Goal: Task Accomplishment & Management: Complete application form

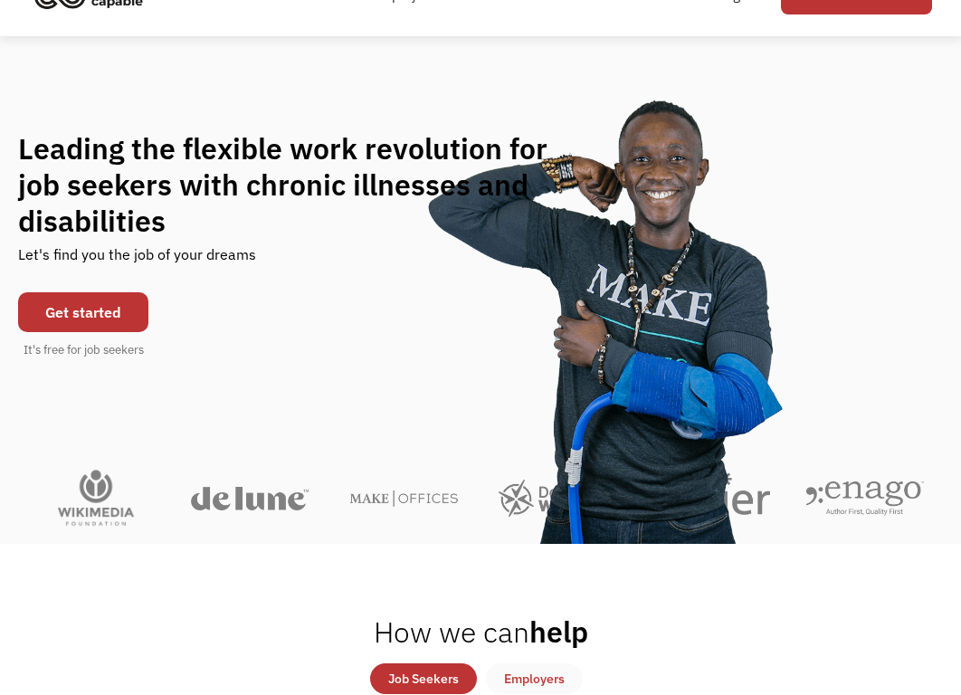
click at [105, 304] on link "Get started" at bounding box center [83, 312] width 130 height 40
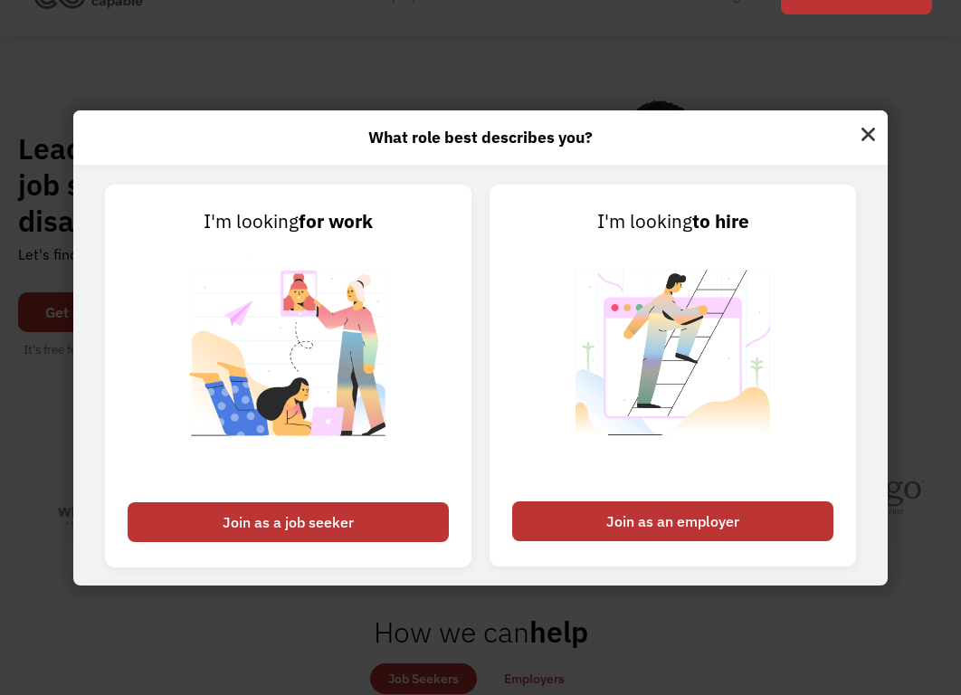
click at [874, 133] on img at bounding box center [867, 131] width 39 height 43
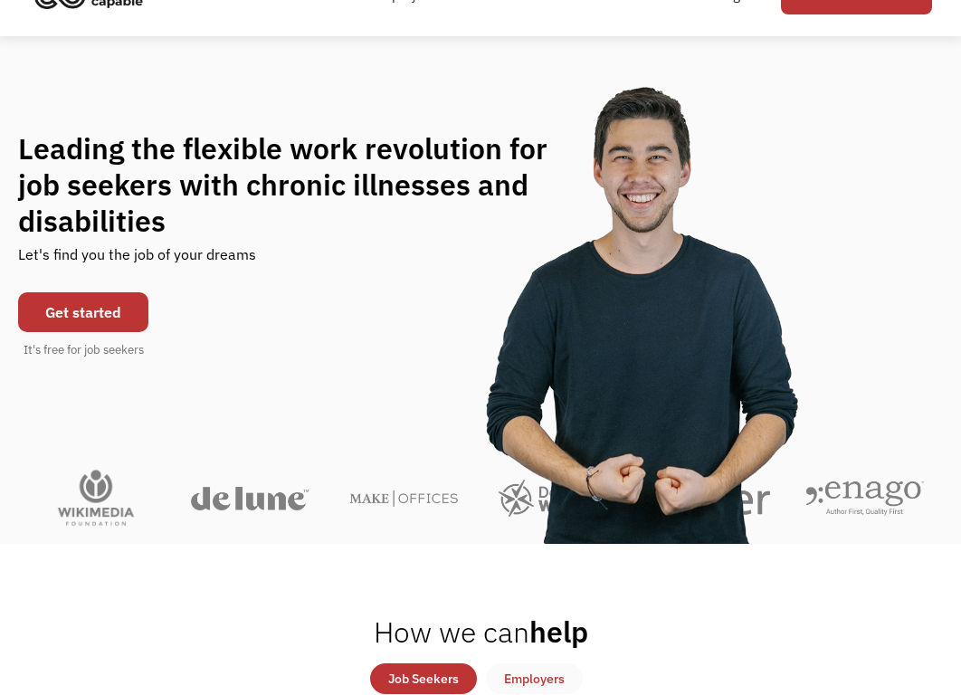
click at [119, 324] on link "Get started" at bounding box center [83, 312] width 130 height 40
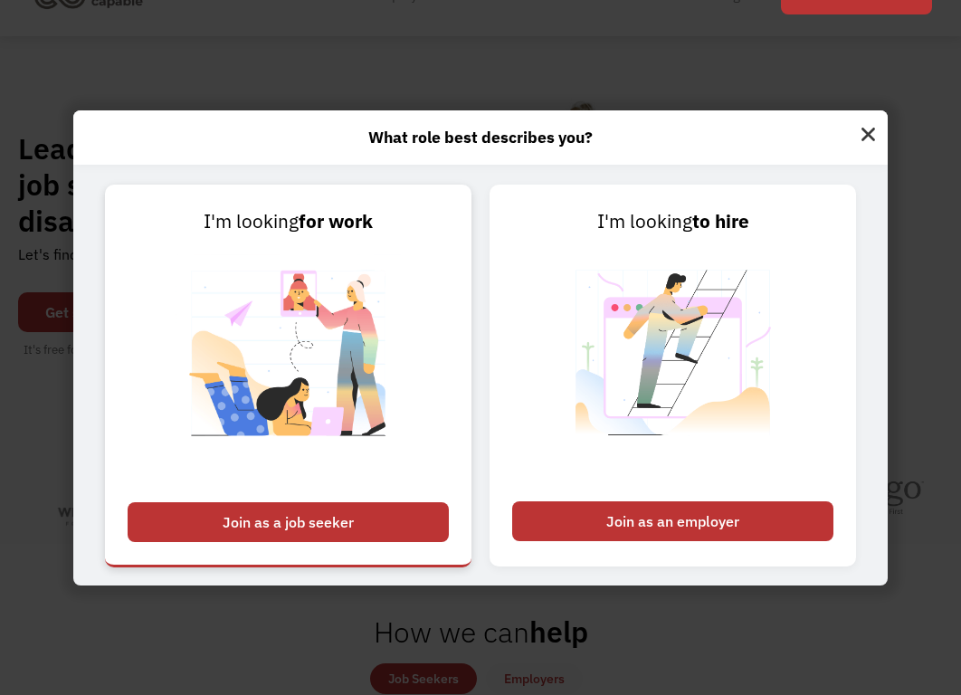
click at [385, 513] on div "Join as a job seeker" at bounding box center [288, 522] width 321 height 40
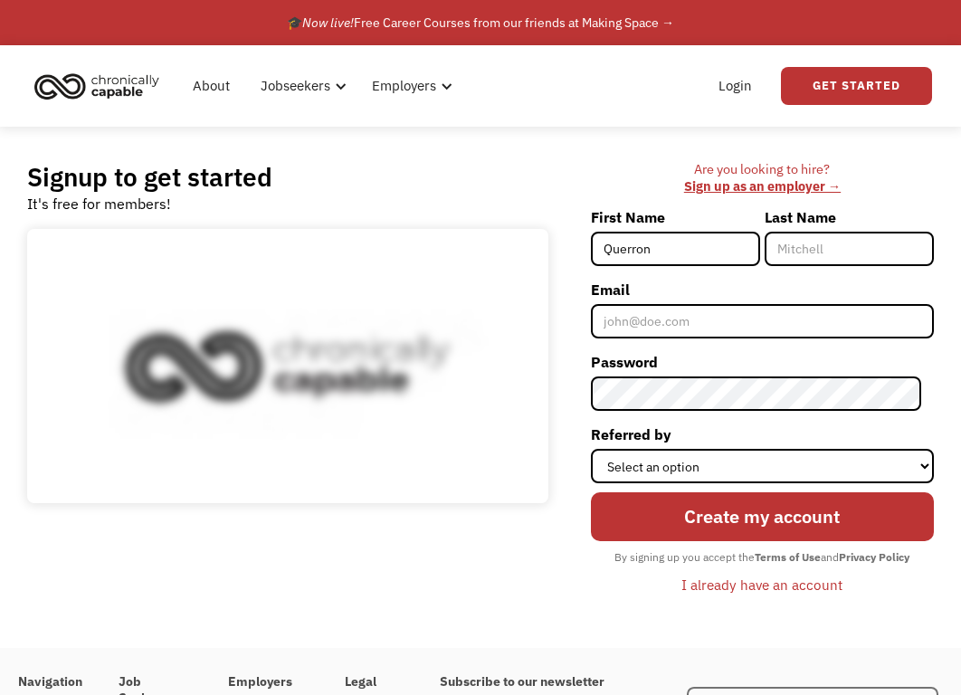
type input "Querron"
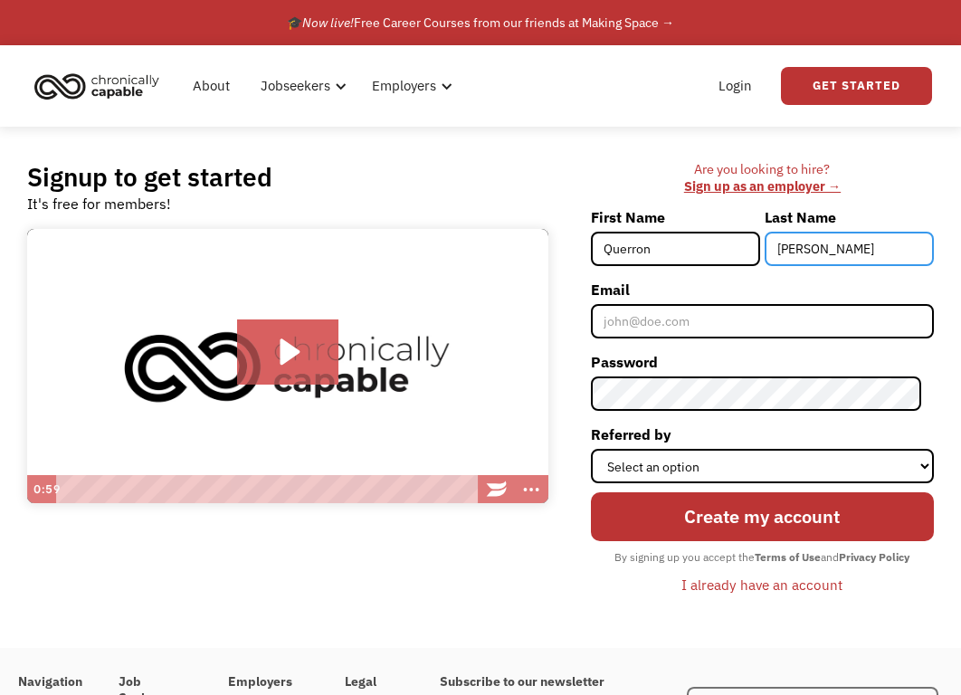
type input "[PERSON_NAME]"
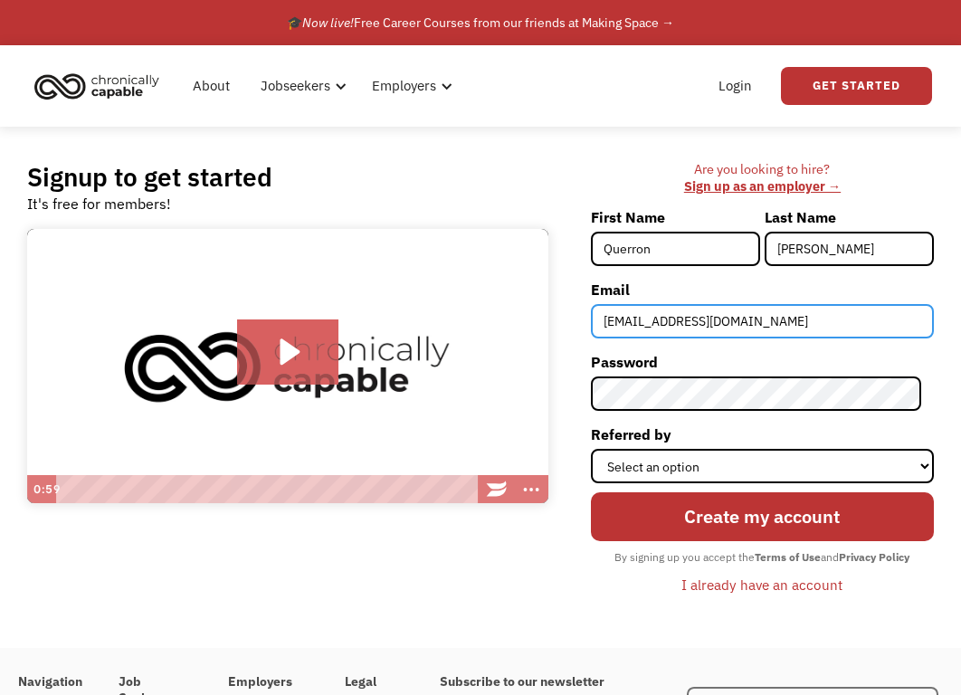
type input "Qsmith352@gmail.com"
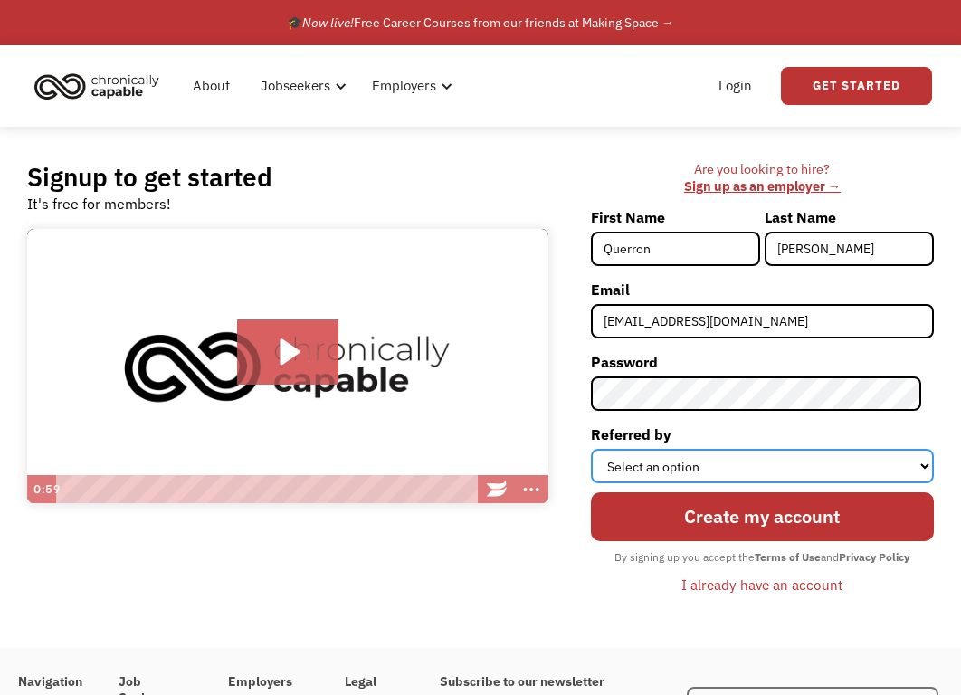
click at [716, 472] on select "Select an option Instagram Facebook Twitter Search Engine News Article Word of …" at bounding box center [762, 466] width 343 height 34
select select "Word of Mouth"
click at [602, 449] on select "Select an option Instagram Facebook Twitter Search Engine News Article Word of …" at bounding box center [762, 466] width 343 height 34
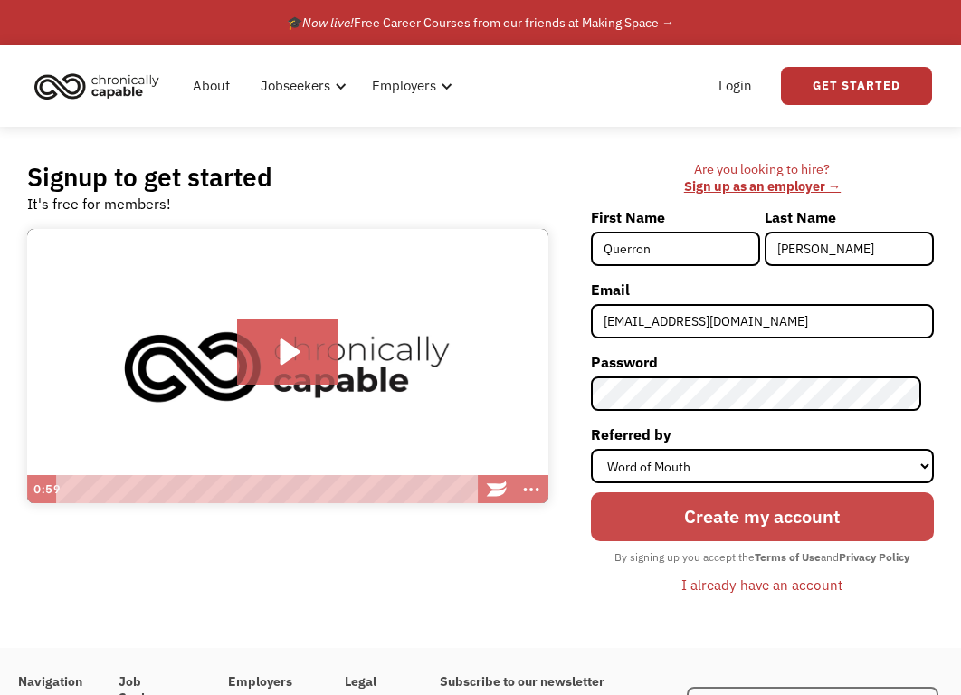
click at [753, 517] on input "Create my account" at bounding box center [762, 517] width 343 height 50
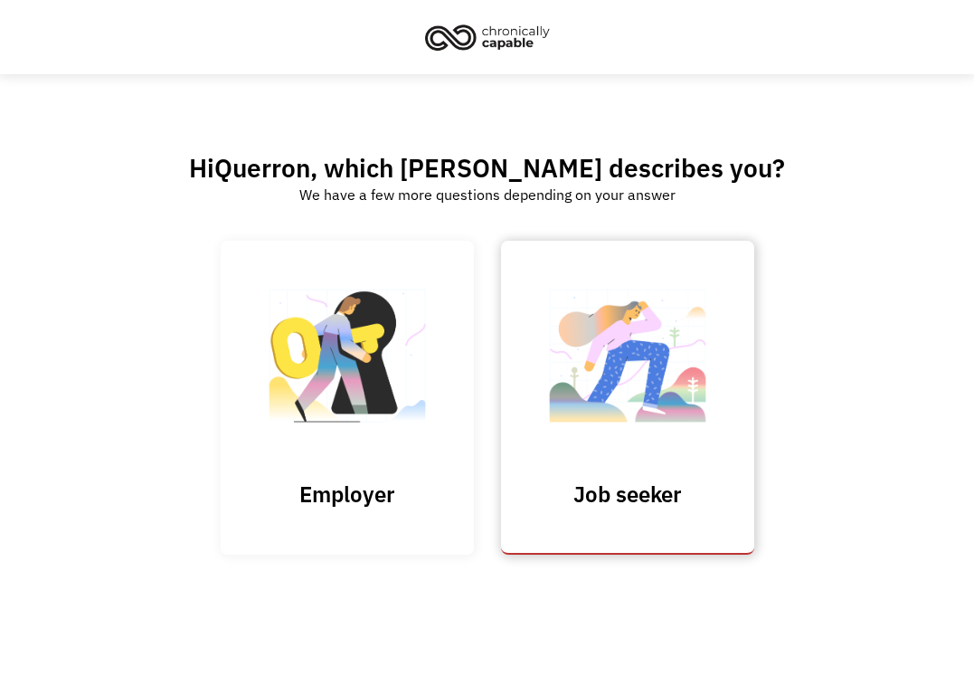
click at [636, 463] on link "Job seeker" at bounding box center [627, 398] width 253 height 314
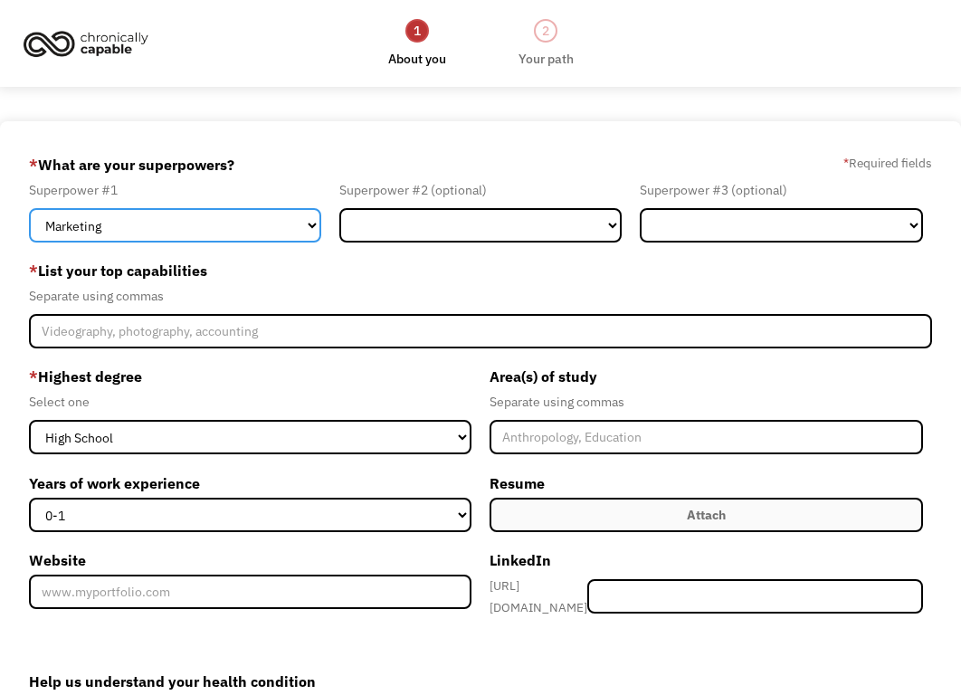
click at [201, 229] on select "Marketing Human Resources Finance Technology Operations Sales Industrial & Manu…" at bounding box center [175, 225] width 292 height 34
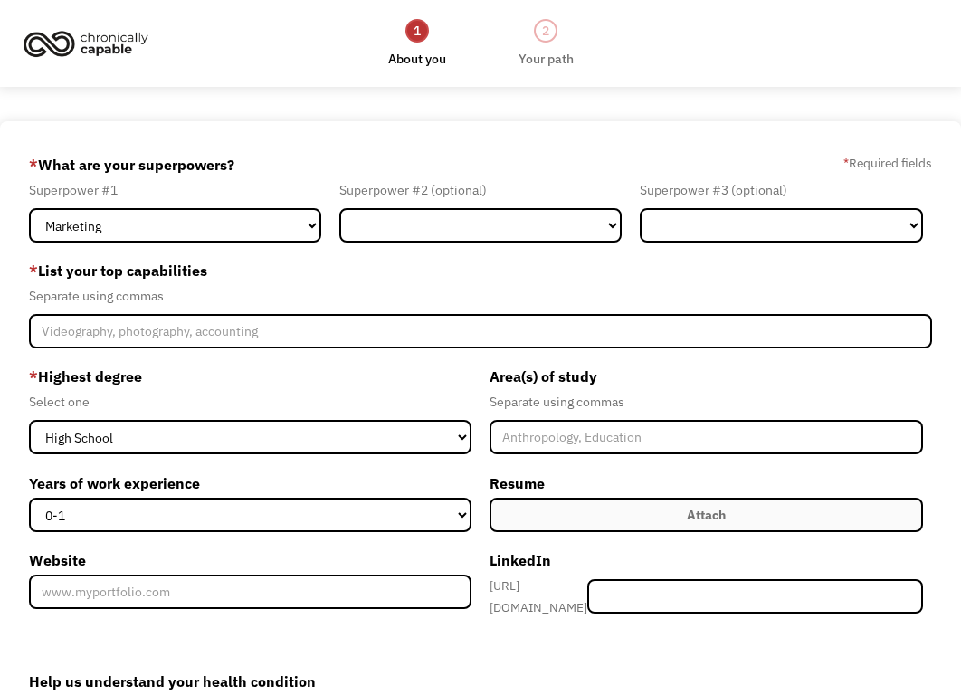
click at [332, 385] on label "* Highest degree" at bounding box center [250, 376] width 442 height 29
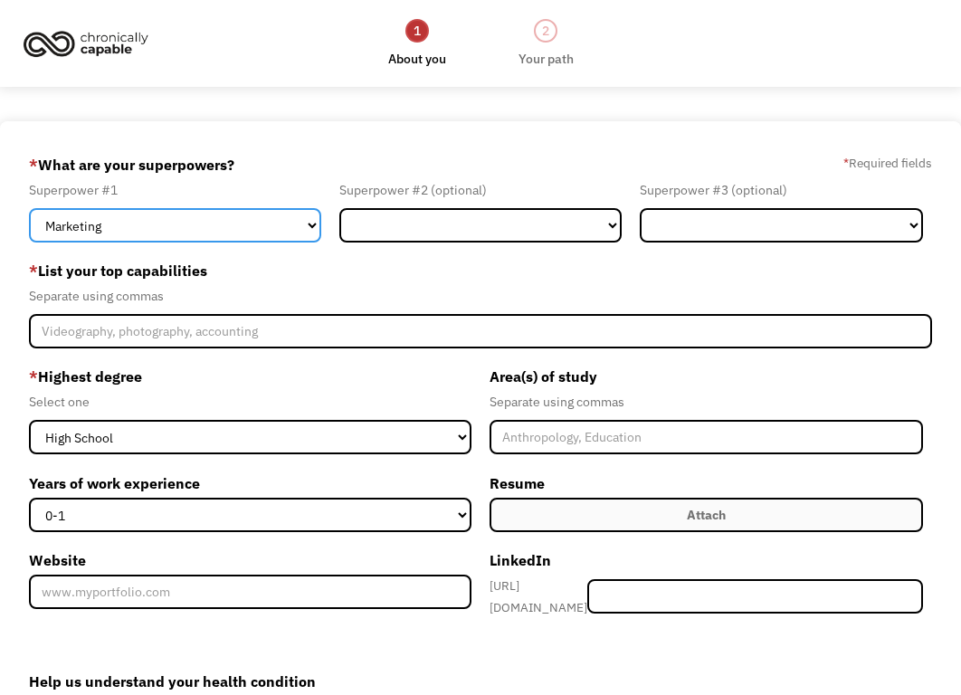
click at [279, 211] on select "Marketing Human Resources Finance Technology Operations Sales Industrial & Manu…" at bounding box center [175, 225] width 292 height 34
select select "Customer Service"
click at [29, 208] on select "Marketing Human Resources Finance Technology Operations Sales Industrial & Manu…" at bounding box center [175, 225] width 292 height 34
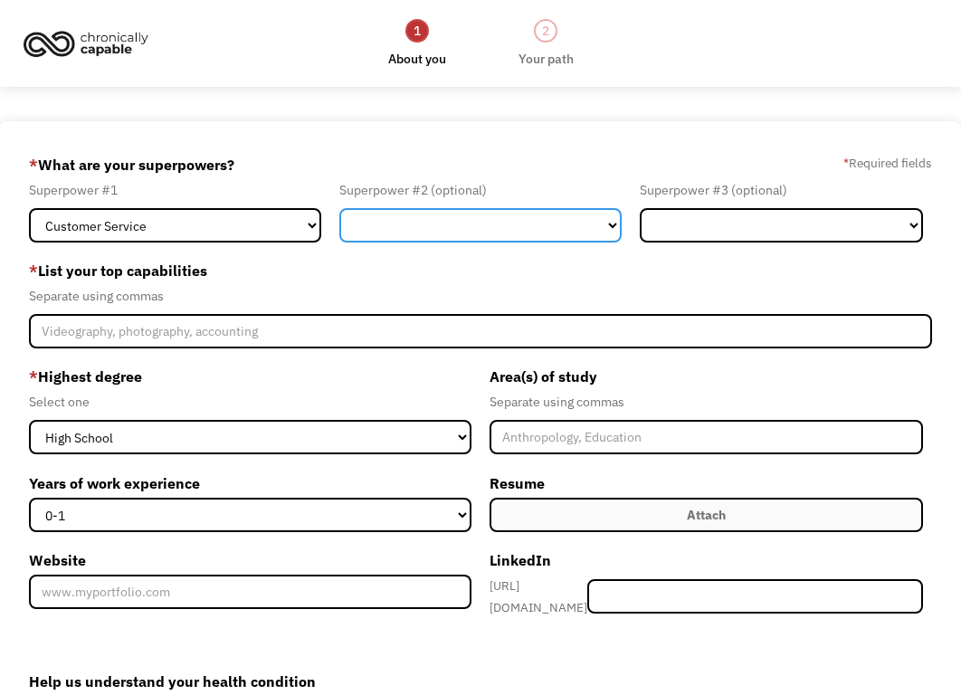
click at [513, 213] on select "Marketing Human Resources Finance Technology Operations Sales Industrial & Manu…" at bounding box center [480, 225] width 283 height 34
select select "Operations"
click at [339, 208] on select "Marketing Human Resources Finance Technology Operations Sales Industrial & Manu…" at bounding box center [480, 225] width 283 height 34
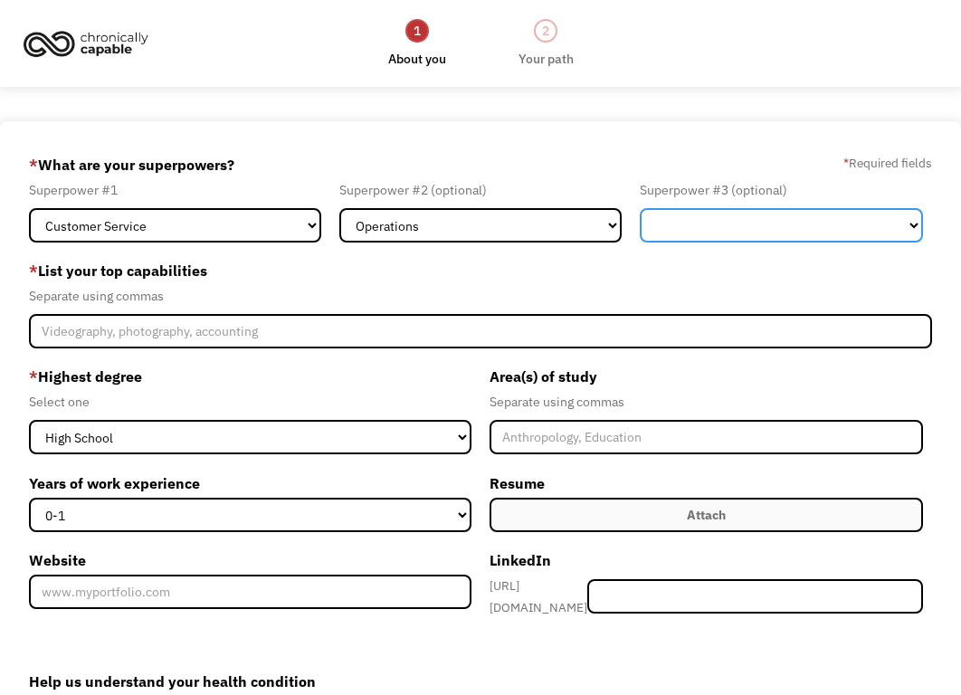
click at [708, 219] on select "Marketing Human Resources Finance Technology Operations Sales Industrial & Manu…" at bounding box center [780, 225] width 283 height 34
select select "Other"
click at [639, 208] on select "Marketing Human Resources Finance Technology Operations Sales Industrial & Manu…" at bounding box center [780, 225] width 283 height 34
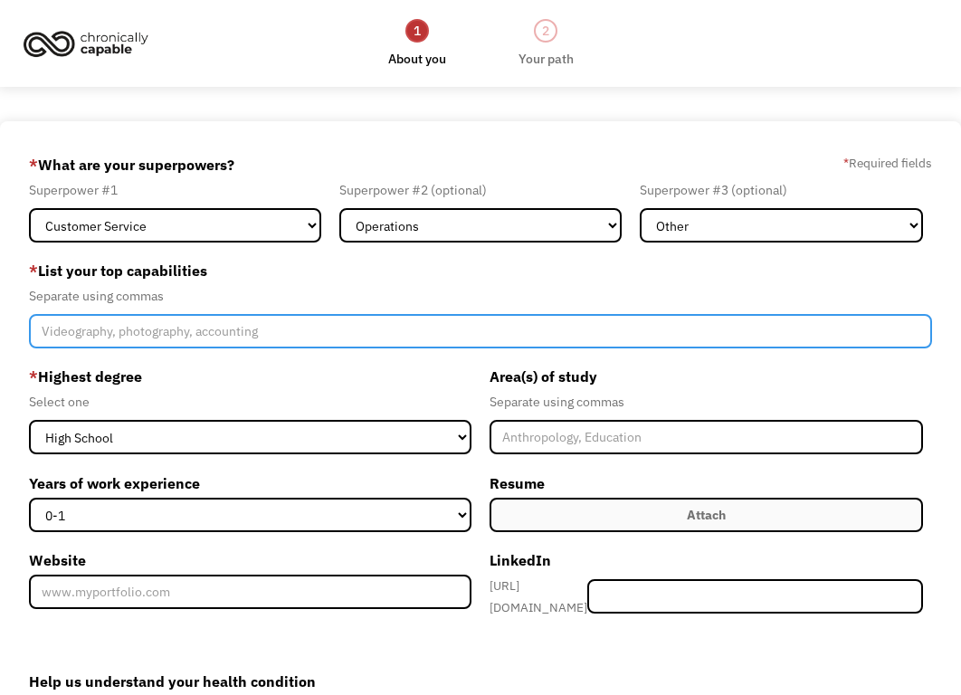
click at [126, 320] on input "Member-Create-Step1" at bounding box center [480, 331] width 903 height 34
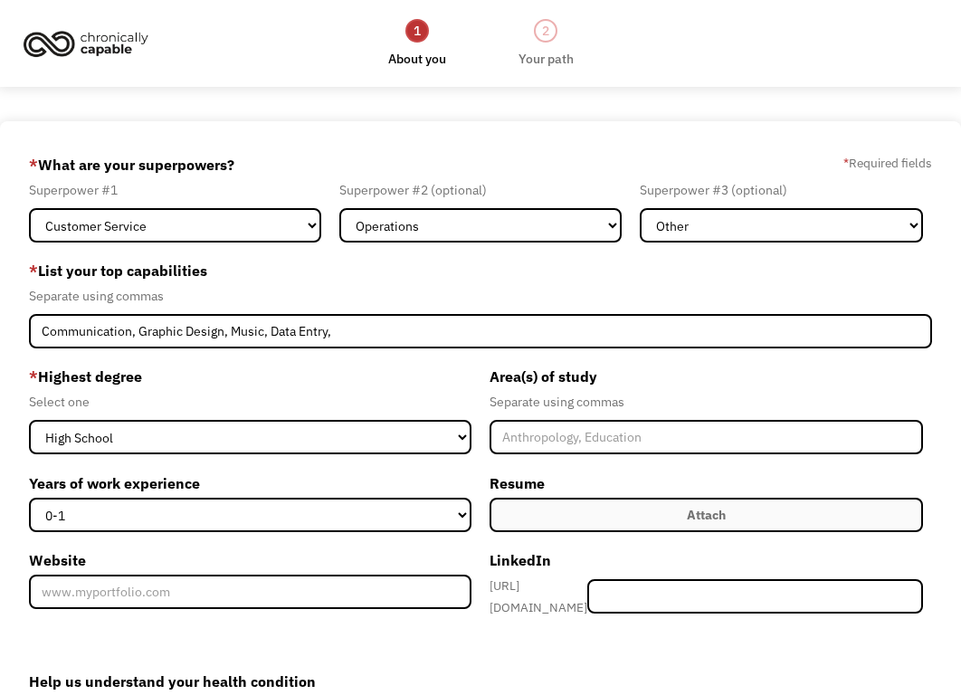
click at [917, 101] on body "1 About you 2 Your path Dashboard 68b78c30d403626e407c4ebf qsmith352@gmail.com …" at bounding box center [480, 474] width 961 height 949
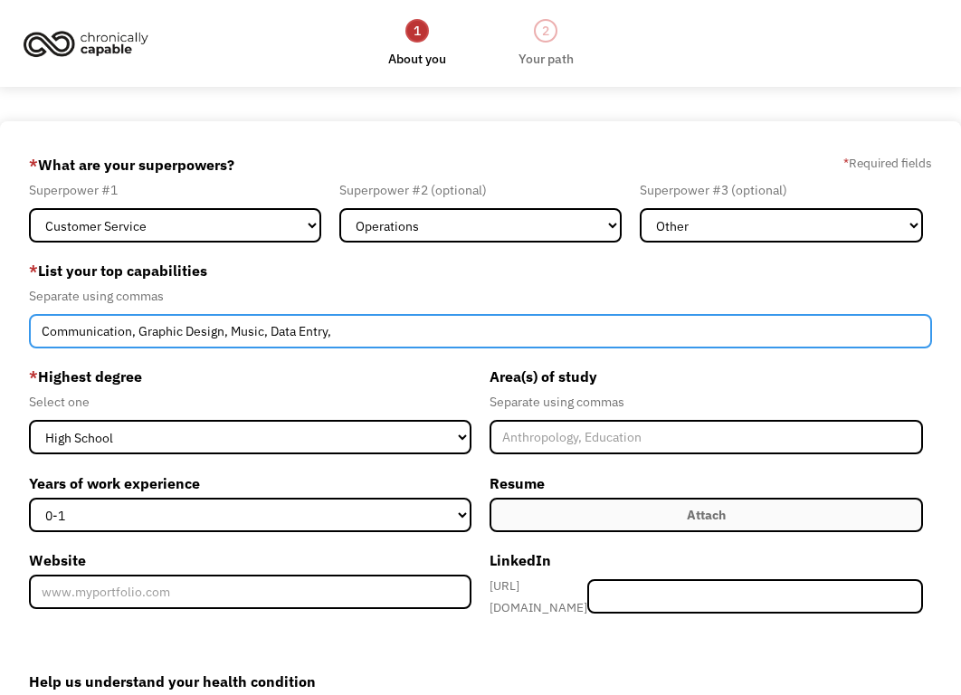
click at [706, 333] on input "Communication, Graphic Design, Music, Data Entry," at bounding box center [480, 331] width 903 height 34
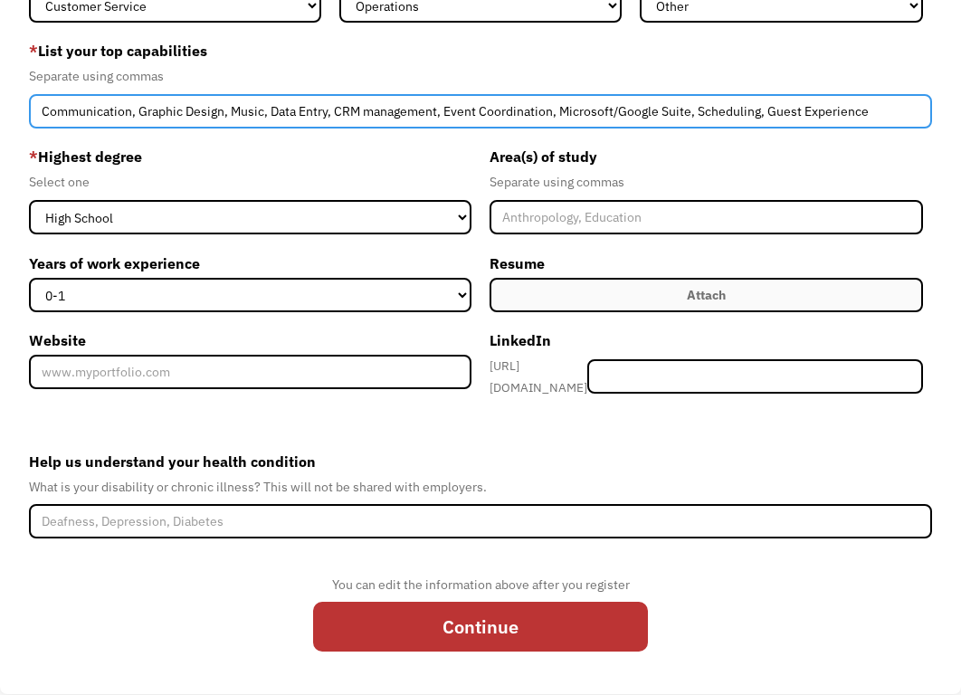
scroll to position [245, 0]
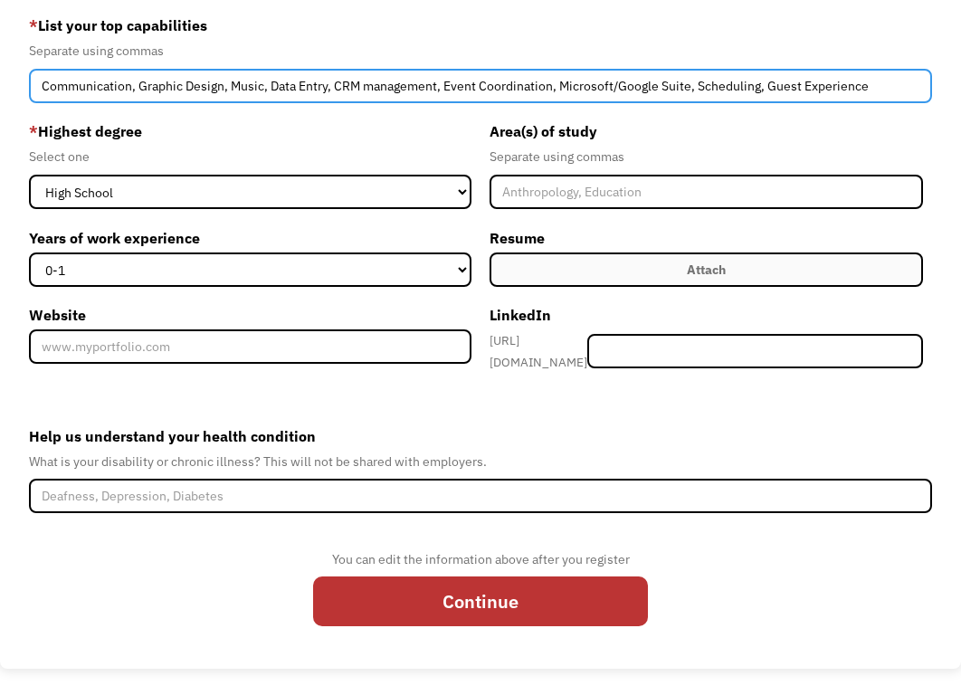
type input "Communication, Graphic Design, Music, Data Entry, CRM management, Event Coordin…"
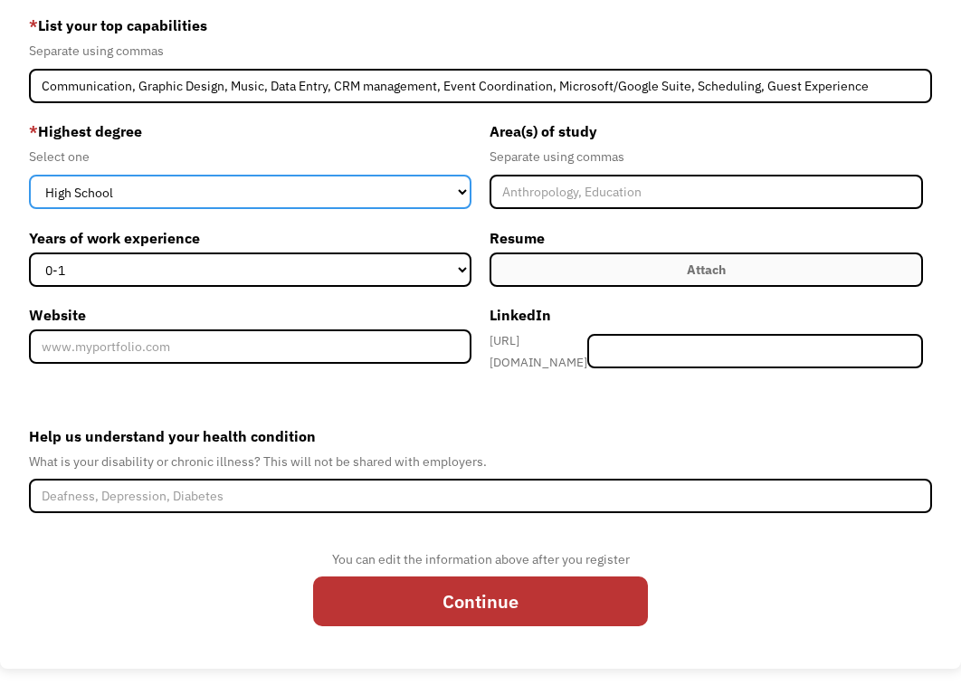
click at [430, 192] on select "High School Associates Bachelors Master's PhD" at bounding box center [250, 192] width 442 height 34
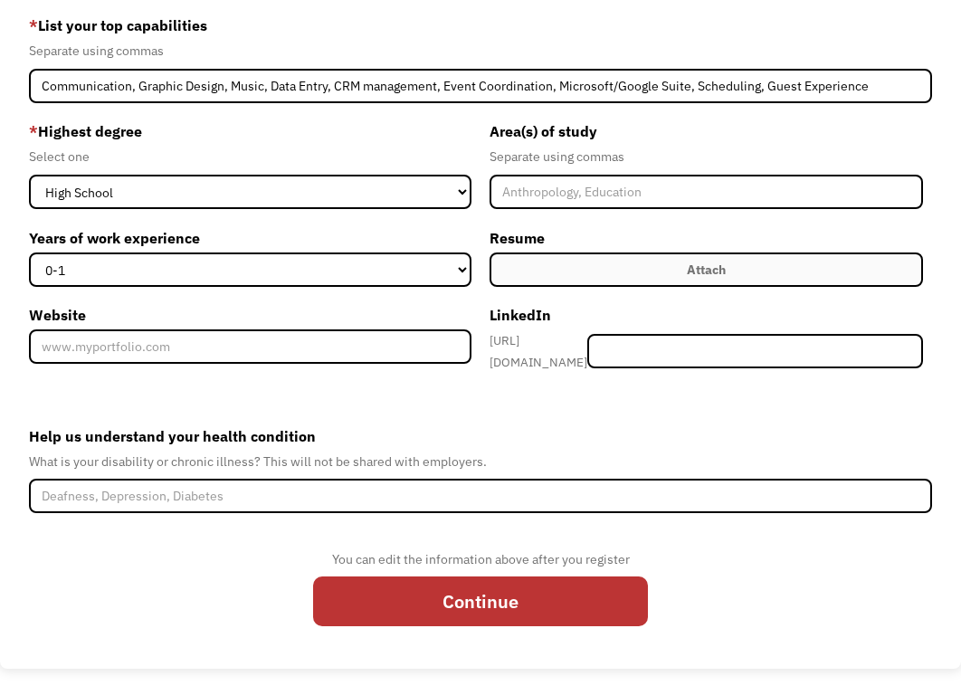
click at [353, 162] on div "Select one" at bounding box center [250, 157] width 442 height 22
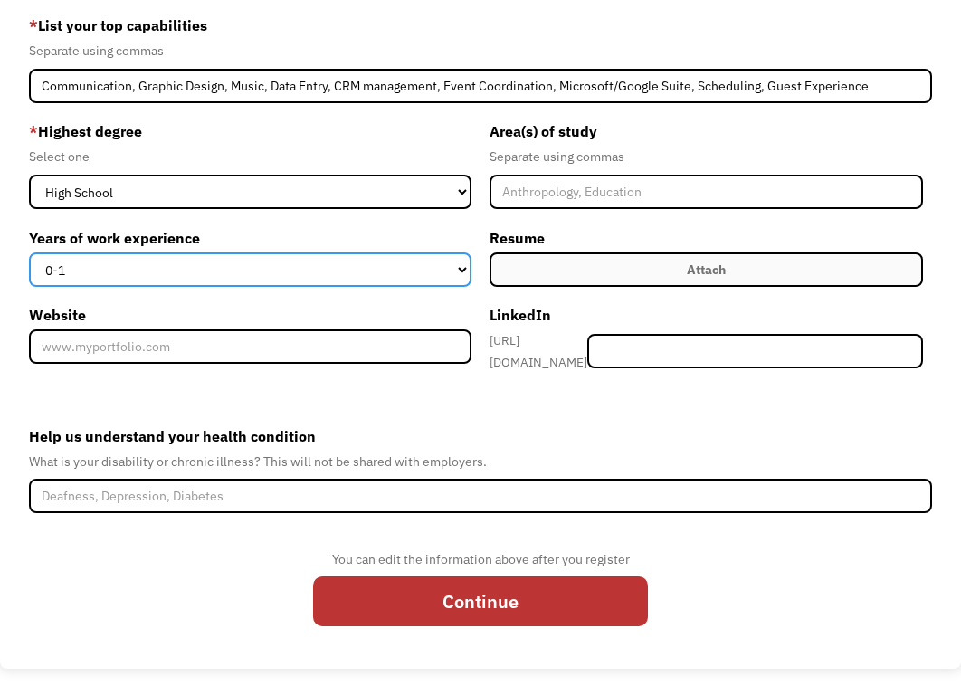
click at [259, 273] on select "0-1 2-4 5-10 11-15 15+" at bounding box center [250, 269] width 442 height 34
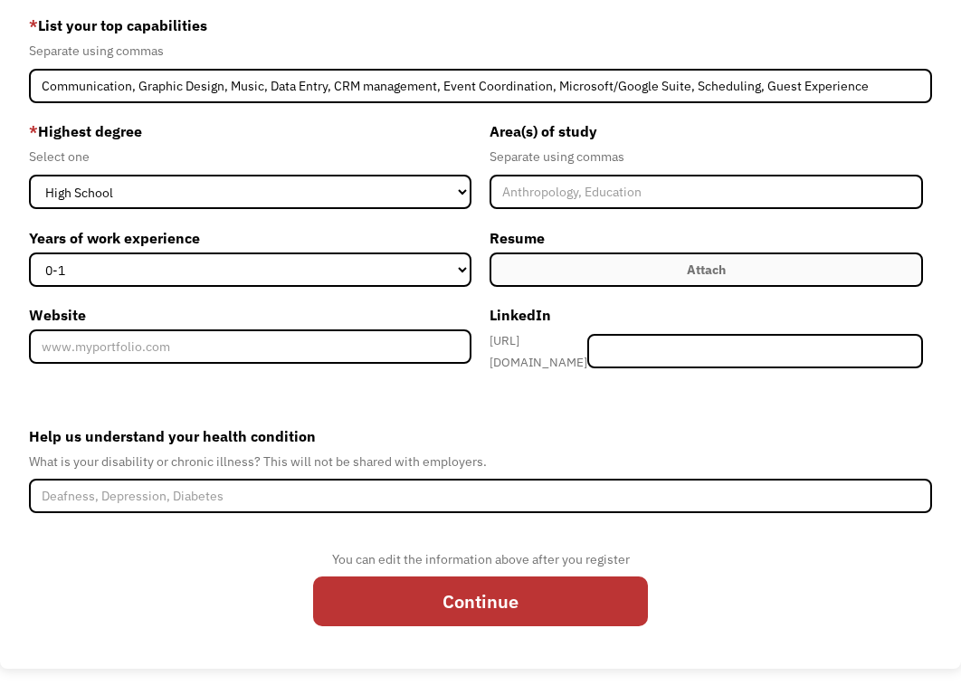
click at [299, 163] on div "Select one" at bounding box center [250, 157] width 442 height 22
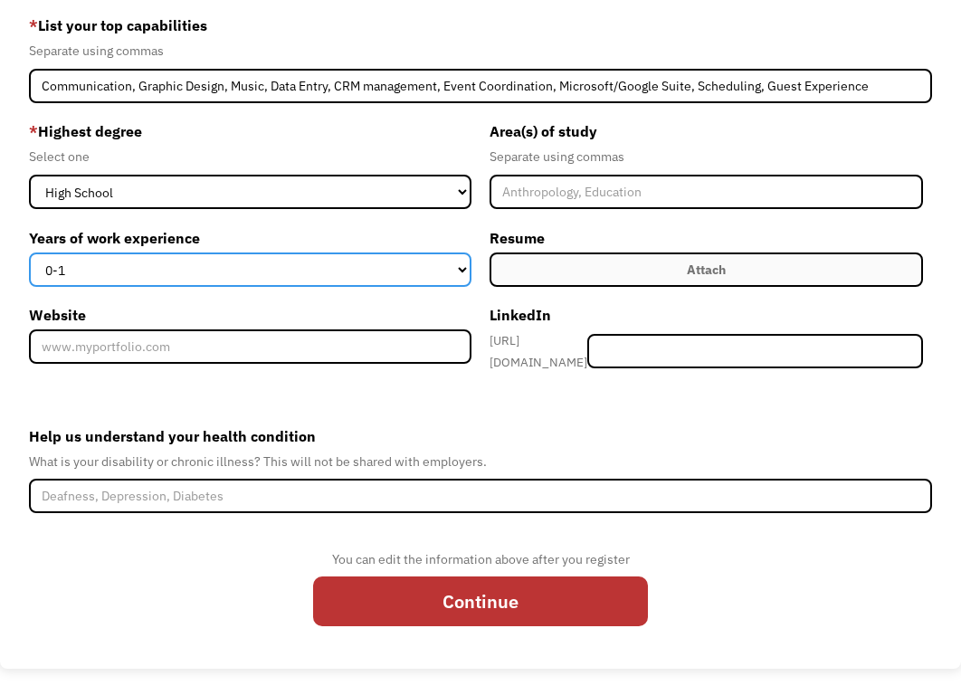
click at [298, 272] on select "0-1 2-4 5-10 11-15 15+" at bounding box center [250, 269] width 442 height 34
select select "5-10"
click at [29, 252] on select "0-1 2-4 5-10 11-15 15+" at bounding box center [250, 269] width 442 height 34
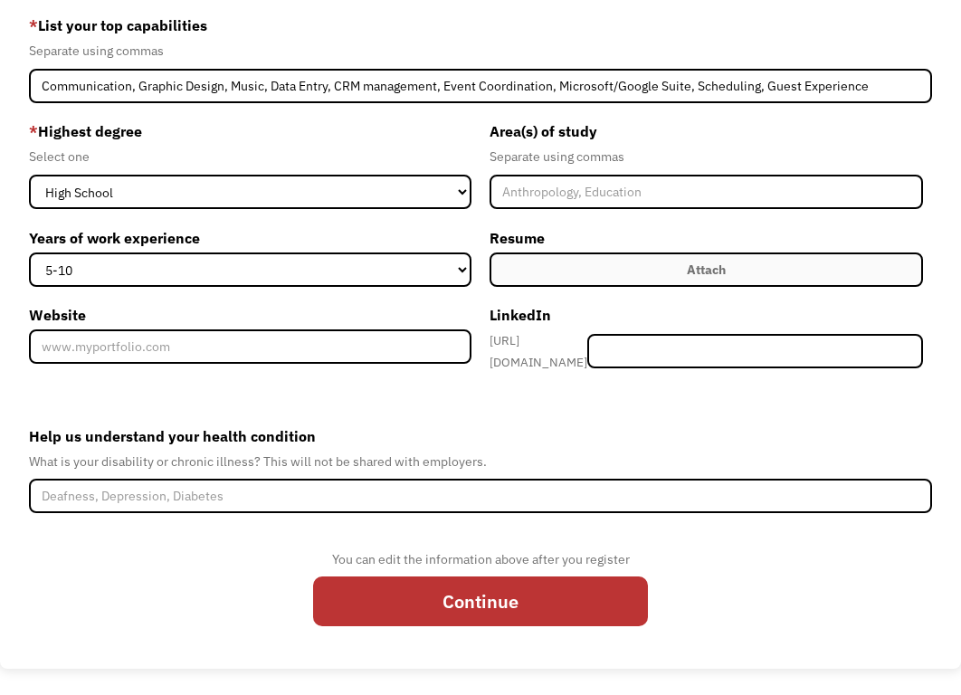
click at [625, 268] on label "Attach" at bounding box center [705, 269] width 433 height 34
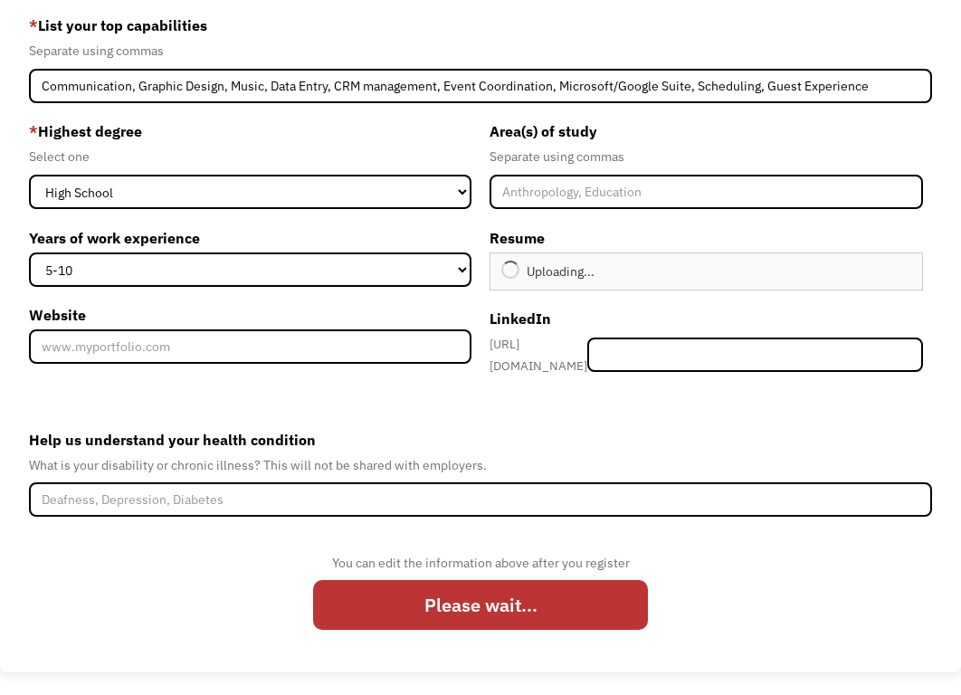
type input "Continue"
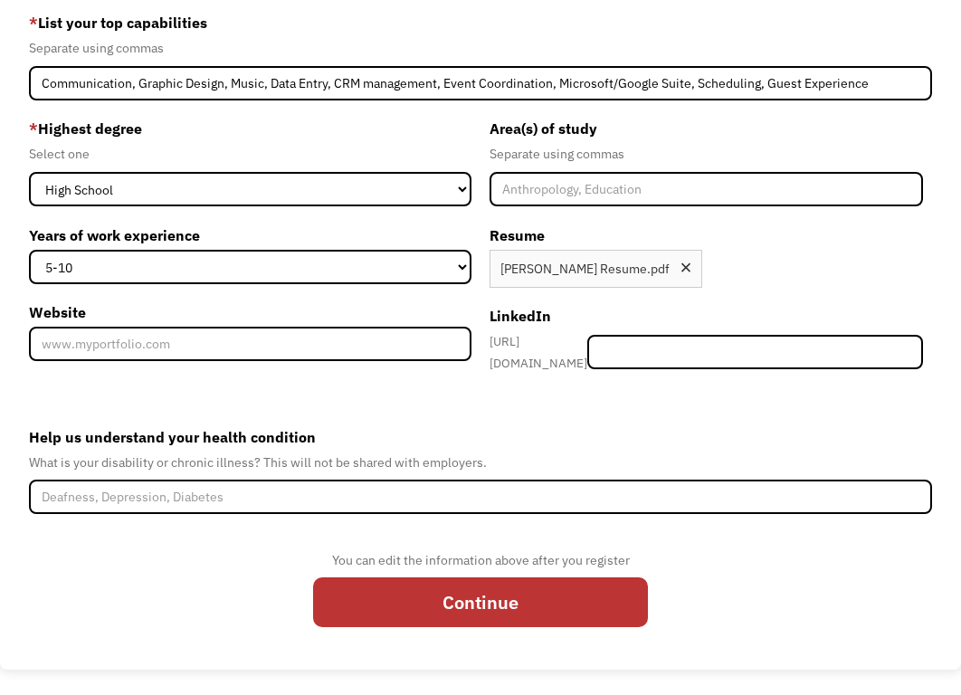
scroll to position [249, 0]
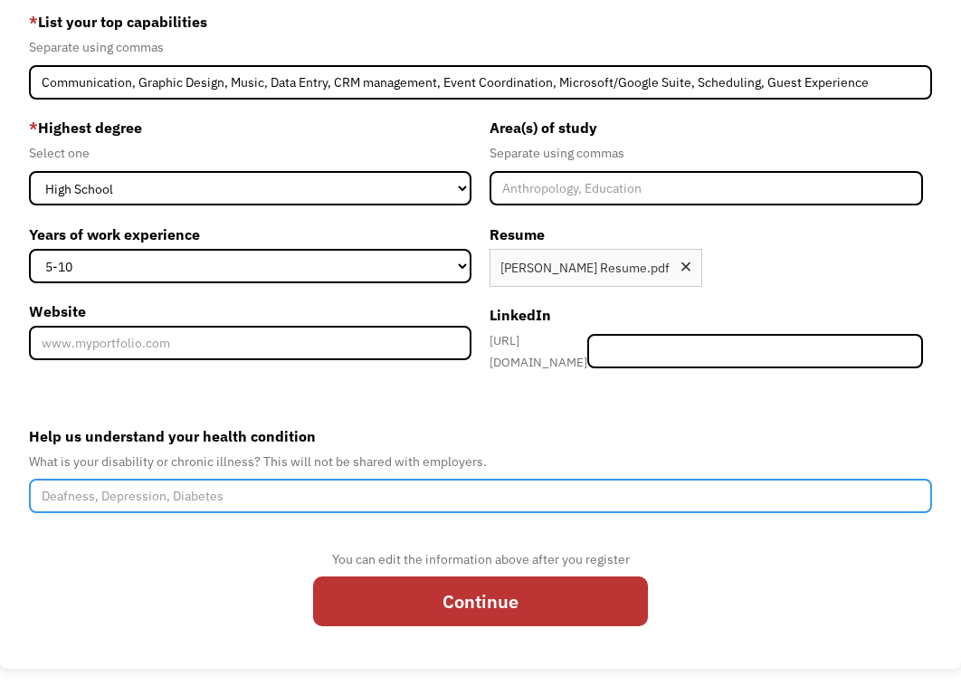
click at [139, 489] on input "Help us understand your health condition" at bounding box center [480, 495] width 903 height 34
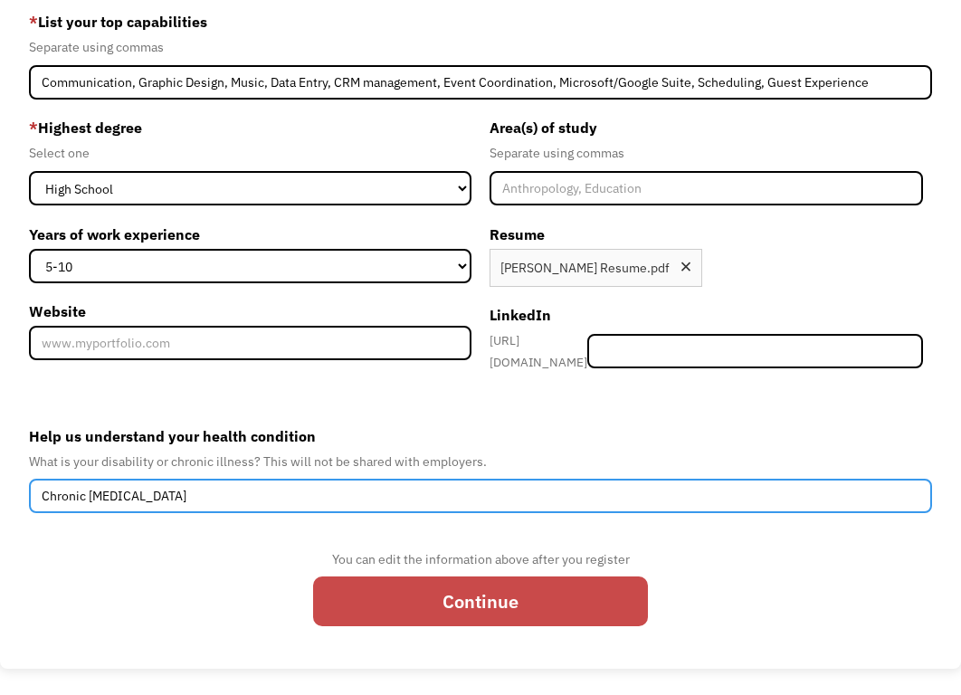
type input "Chronic [MEDICAL_DATA]"
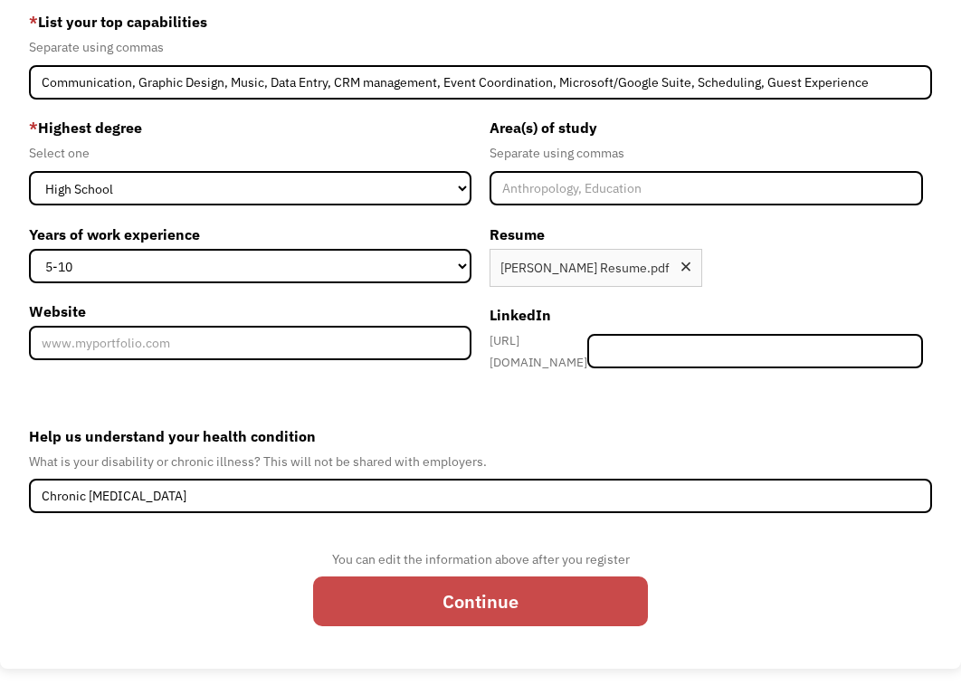
click at [476, 588] on input "Continue" at bounding box center [480, 601] width 335 height 50
type input "Please wait..."
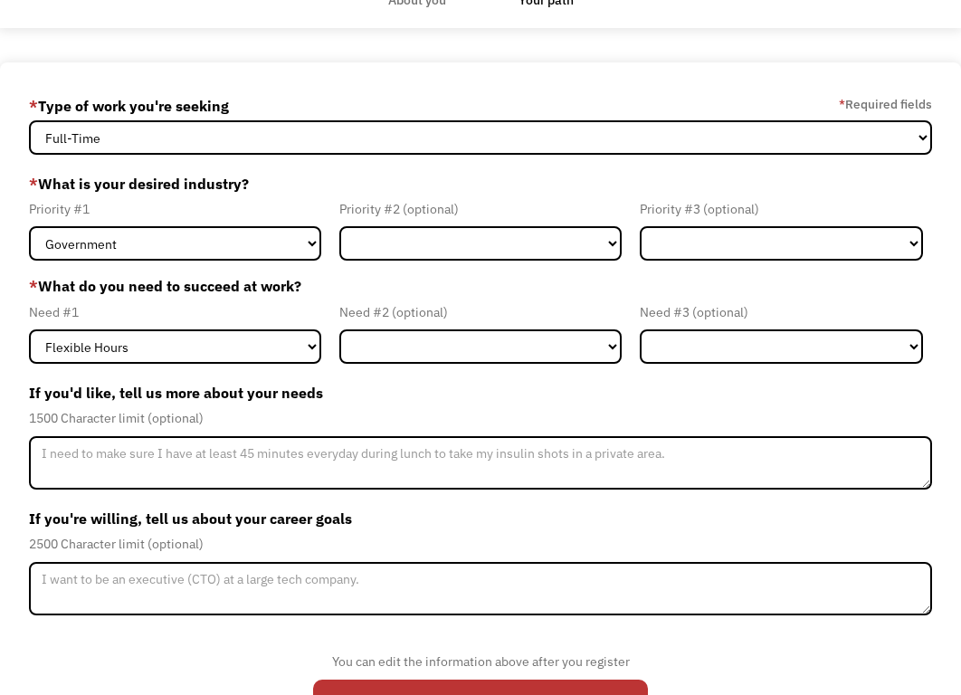
scroll to position [90, 0]
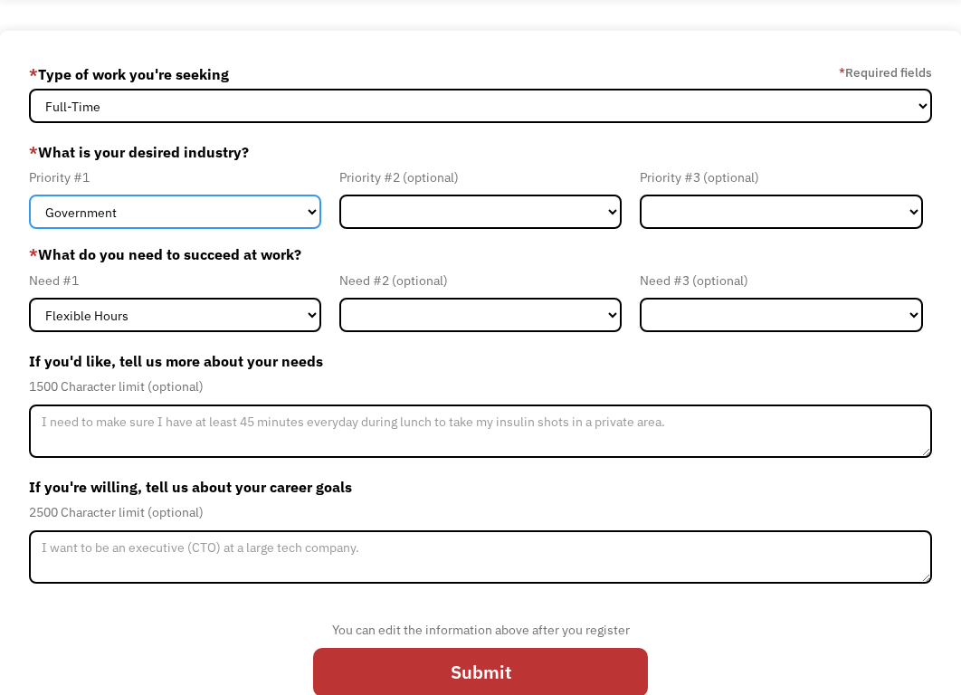
click at [261, 219] on select "Government Finance & Insurance Health & Social Care Tech & Engineering Creative…" at bounding box center [175, 211] width 292 height 34
select select "Creative & Design"
click at [29, 194] on select "Government Finance & Insurance Health & Social Care Tech & Engineering Creative…" at bounding box center [175, 211] width 292 height 34
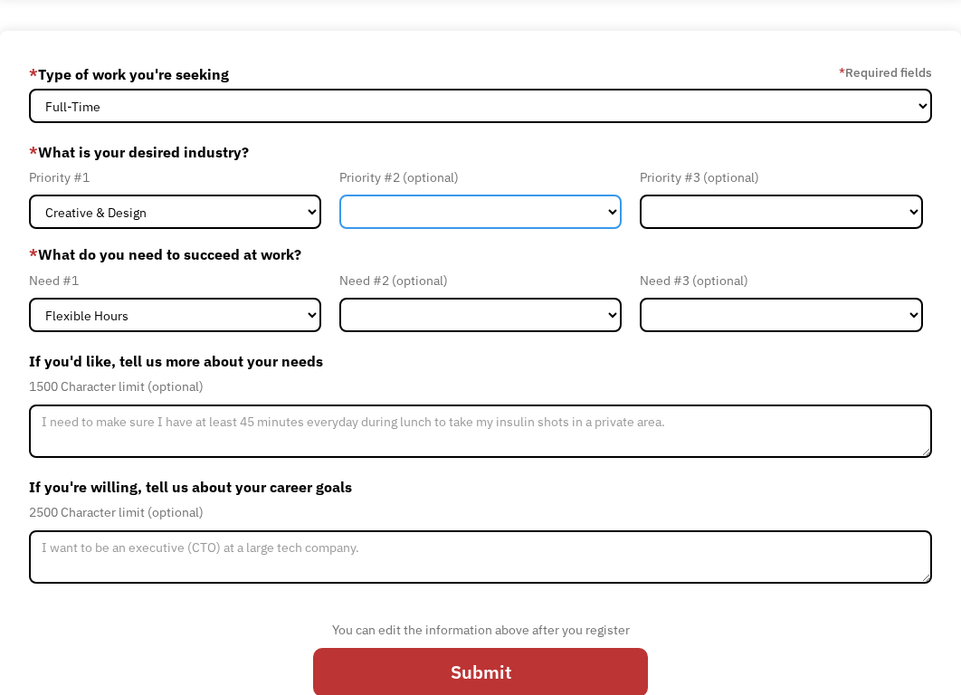
click at [491, 228] on select "Government Finance & Insurance Health & Social Care Tech & Engineering Creative…" at bounding box center [480, 211] width 283 height 34
select select "Health & Social Care"
click at [339, 194] on select "Government Finance & Insurance Health & Social Care Tech & Engineering Creative…" at bounding box center [480, 211] width 283 height 34
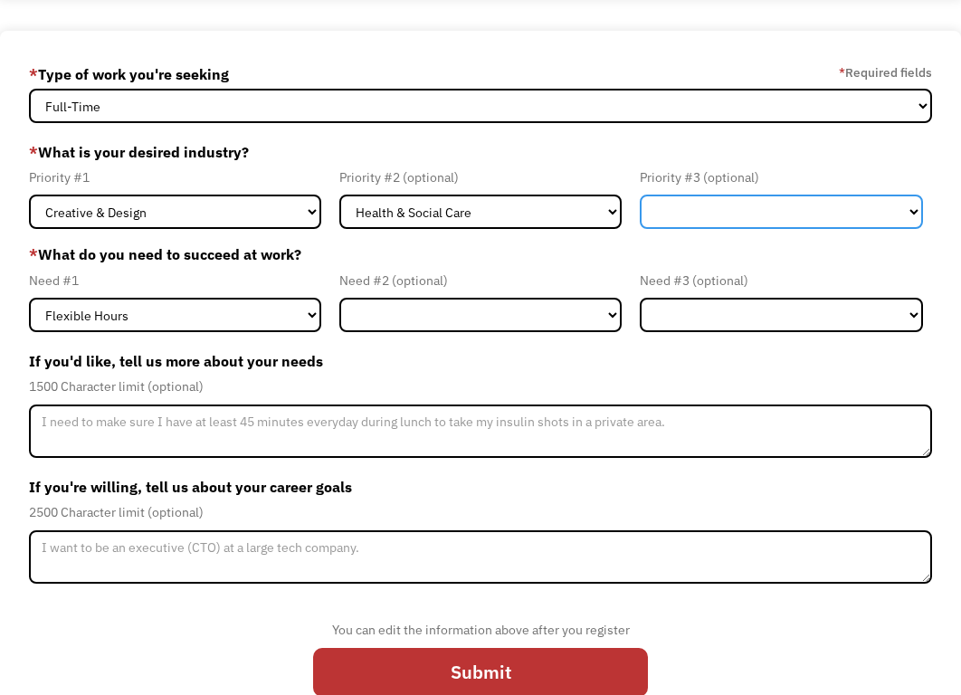
click at [710, 202] on select "Government Finance & Insurance Health & Social Care Tech & Engineering Creative…" at bounding box center [780, 211] width 283 height 34
select select "Administrative"
click at [639, 194] on select "Government Finance & Insurance Health & Social Care Tech & Engineering Creative…" at bounding box center [780, 211] width 283 height 34
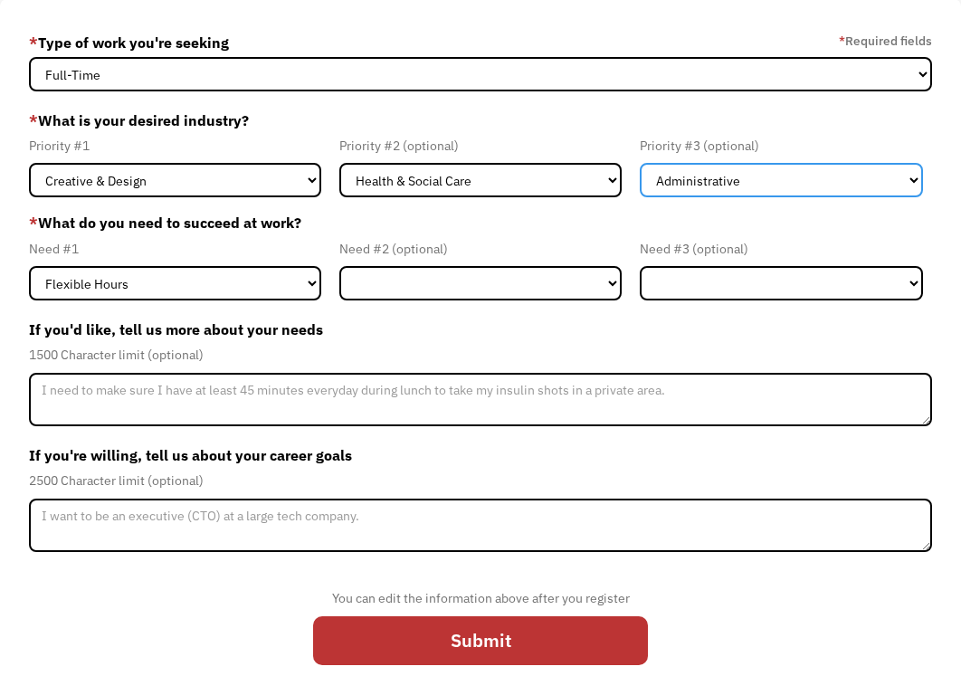
scroll to position [136, 0]
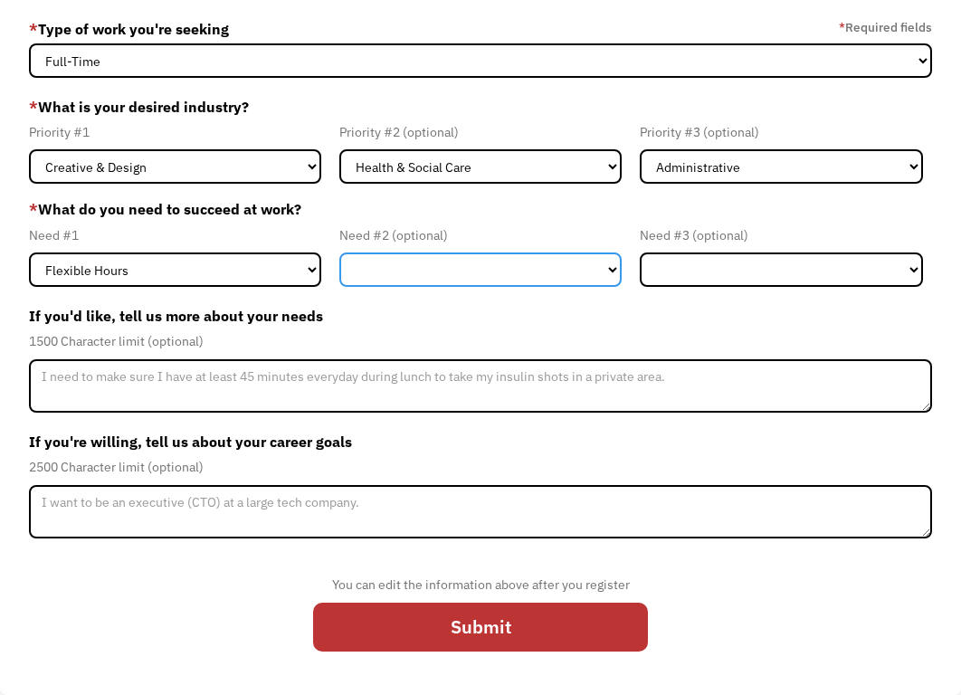
click at [505, 269] on select "Flexible Hours Remote Work Service Animal On-site Accommodations Visual Support…" at bounding box center [480, 269] width 283 height 34
select select "Remote Work"
click at [339, 252] on select "Flexible Hours Remote Work Service Animal On-site Accommodations Visual Support…" at bounding box center [480, 269] width 283 height 34
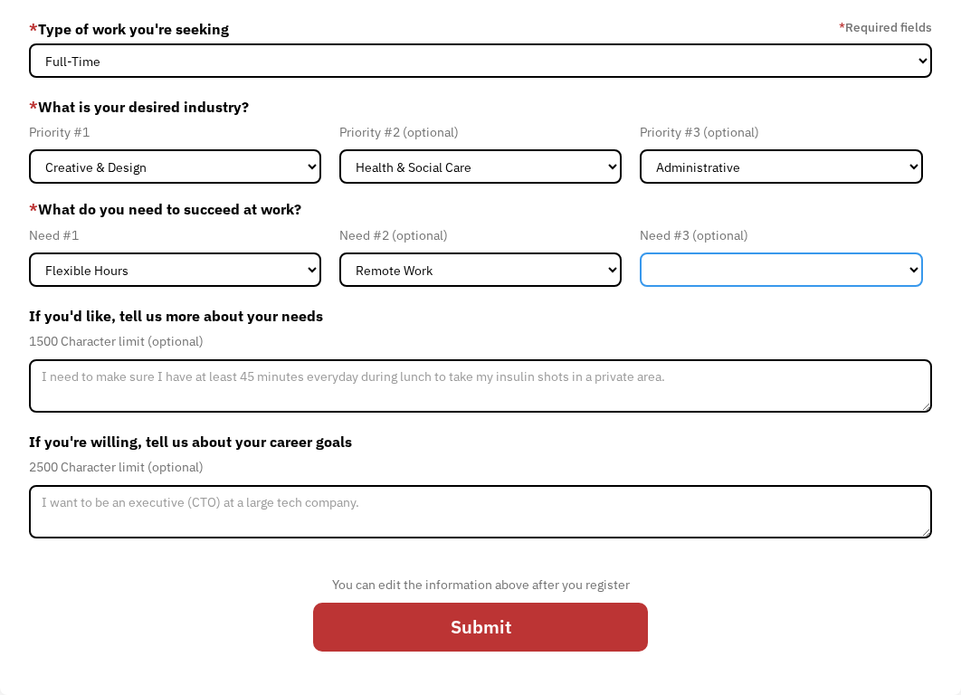
click at [715, 278] on select "Flexible Hours Remote Work Service Animal On-site Accommodations Visual Support…" at bounding box center [780, 269] width 283 height 34
select select "On-site Accommodations"
click at [639, 252] on select "Flexible Hours Remote Work Service Animal On-site Accommodations Visual Support…" at bounding box center [780, 269] width 283 height 34
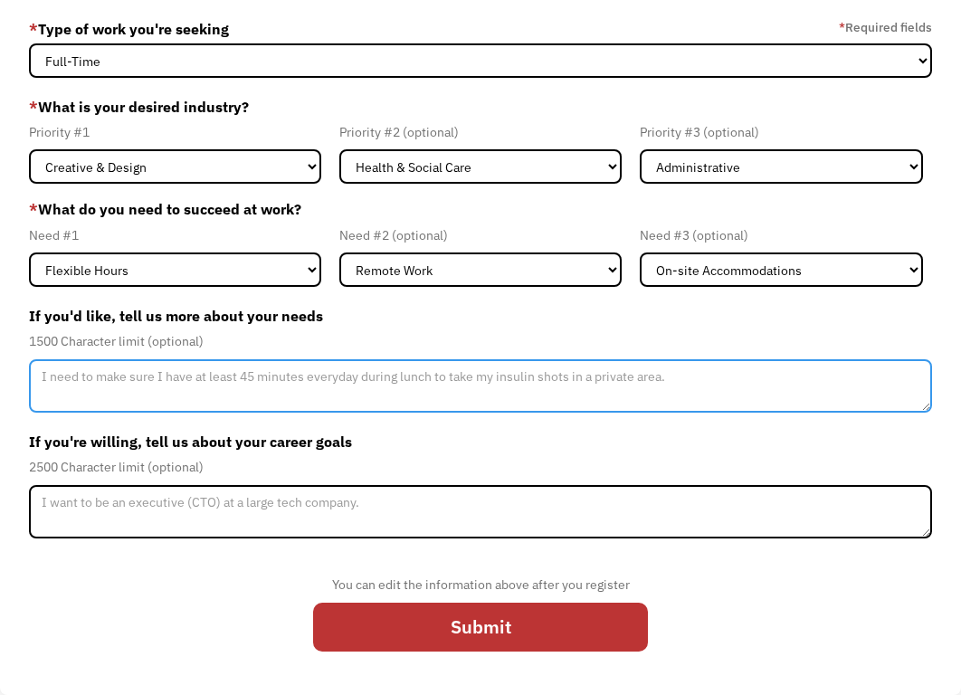
click at [297, 384] on textarea "Member-Update-Form-Step2" at bounding box center [480, 386] width 903 height 54
type textarea "I"
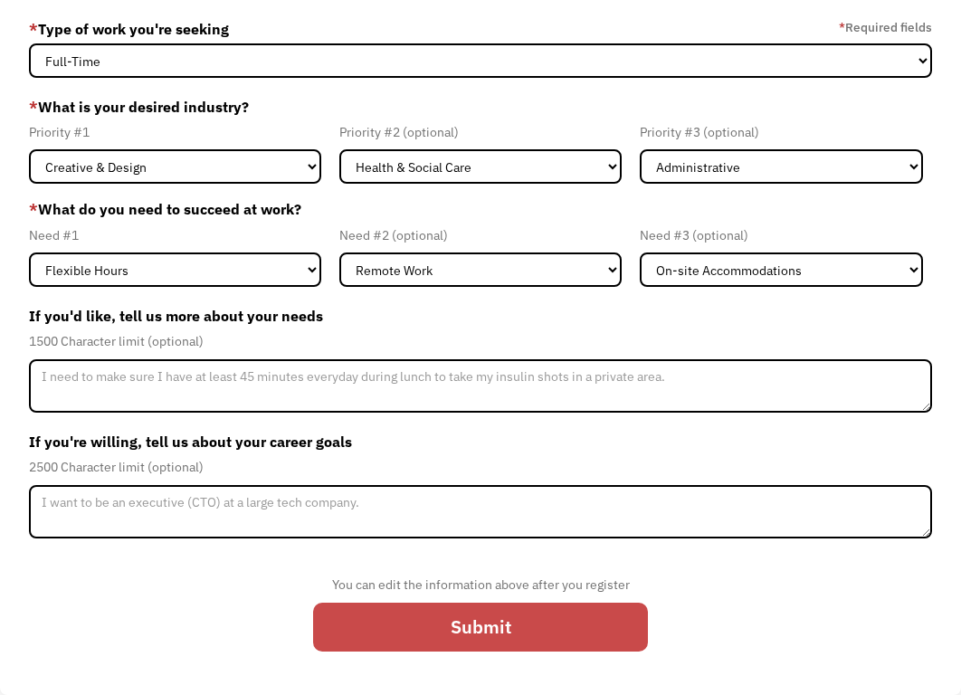
click at [547, 639] on input "Submit" at bounding box center [480, 627] width 335 height 50
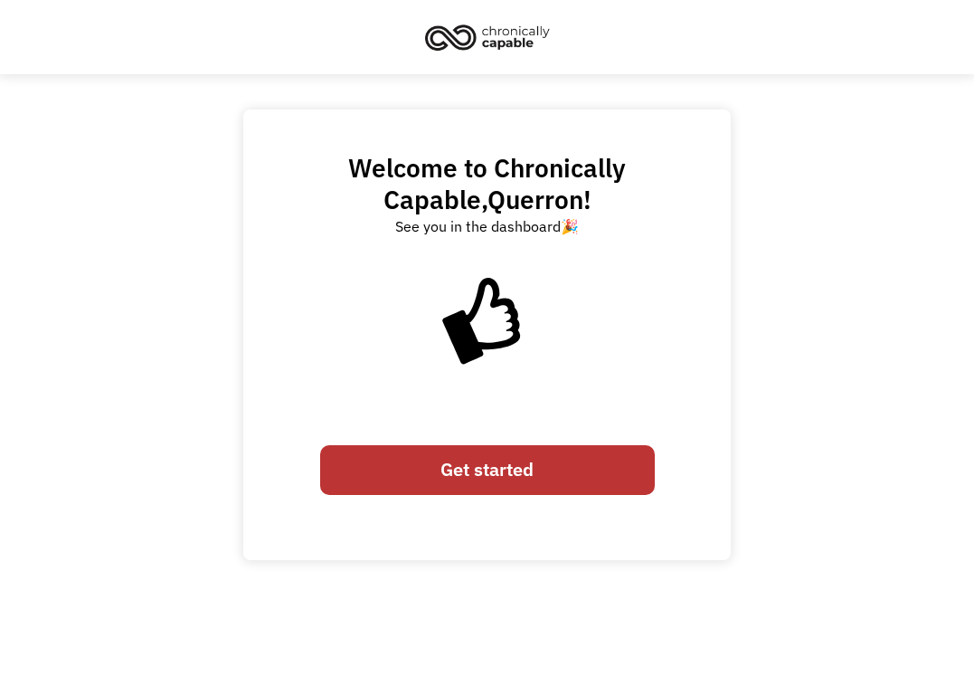
click at [488, 458] on link "Get started" at bounding box center [487, 470] width 335 height 50
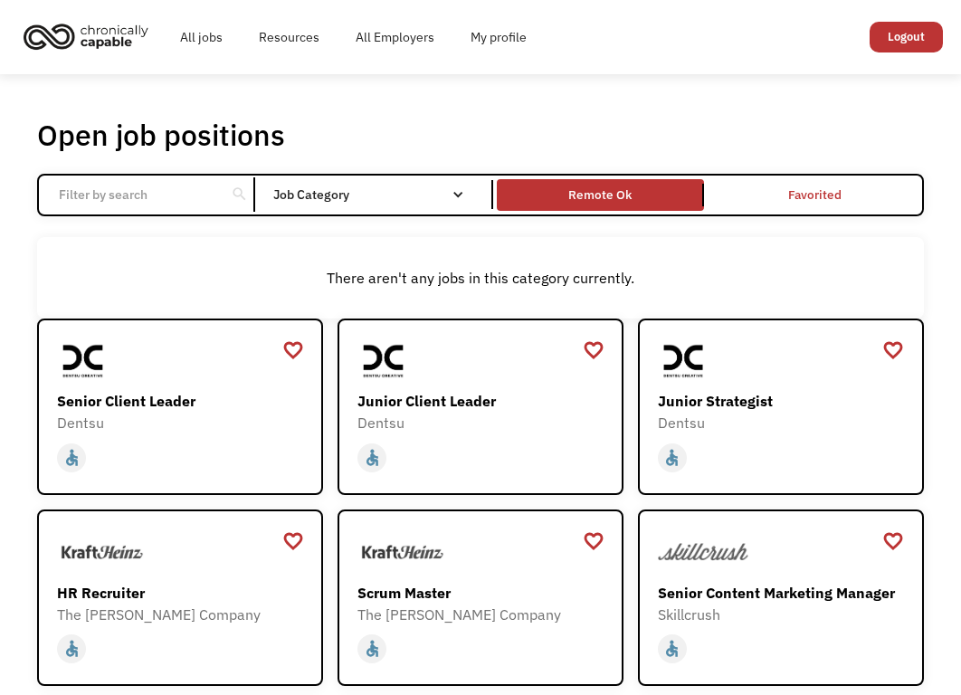
click at [563, 206] on link "Remote Ok" at bounding box center [600, 194] width 214 height 38
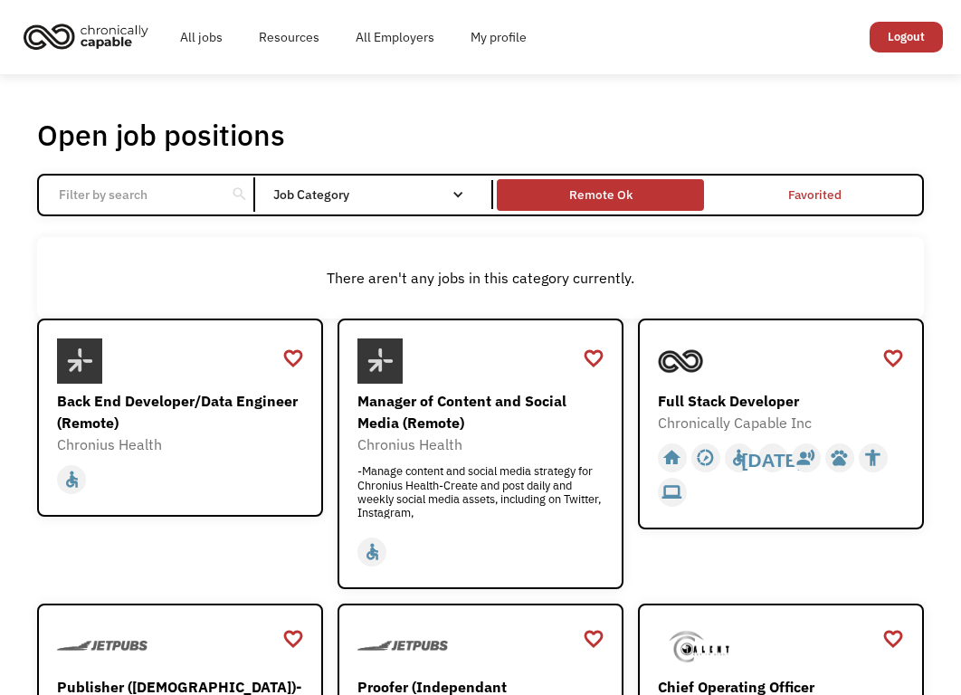
click at [561, 194] on div "Remote Ok" at bounding box center [600, 195] width 207 height 22
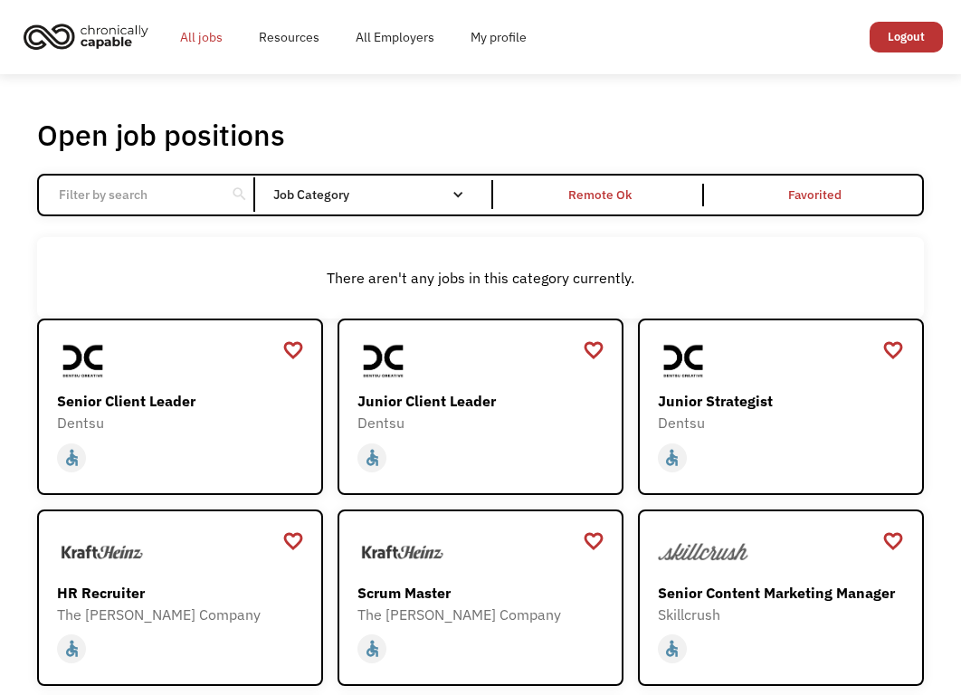
click at [190, 36] on link "All jobs" at bounding box center [201, 37] width 79 height 58
click at [504, 49] on link "My profile" at bounding box center [498, 37] width 92 height 58
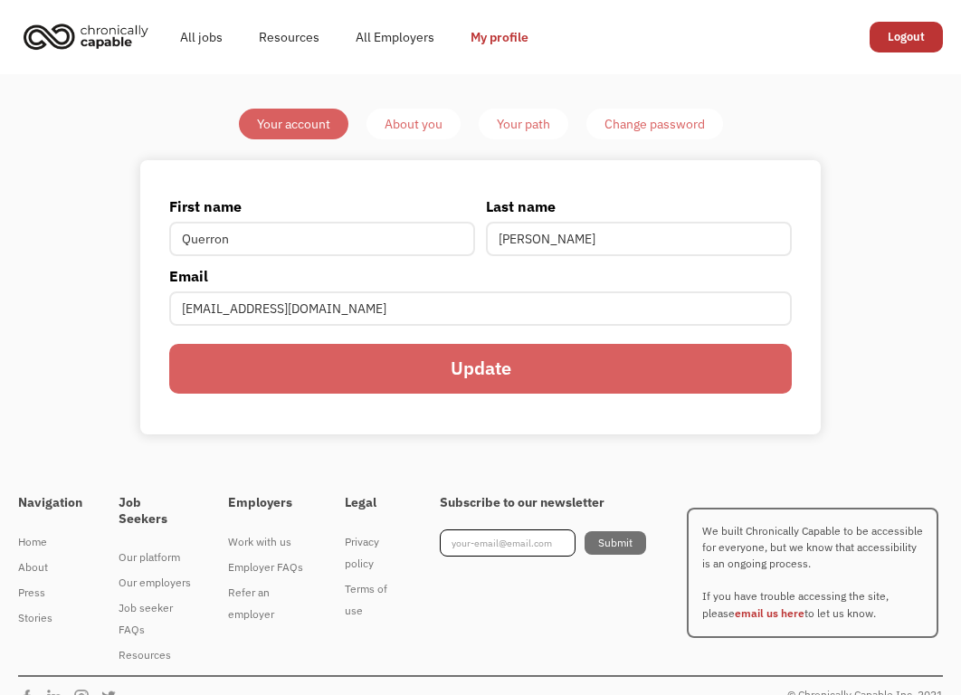
click at [420, 121] on div "About you" at bounding box center [413, 124] width 58 height 22
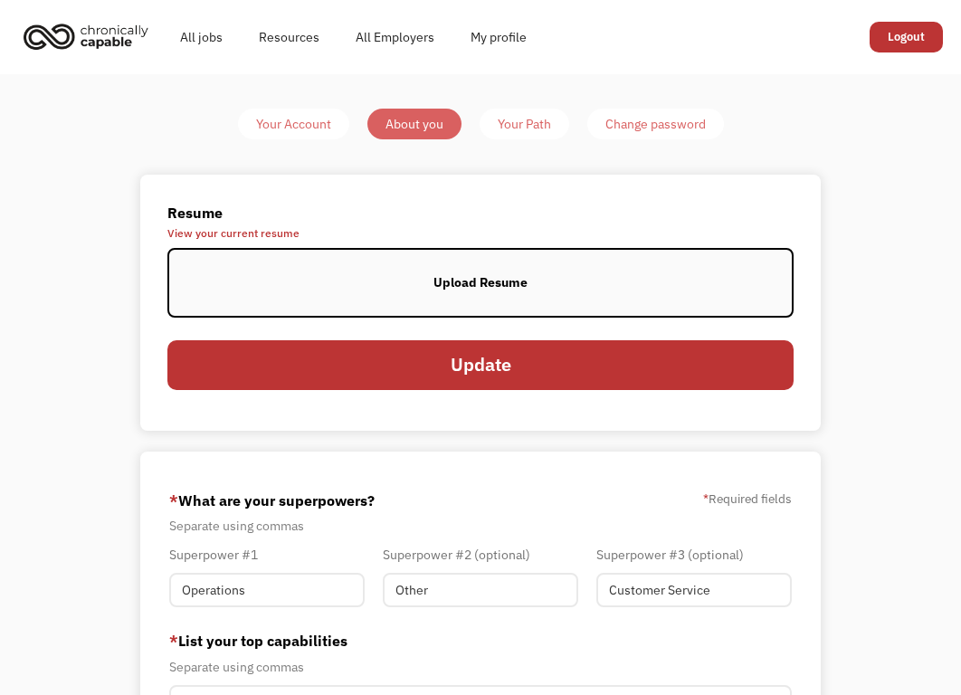
click at [545, 131] on div "Your Path" at bounding box center [523, 124] width 53 height 22
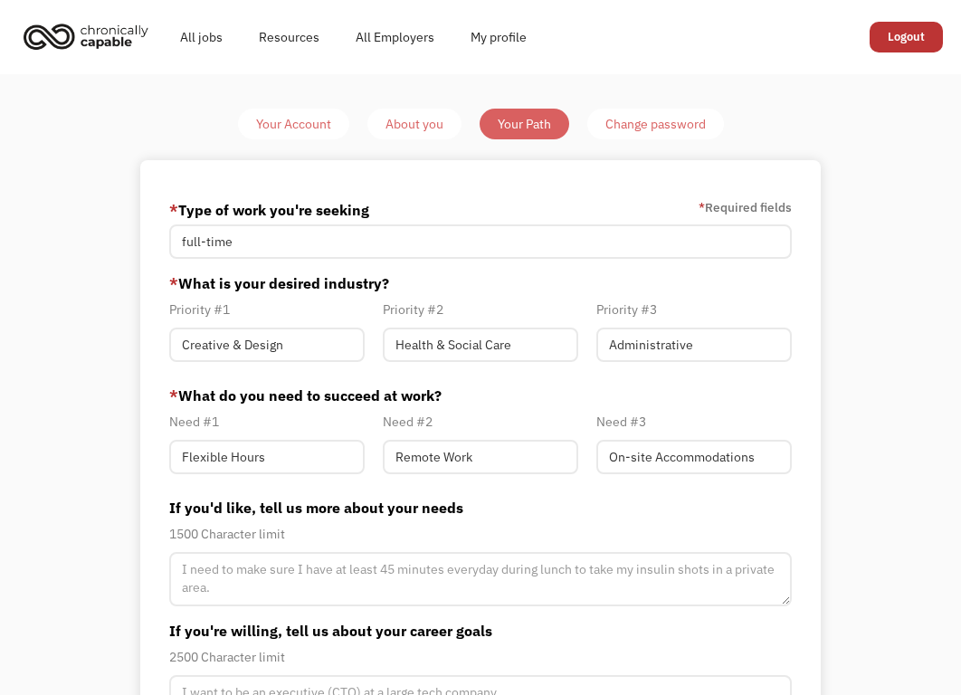
type input "[EMAIL_ADDRESS][DOMAIN_NAME]"
click at [633, 118] on div "Change password" at bounding box center [655, 124] width 100 height 22
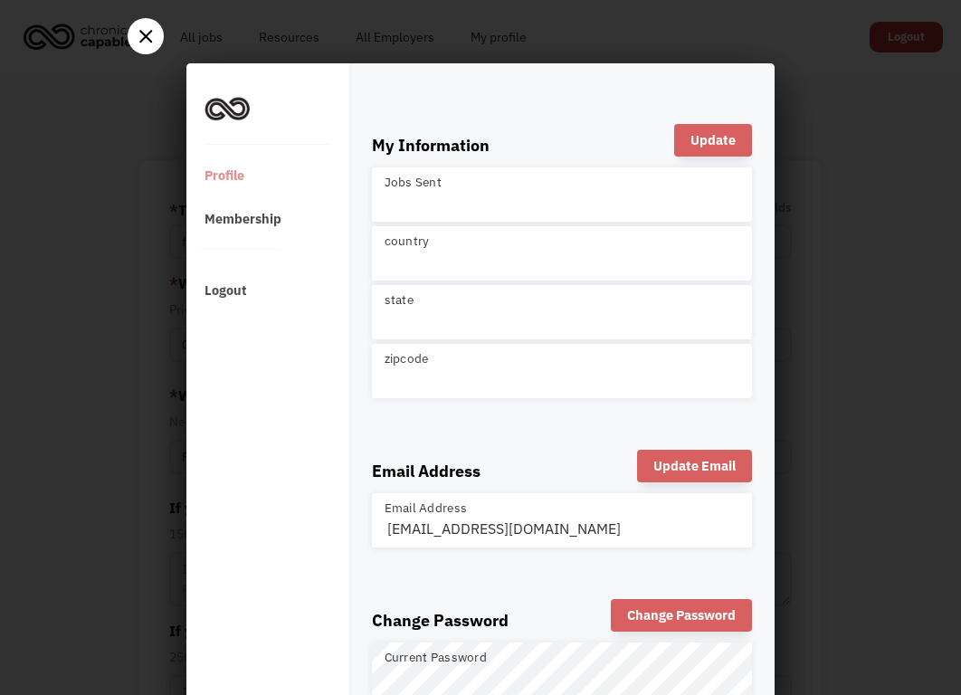
click at [109, 22] on div at bounding box center [480, 347] width 961 height 695
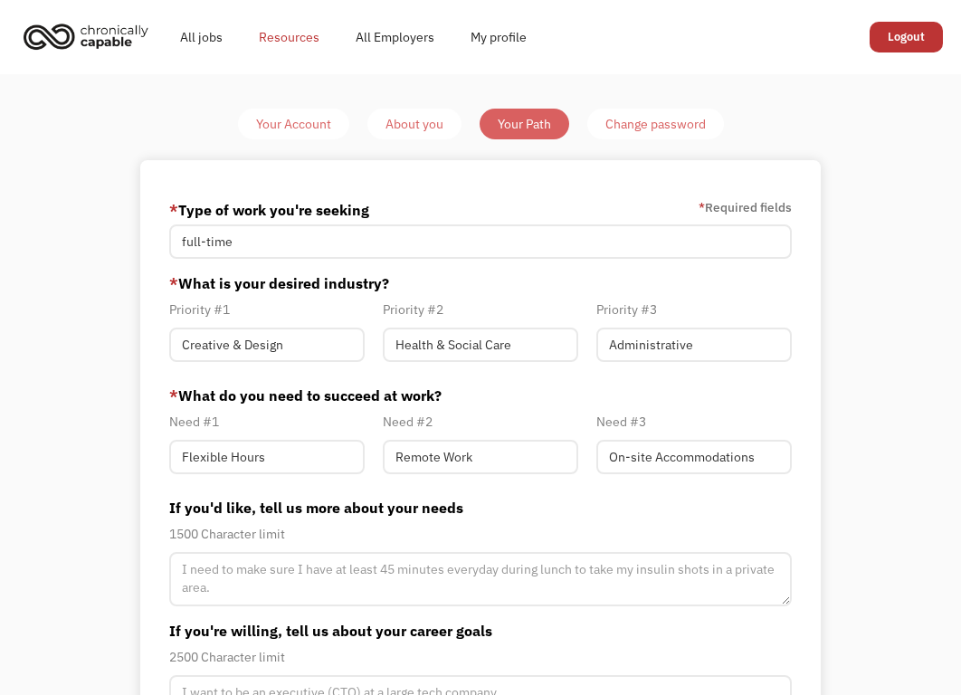
click at [254, 42] on link "Resources" at bounding box center [289, 37] width 97 height 58
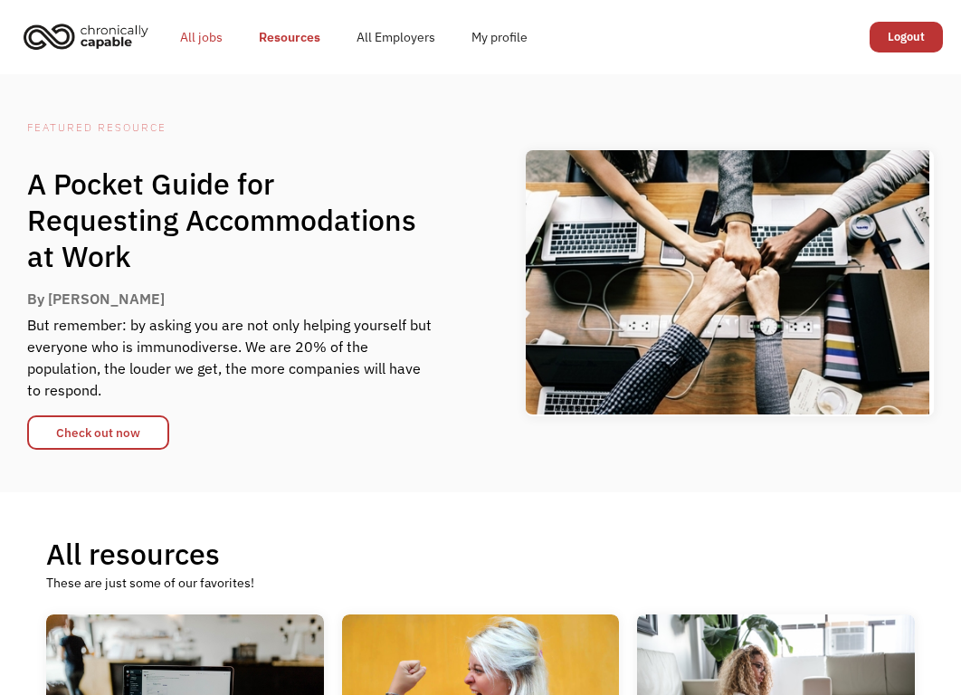
click at [192, 24] on link "All jobs" at bounding box center [201, 37] width 79 height 58
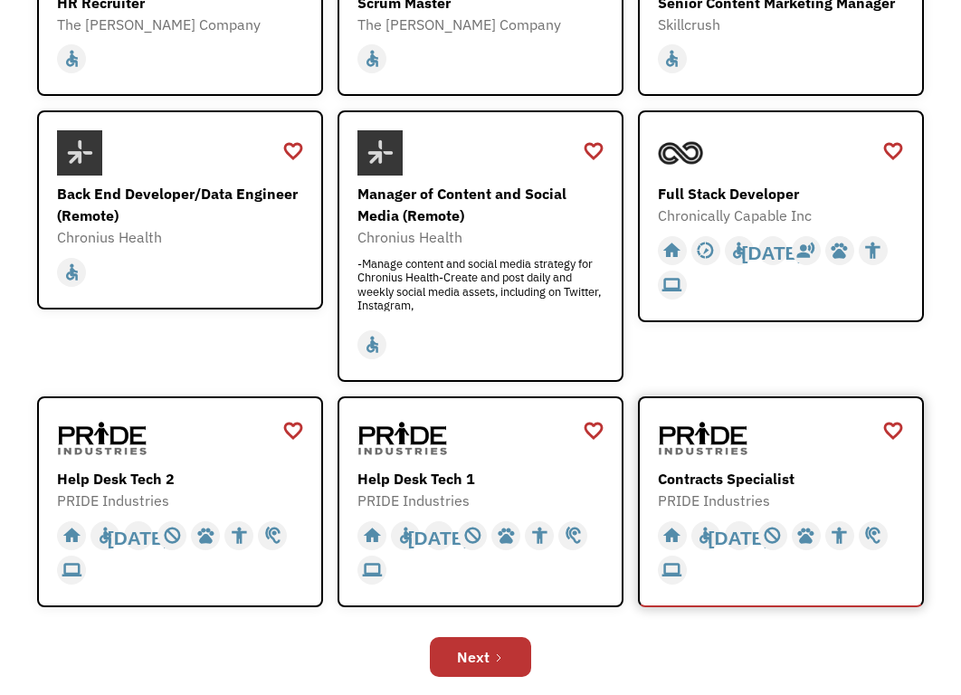
scroll to position [633, 0]
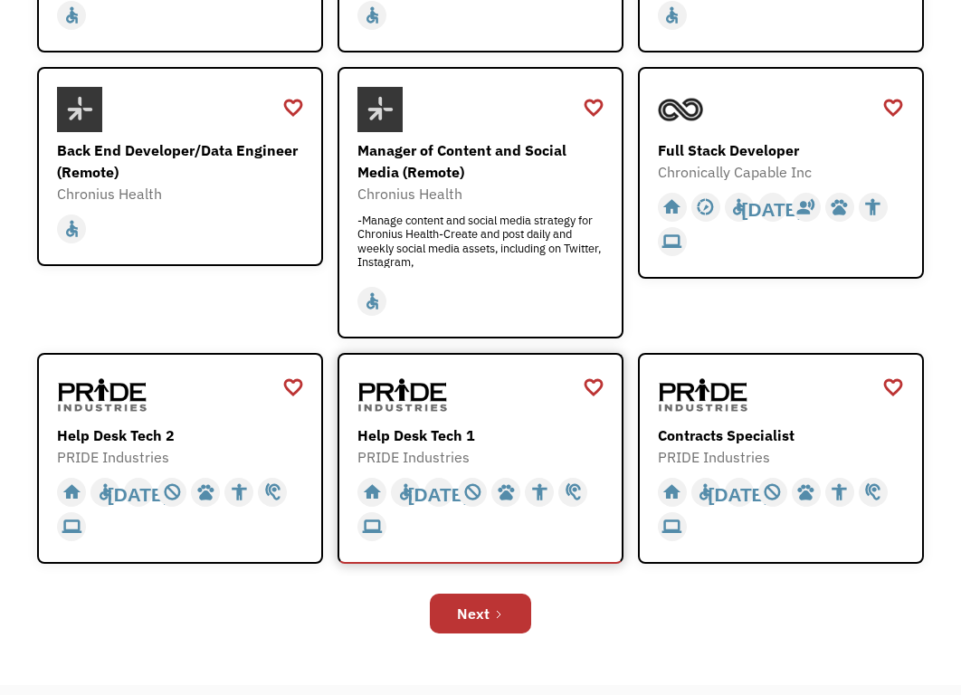
click at [523, 412] on div at bounding box center [482, 395] width 251 height 45
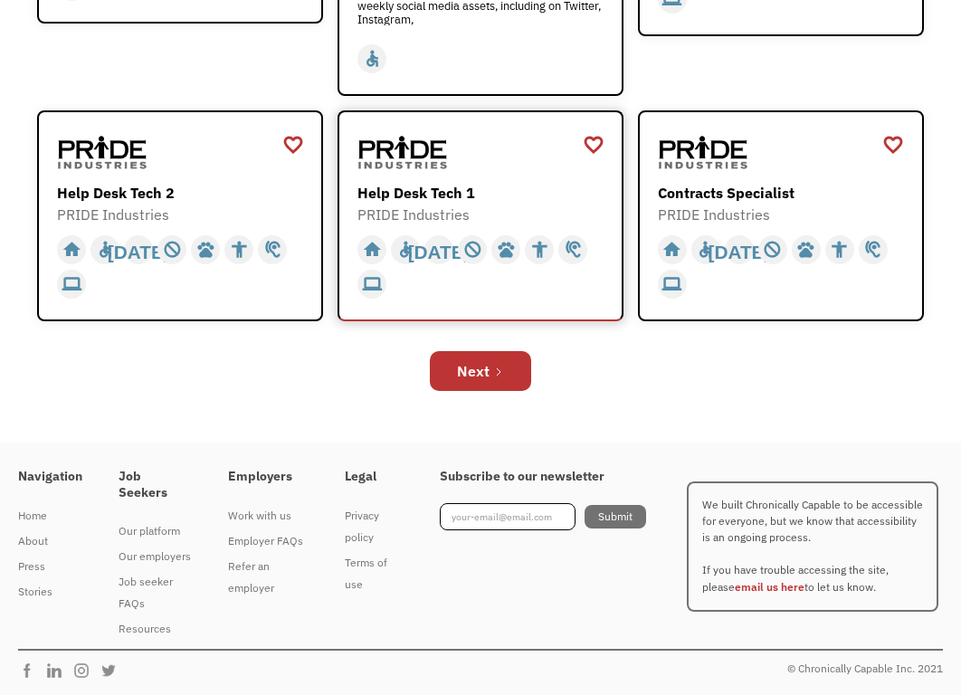
scroll to position [877, 0]
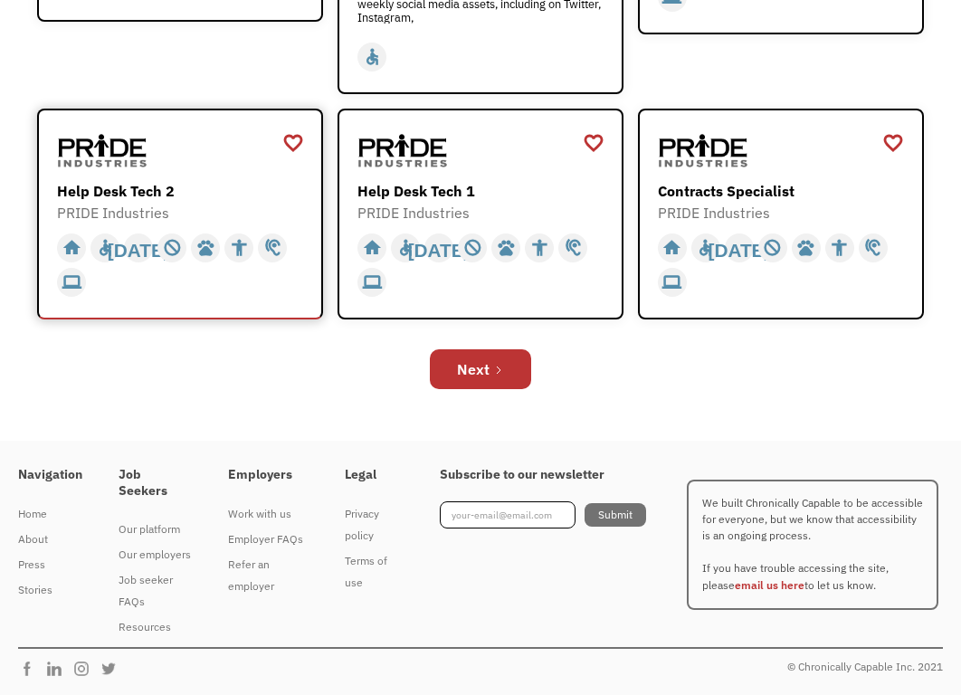
click at [252, 165] on div at bounding box center [182, 150] width 251 height 45
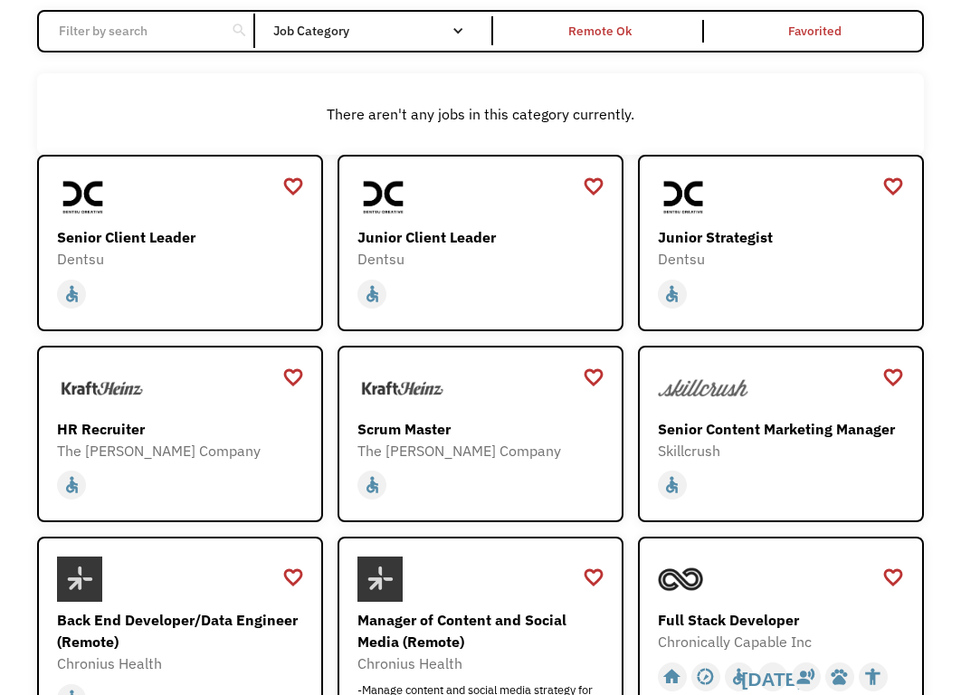
scroll to position [0, 0]
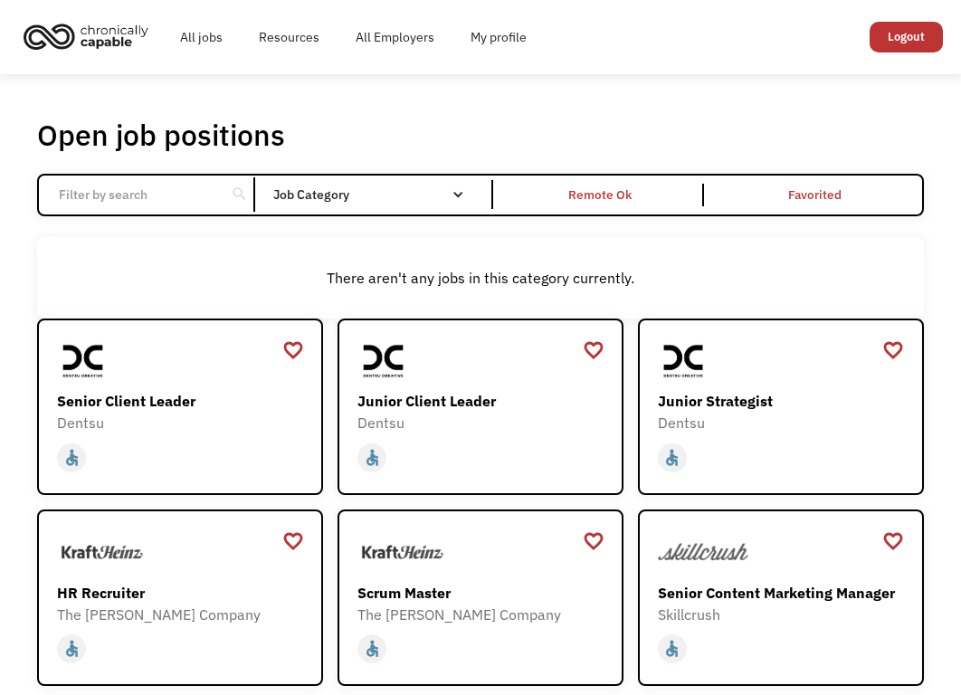
click at [571, 278] on div "There aren't any jobs in this category currently." at bounding box center [480, 278] width 868 height 22
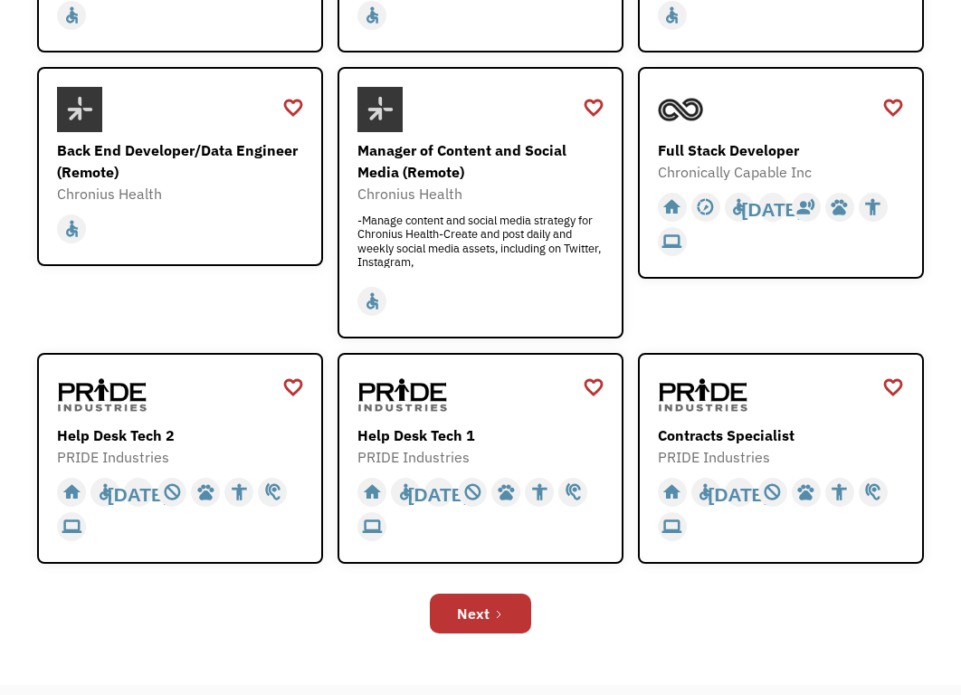
scroll to position [877, 0]
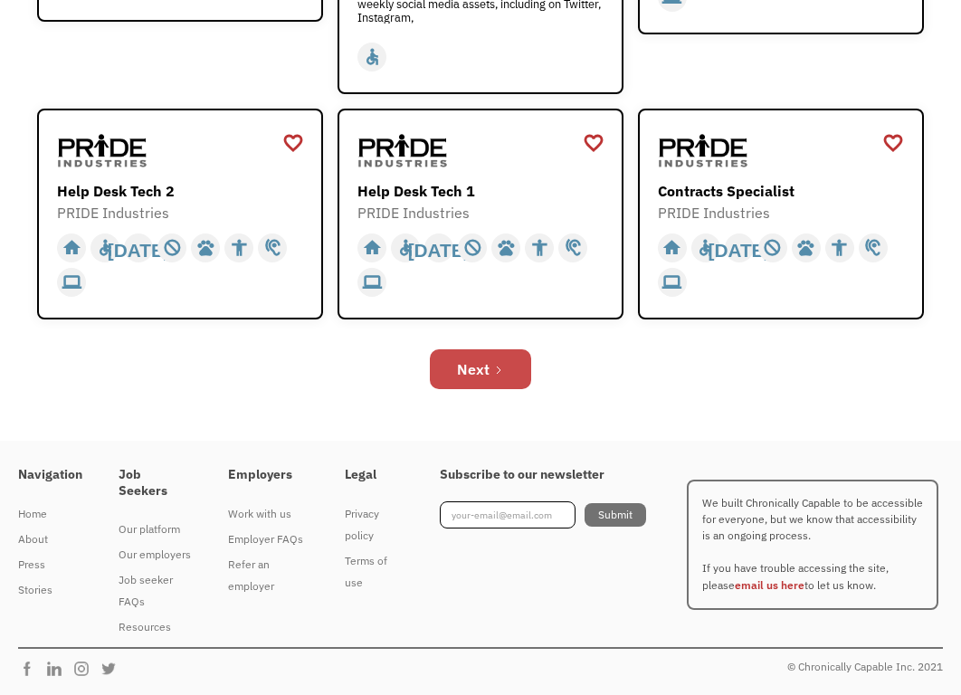
click at [493, 384] on link "Next" at bounding box center [480, 369] width 101 height 40
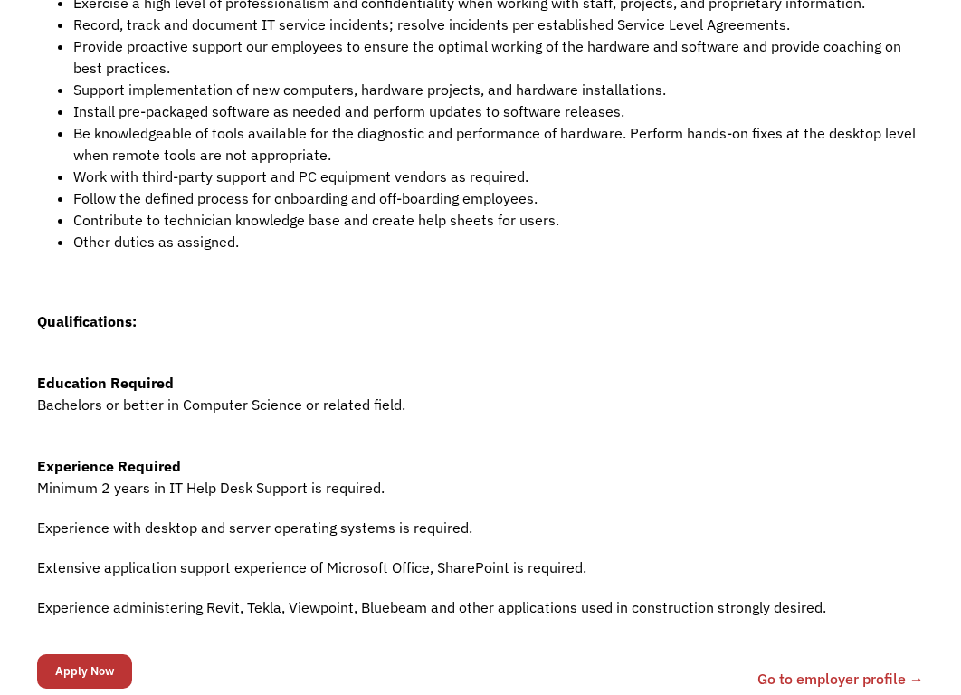
scroll to position [724, 0]
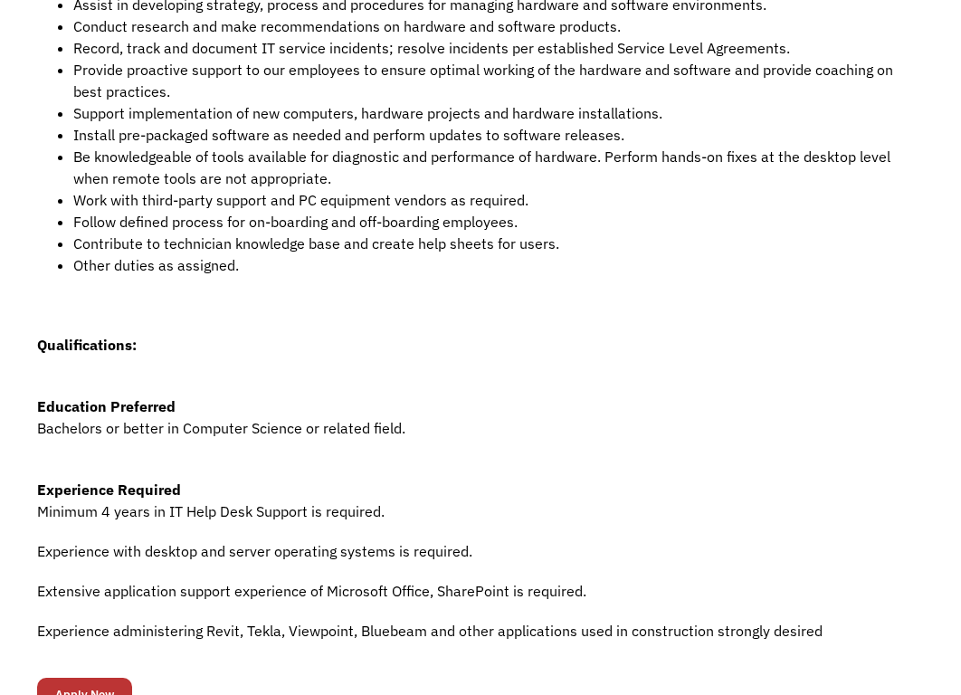
scroll to position [814, 0]
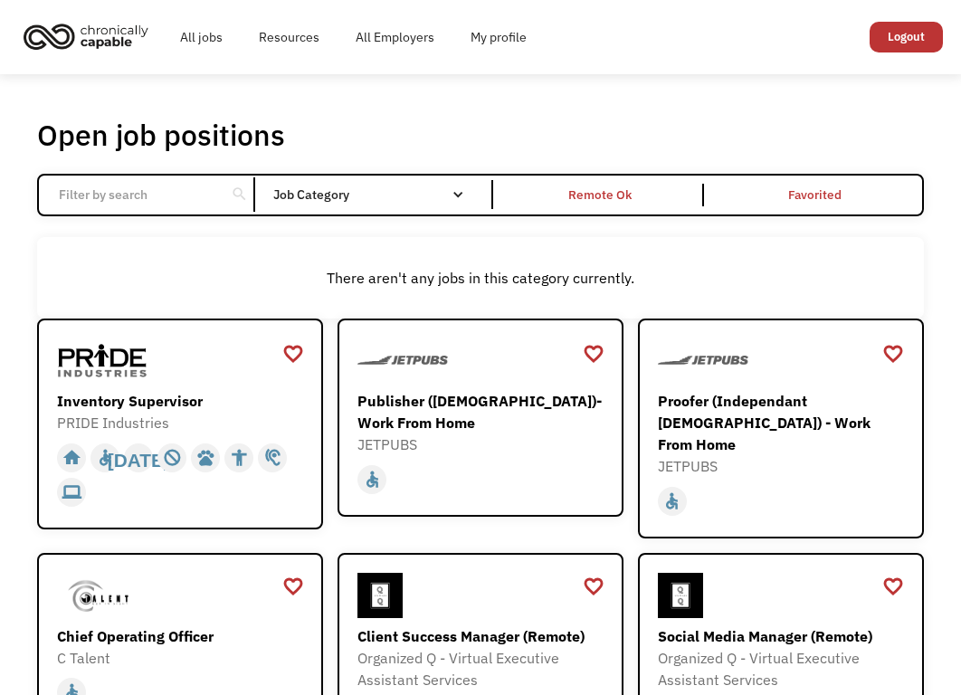
click at [500, 268] on div "There aren't any jobs in this category currently." at bounding box center [480, 278] width 868 height 22
drag, startPoint x: 288, startPoint y: 280, endPoint x: 649, endPoint y: 243, distance: 362.8
click at [649, 243] on div "There aren't any jobs in this category currently." at bounding box center [480, 277] width 886 height 81
click at [660, 260] on div "There aren't any jobs in this category currently." at bounding box center [480, 277] width 886 height 81
click at [473, 35] on link "My profile" at bounding box center [498, 37] width 92 height 58
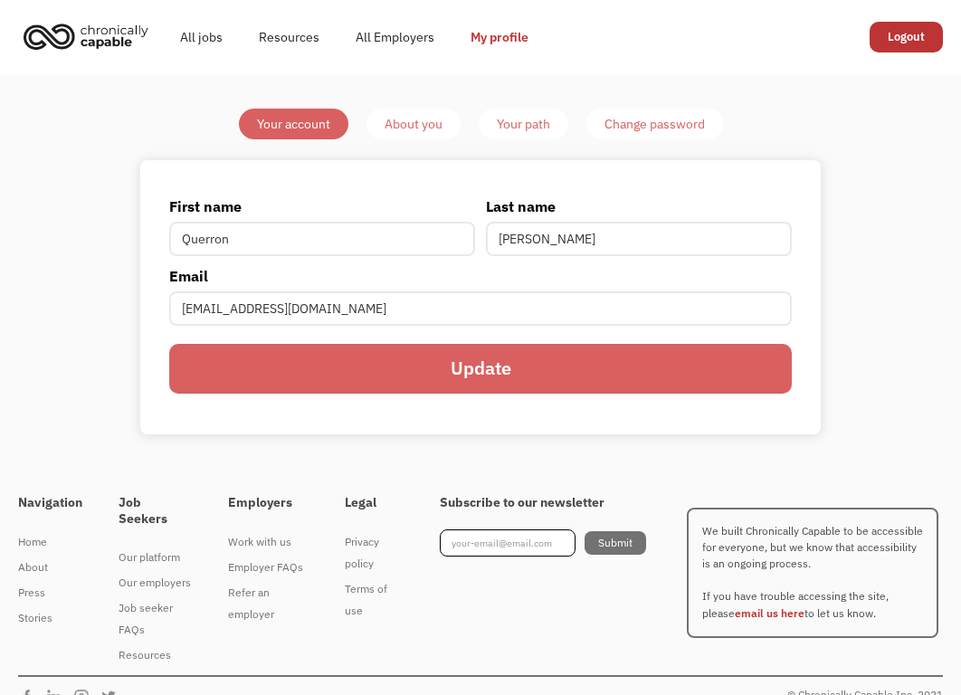
click at [412, 121] on div "About you" at bounding box center [413, 124] width 58 height 22
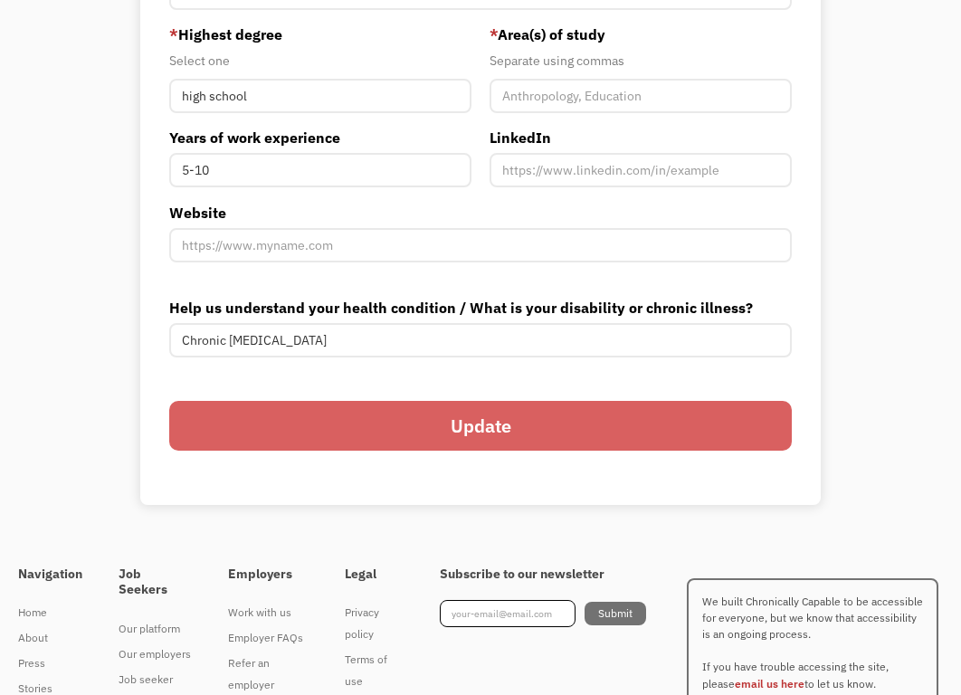
scroll to position [724, 0]
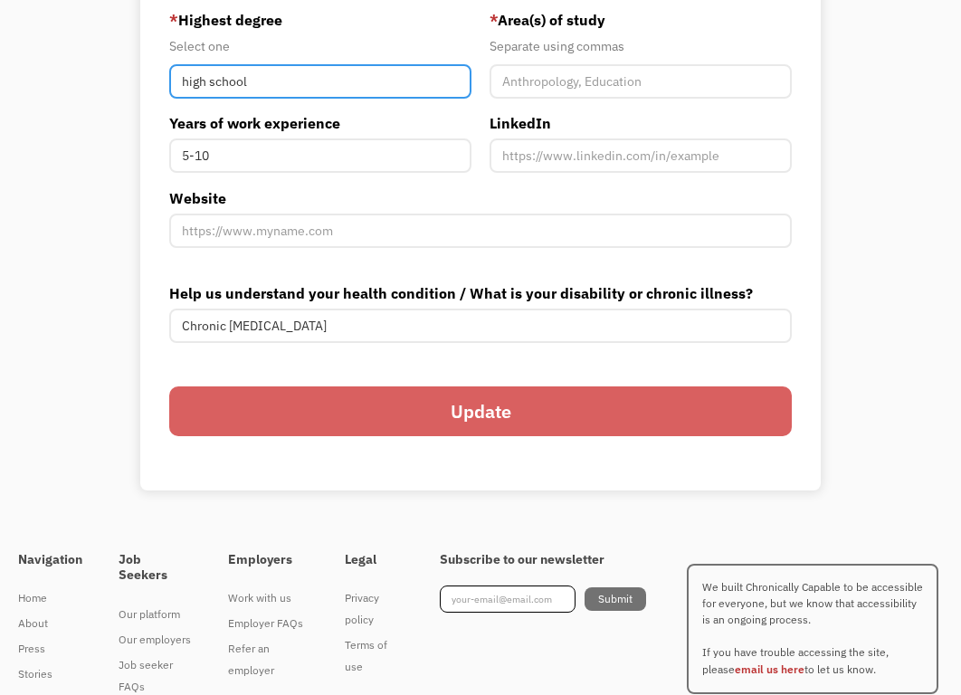
click at [357, 83] on input "high school" at bounding box center [320, 81] width 302 height 34
drag, startPoint x: 357, startPoint y: 83, endPoint x: 123, endPoint y: 71, distance: 234.6
type input "b"
type input "BFA"
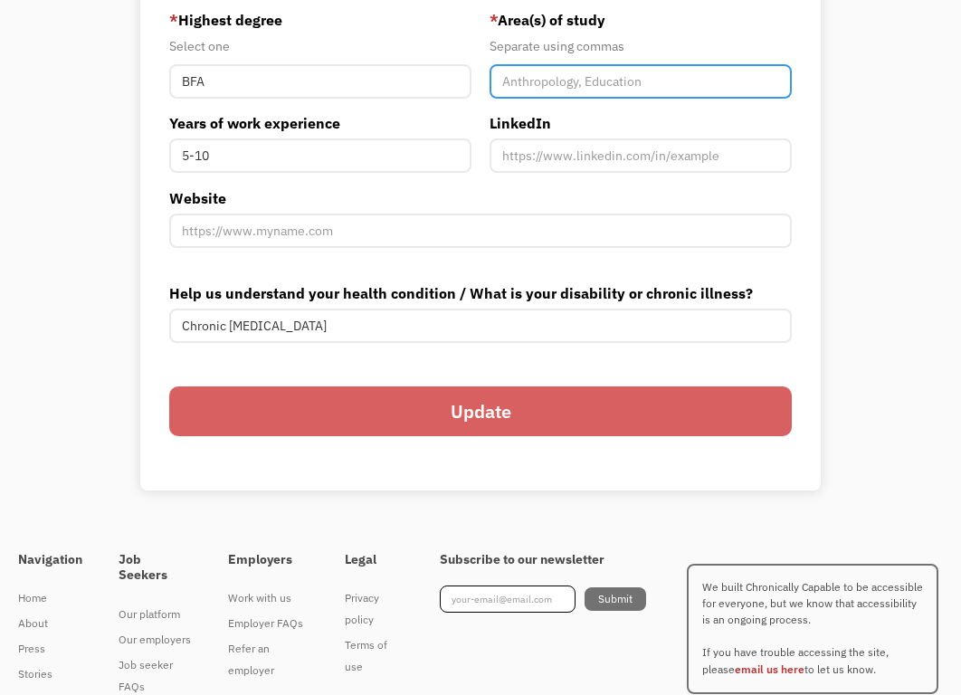
click at [614, 80] on input "Member-You-Update" at bounding box center [640, 81] width 302 height 34
type input "Musical Theater"
click at [624, 393] on input "Update" at bounding box center [480, 411] width 622 height 50
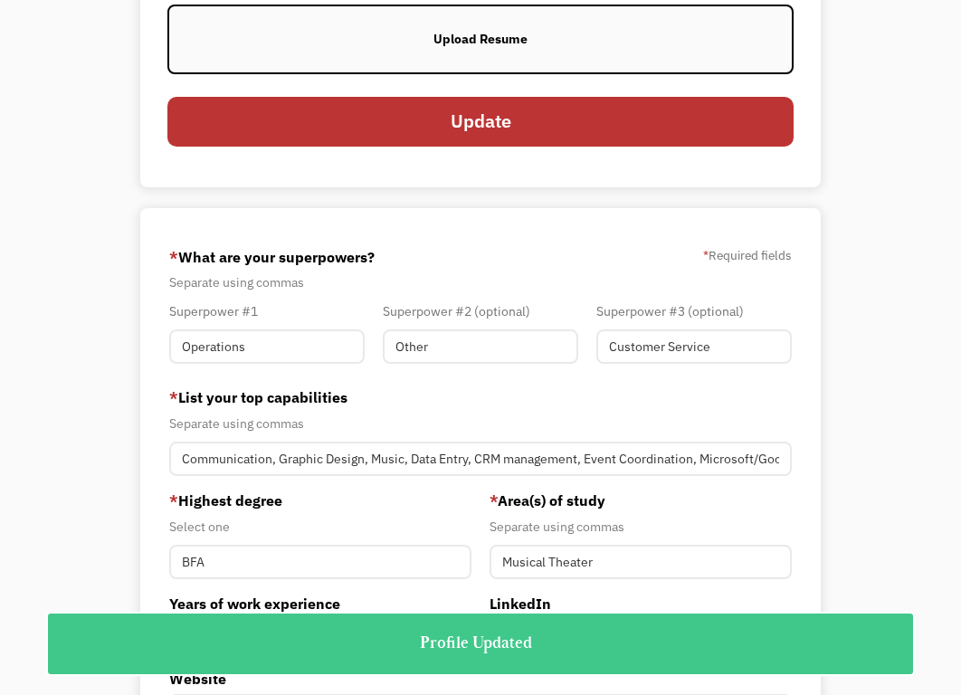
scroll to position [0, 0]
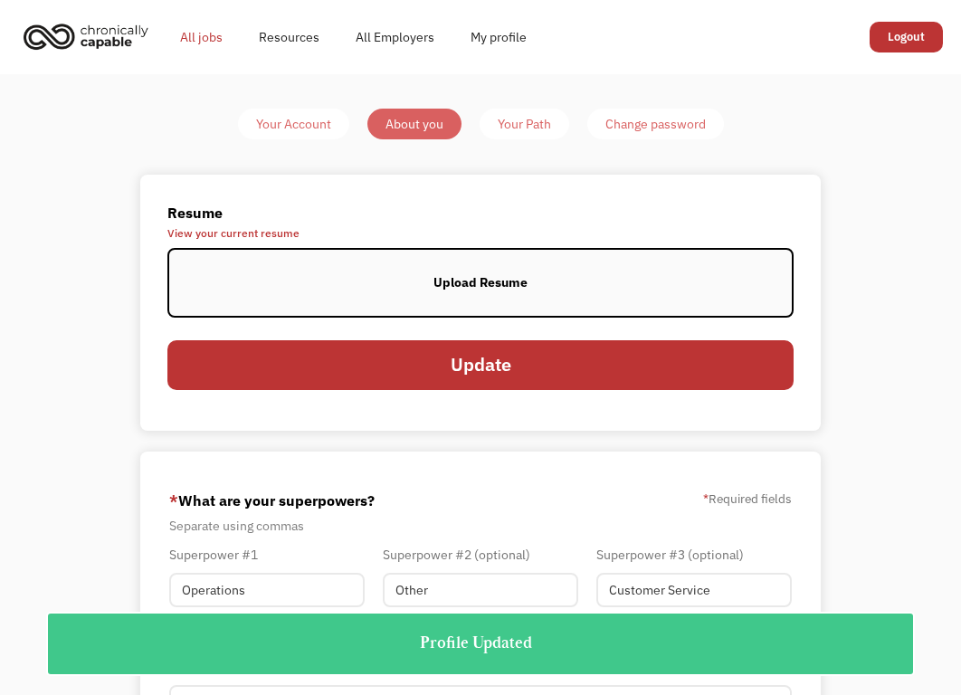
click at [200, 28] on link "All jobs" at bounding box center [201, 37] width 79 height 58
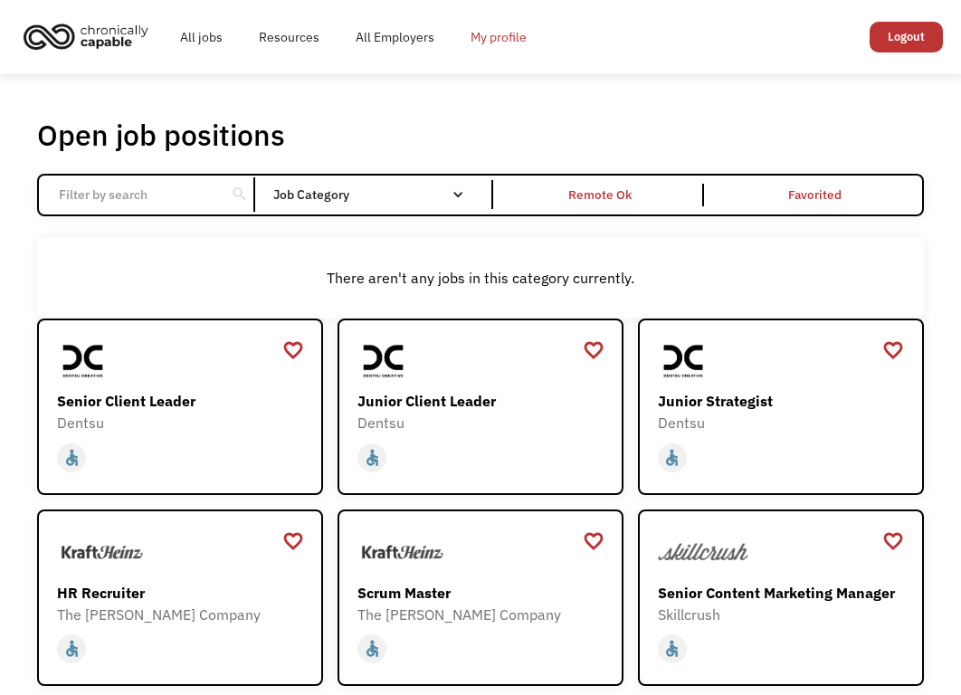
click at [499, 32] on link "My profile" at bounding box center [498, 37] width 92 height 58
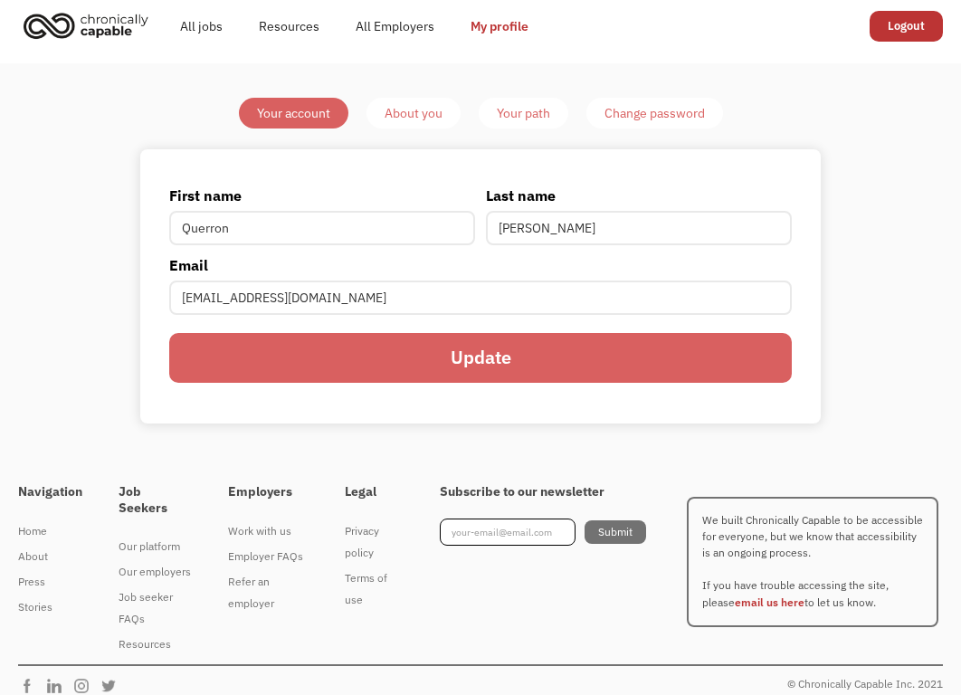
scroll to position [28, 0]
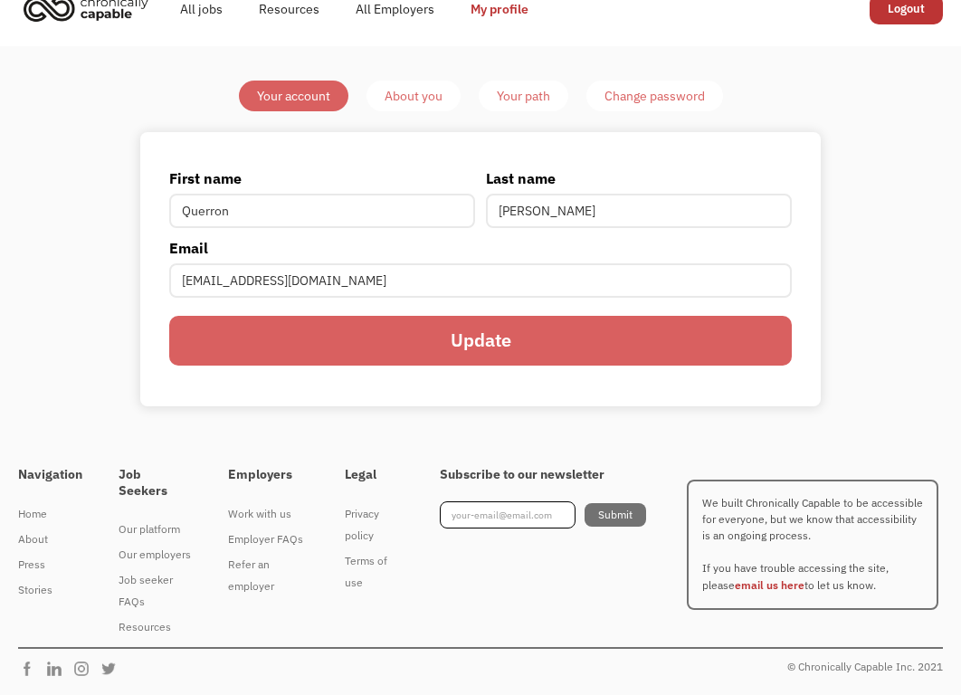
click at [421, 88] on div "About you" at bounding box center [413, 96] width 58 height 22
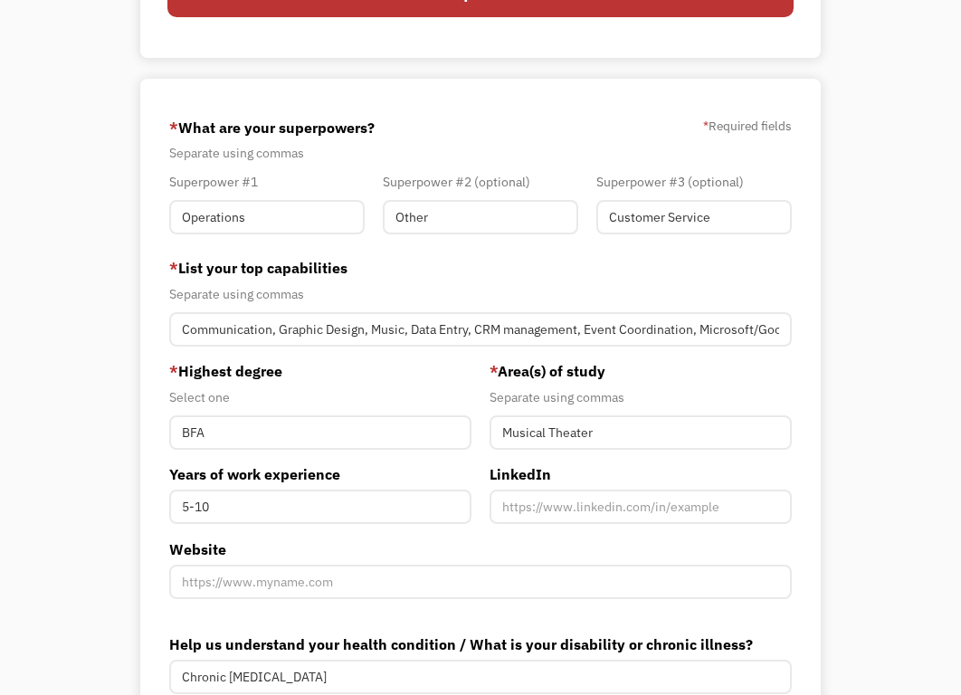
scroll to position [724, 0]
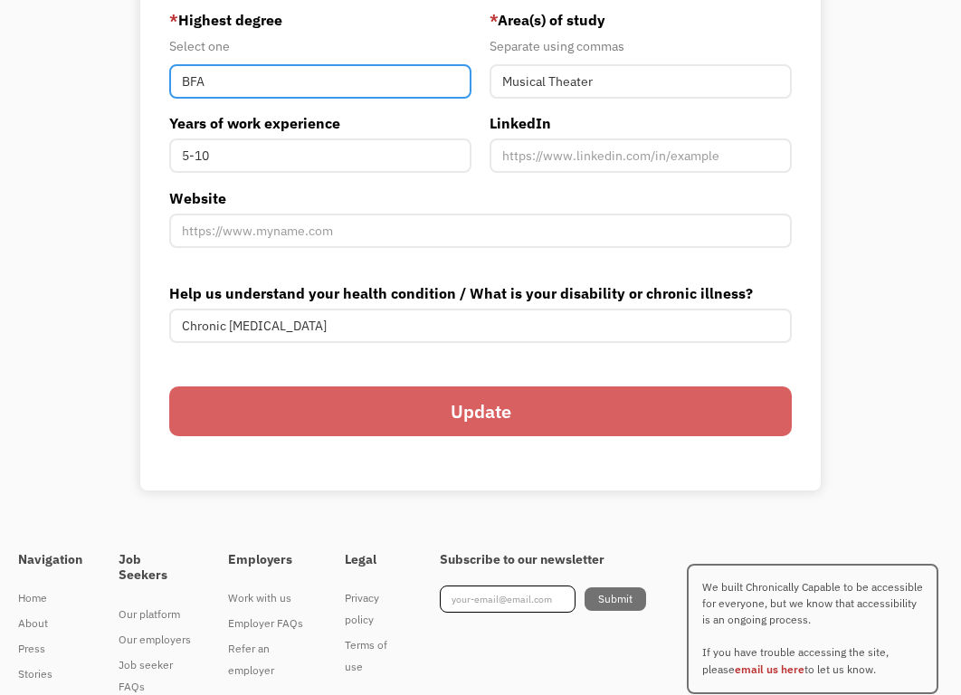
click at [244, 77] on input "BFA" at bounding box center [320, 81] width 302 height 34
click at [244, 76] on input "BFA" at bounding box center [320, 81] width 302 height 34
type input "Bachelors"
click at [599, 401] on input "Update" at bounding box center [480, 411] width 622 height 50
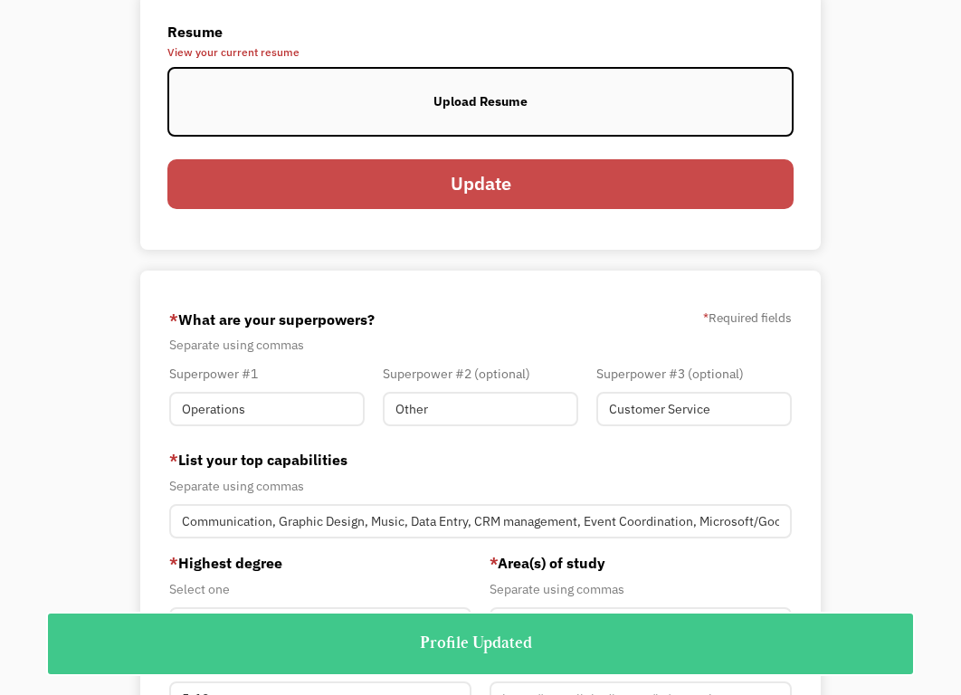
scroll to position [0, 0]
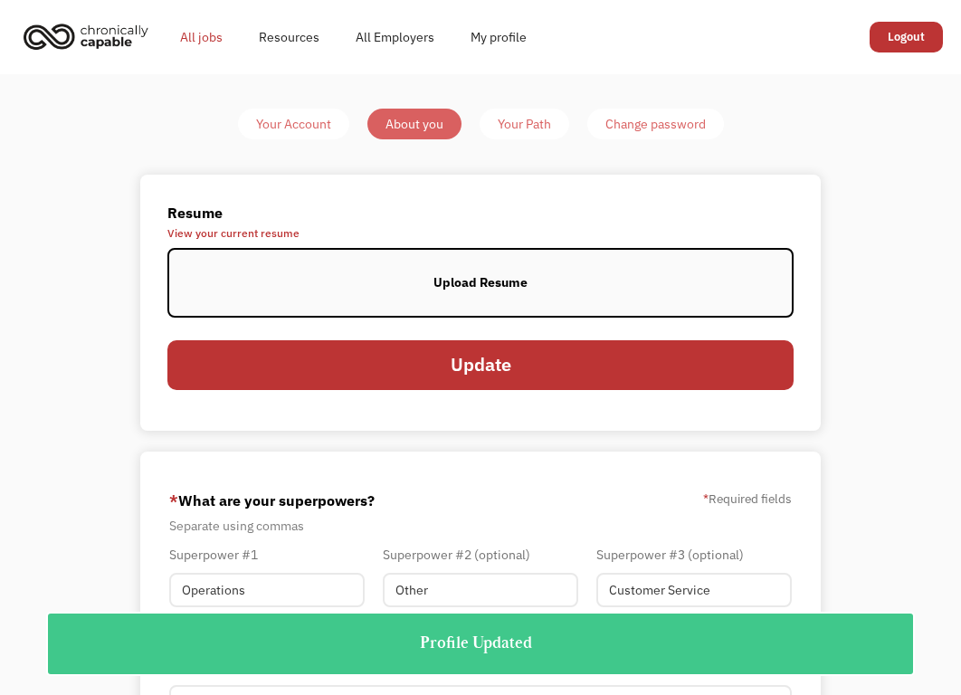
click at [215, 31] on link "All jobs" at bounding box center [201, 37] width 79 height 58
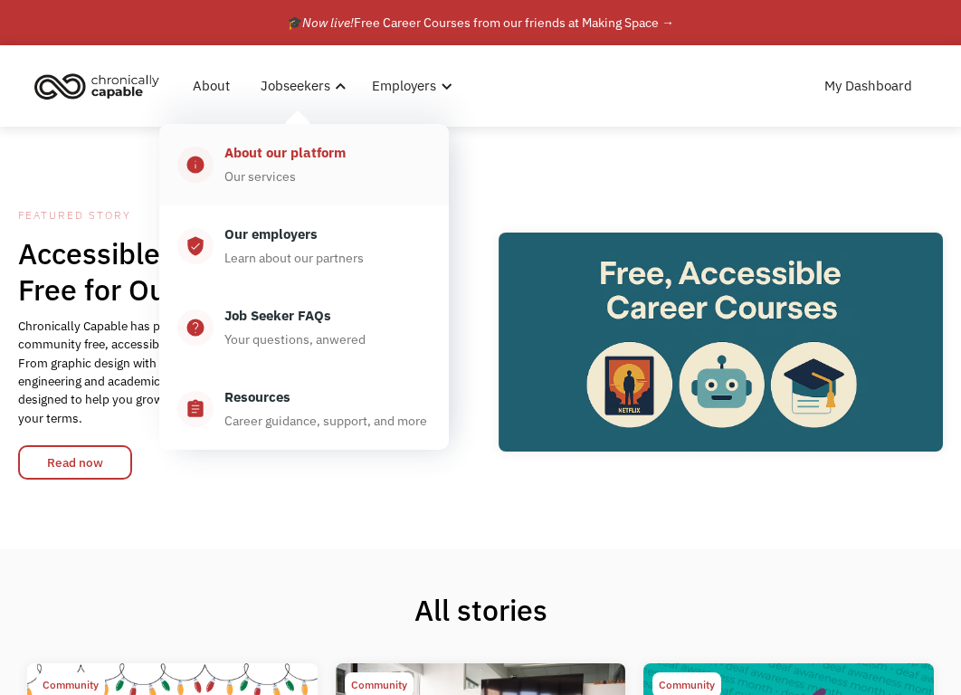
click at [318, 165] on div "About our platform Our services" at bounding box center [321, 164] width 217 height 45
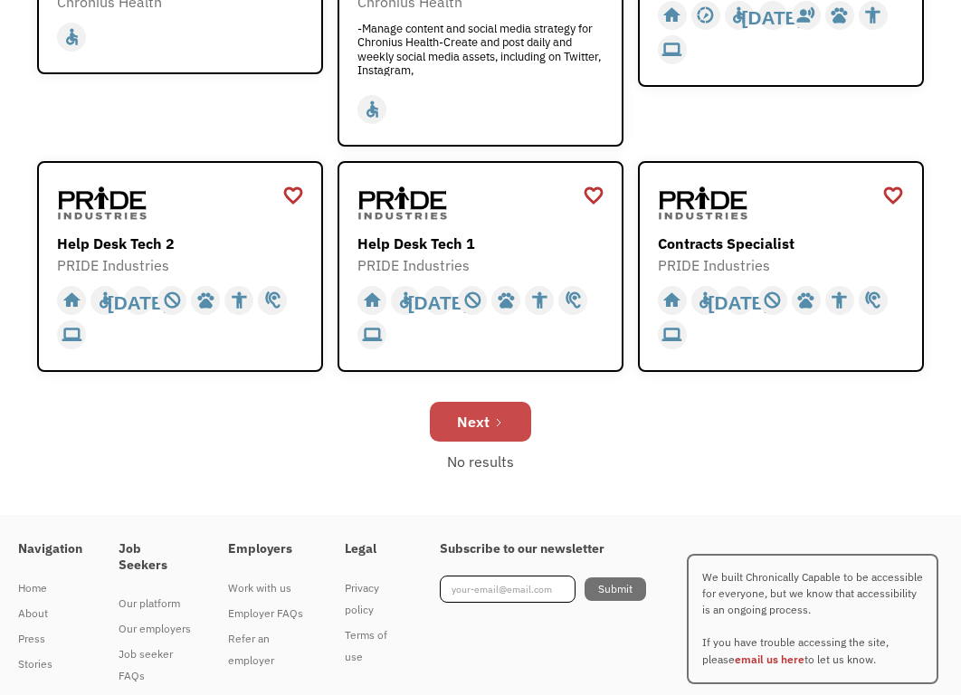
scroll to position [899, 0]
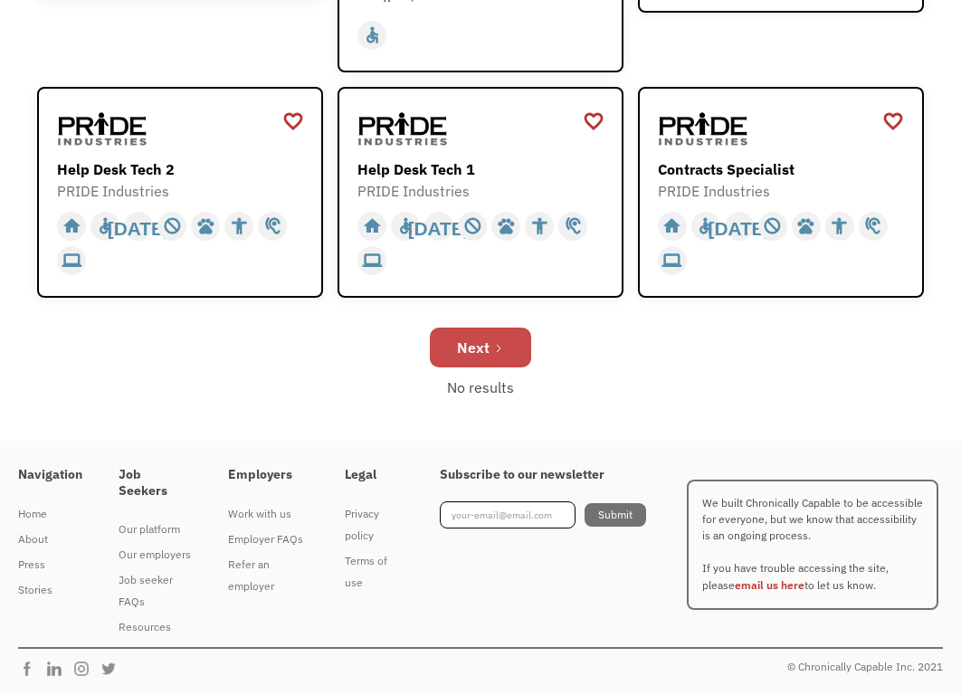
click at [465, 353] on div "Next" at bounding box center [473, 347] width 33 height 22
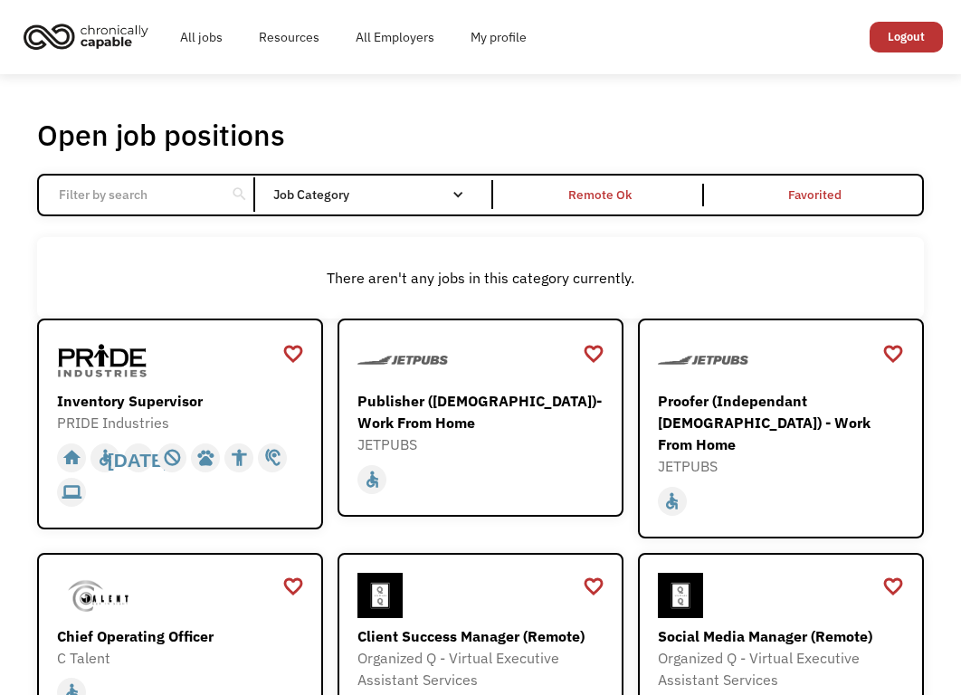
click at [549, 39] on div "All jobs Resources All Employers My profile Club Capable New! Logout" at bounding box center [480, 37] width 924 height 58
click at [528, 33] on link "My profile" at bounding box center [498, 37] width 92 height 58
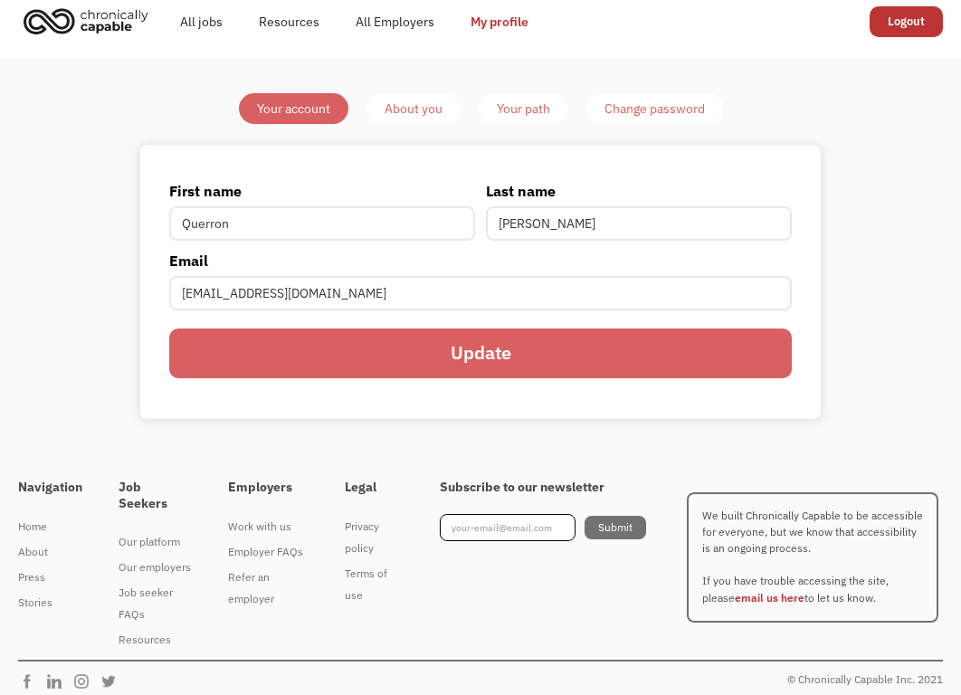
scroll to position [28, 0]
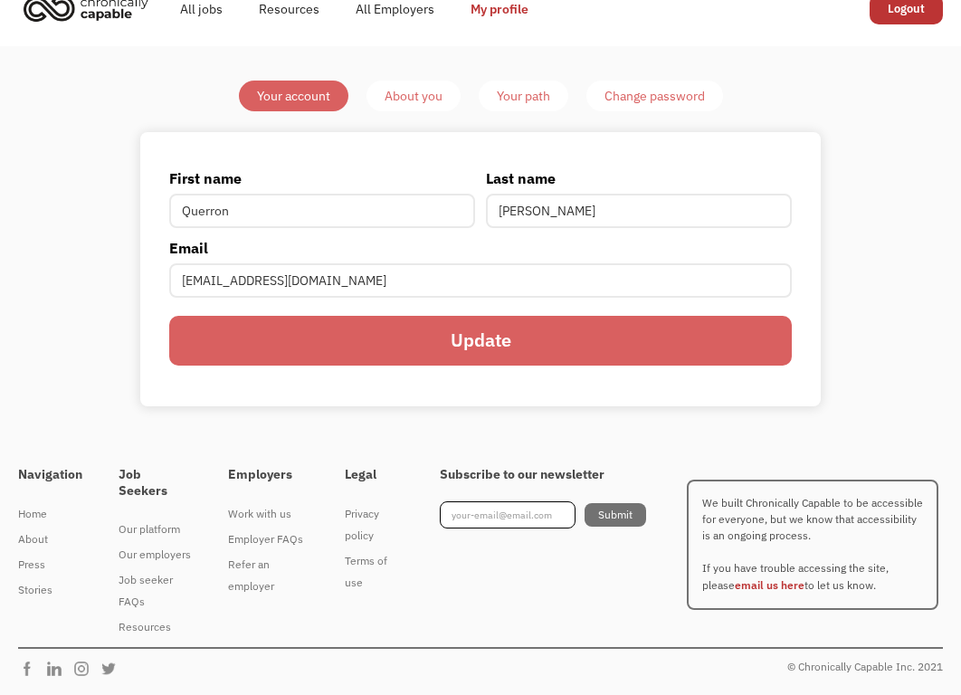
click at [426, 98] on div "About you" at bounding box center [413, 96] width 58 height 22
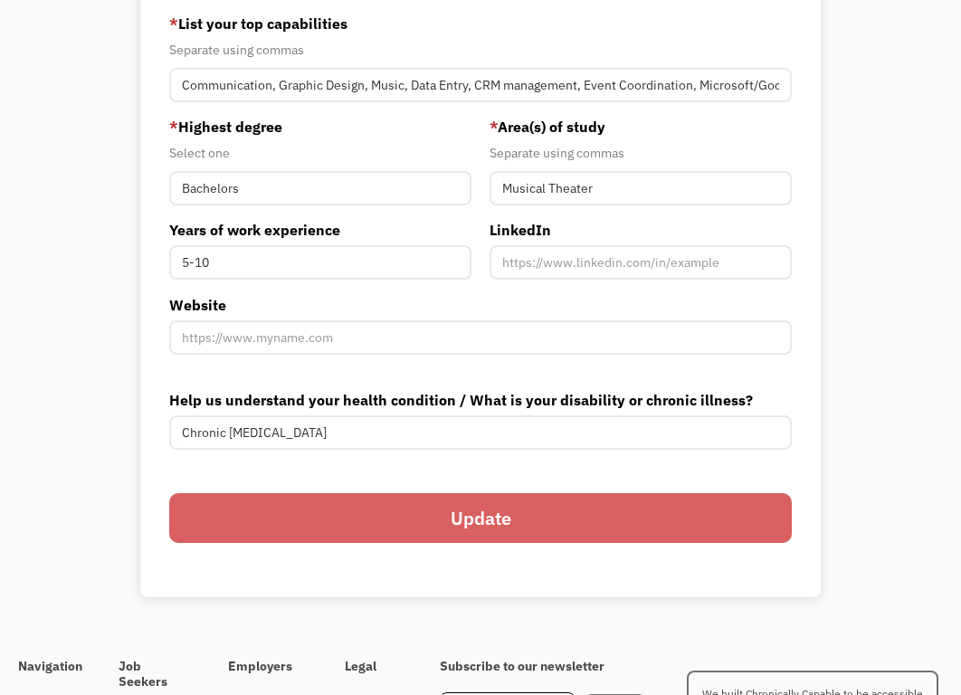
scroll to position [536, 0]
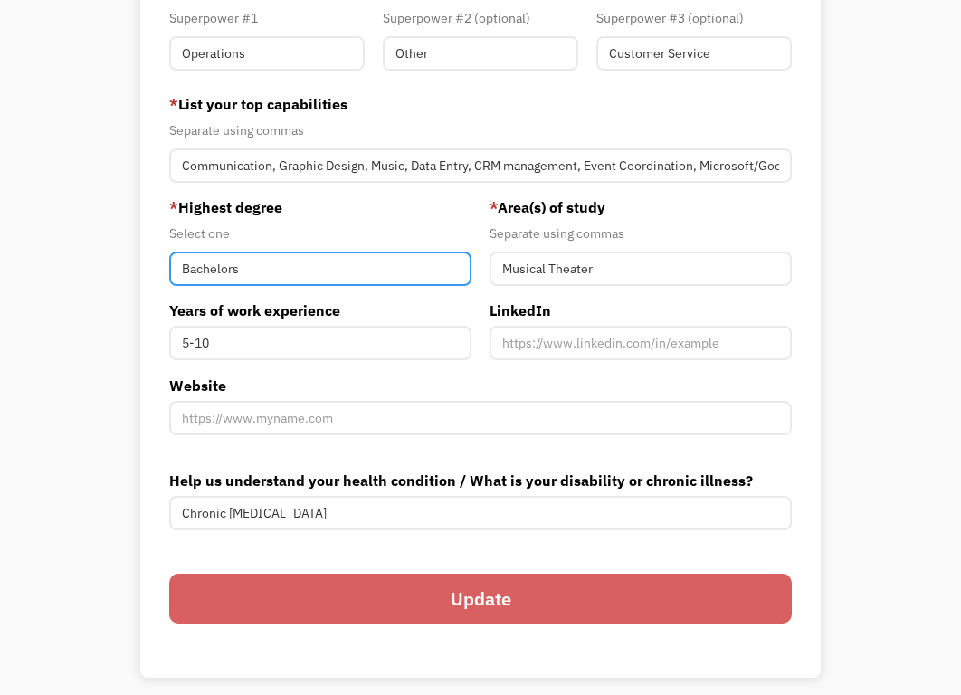
click at [333, 253] on input "Bachelors" at bounding box center [320, 268] width 302 height 34
type input "Highschool"
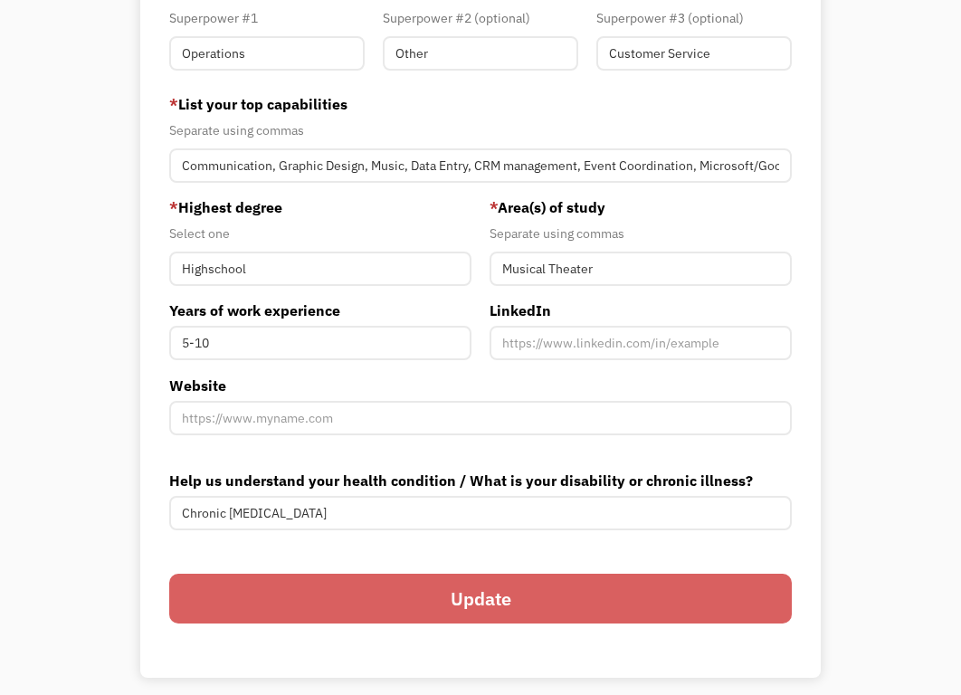
click at [557, 583] on input "Update" at bounding box center [480, 598] width 622 height 50
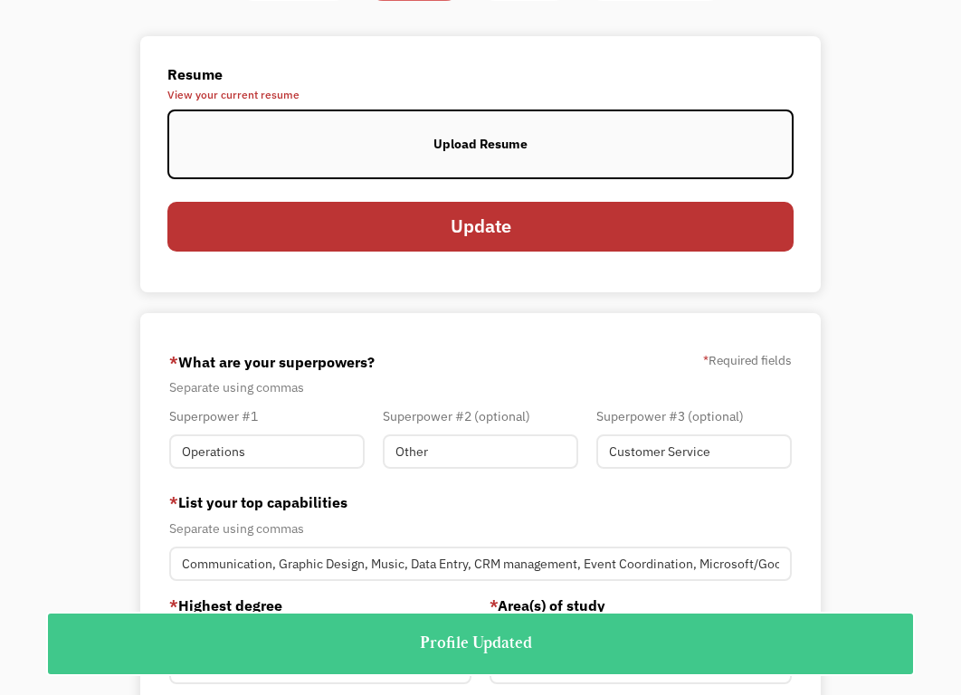
scroll to position [0, 0]
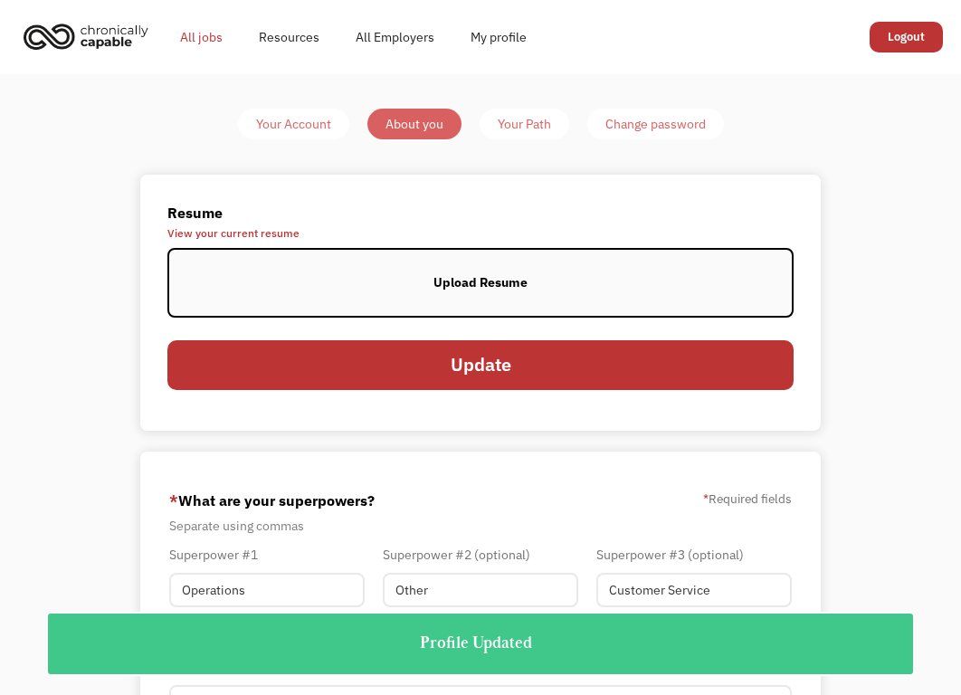
click at [215, 24] on link "All jobs" at bounding box center [201, 37] width 79 height 58
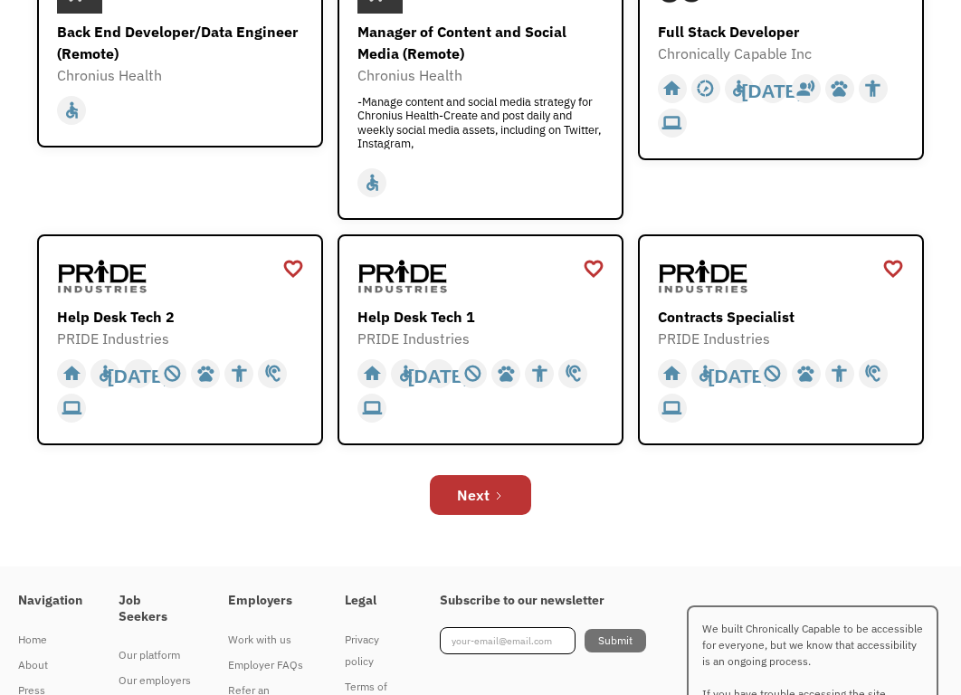
scroll to position [877, 0]
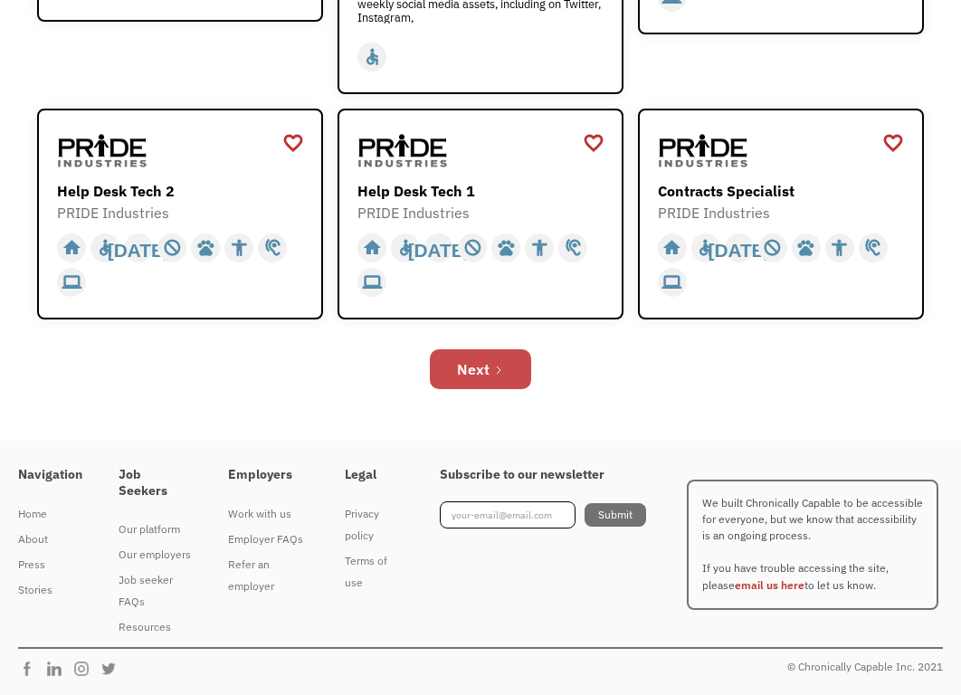
click at [499, 367] on icon "Next Page" at bounding box center [498, 370] width 11 height 11
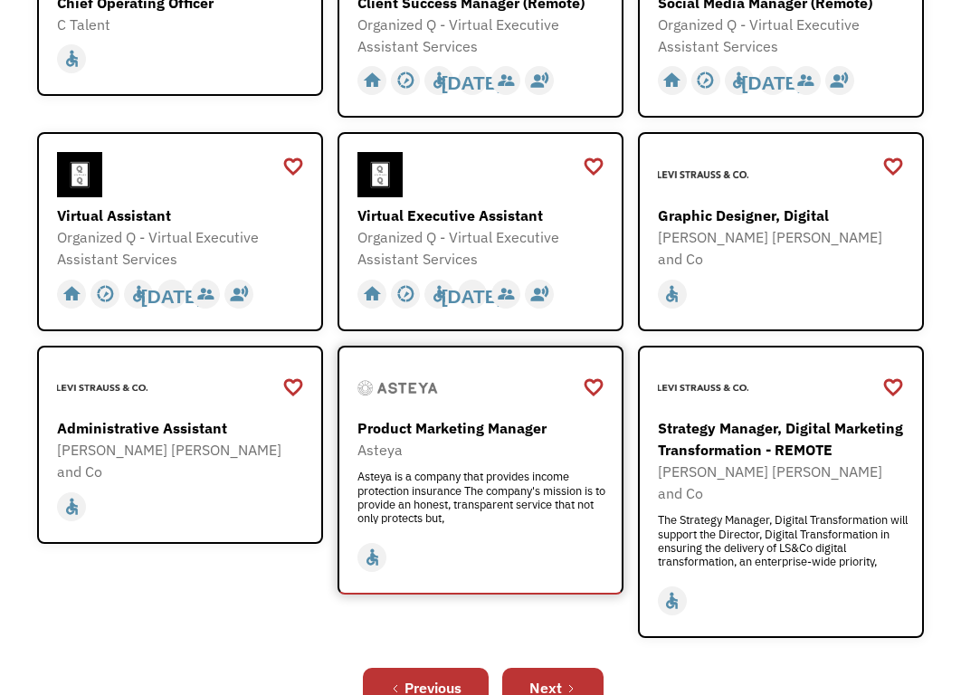
scroll to position [921, 0]
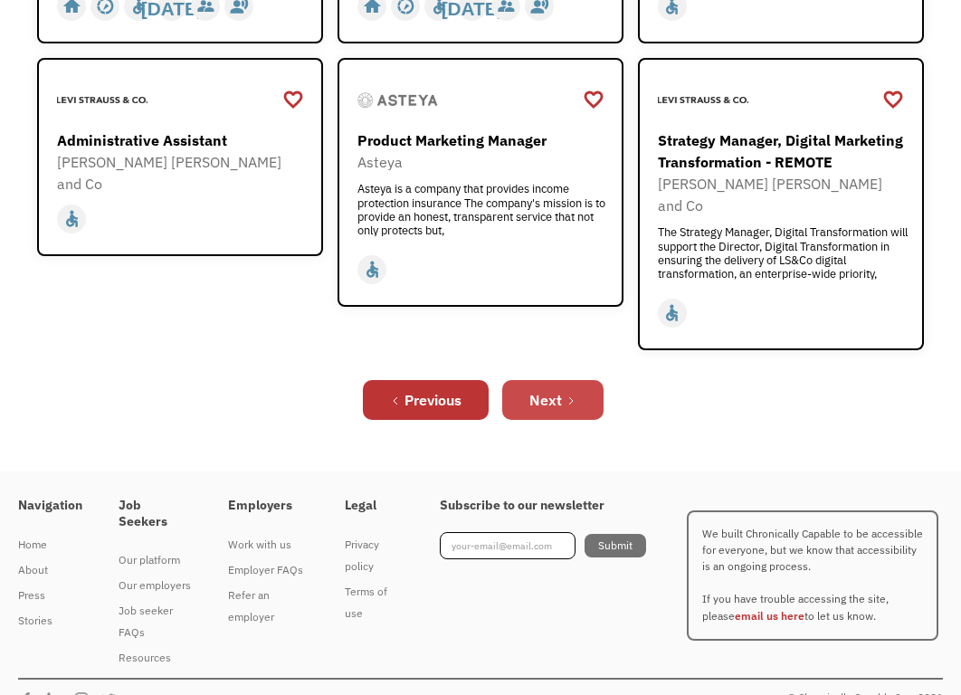
click at [548, 389] on div "Next" at bounding box center [545, 400] width 33 height 22
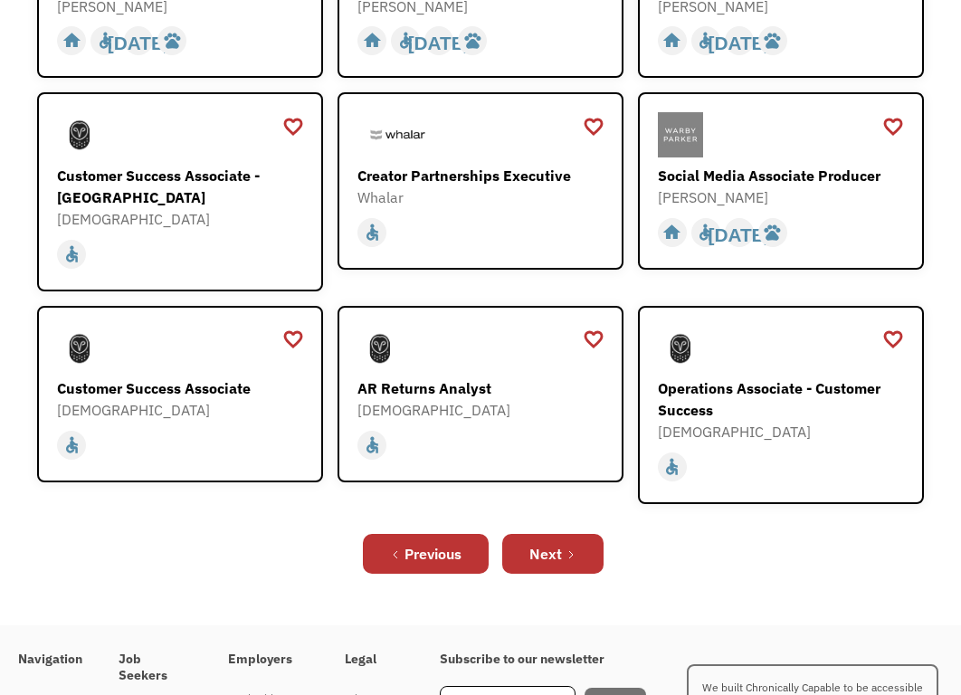
scroll to position [814, 0]
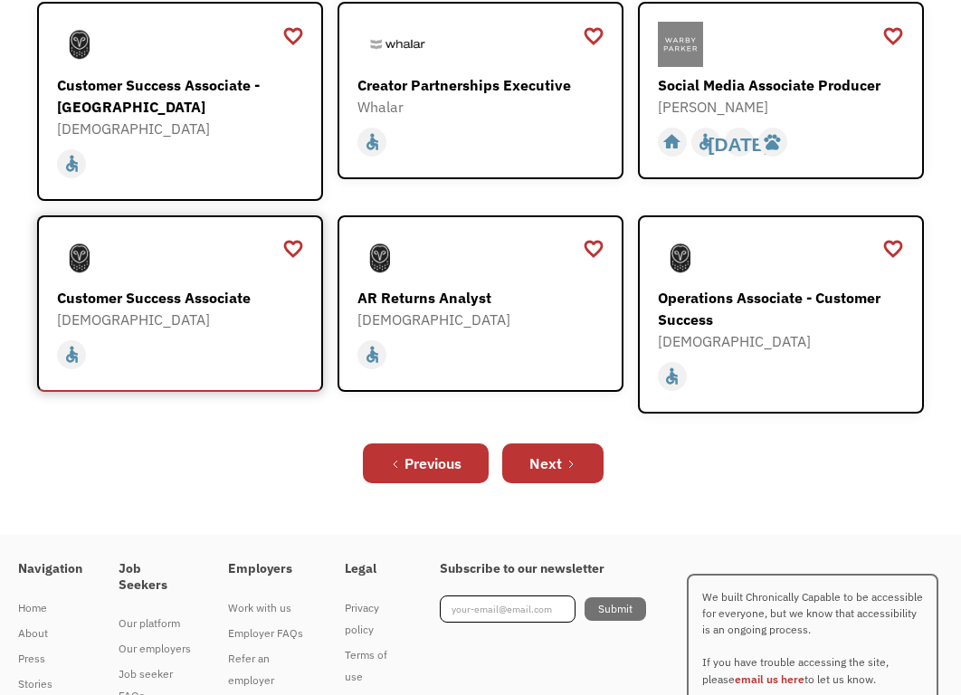
click at [237, 330] on div "home slow_motion_video accessible today not_interested supervisor_account recor…" at bounding box center [182, 351] width 251 height 42
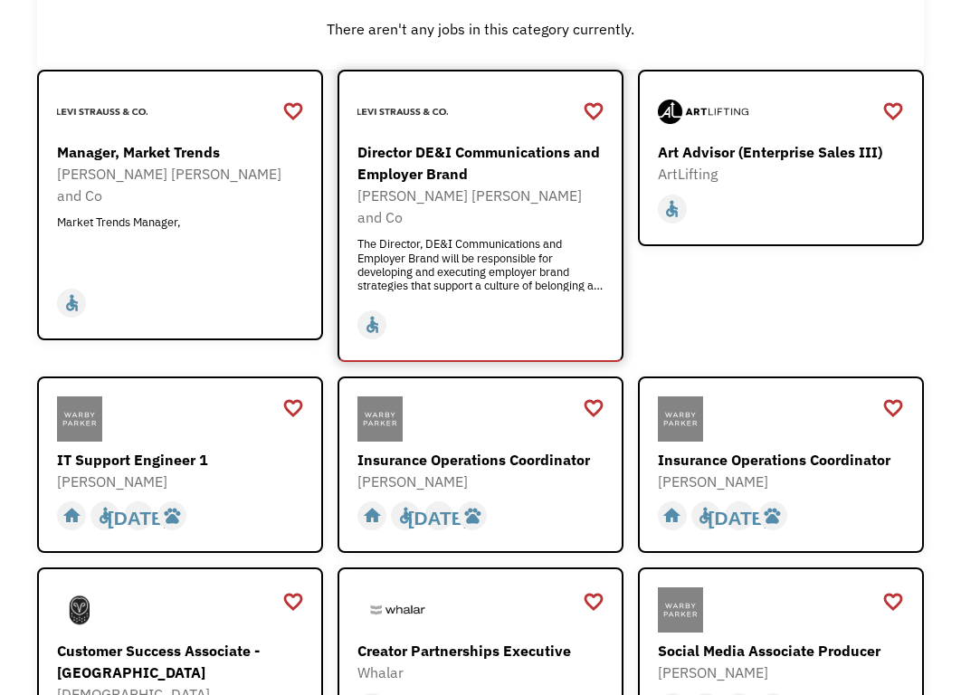
scroll to position [0, 0]
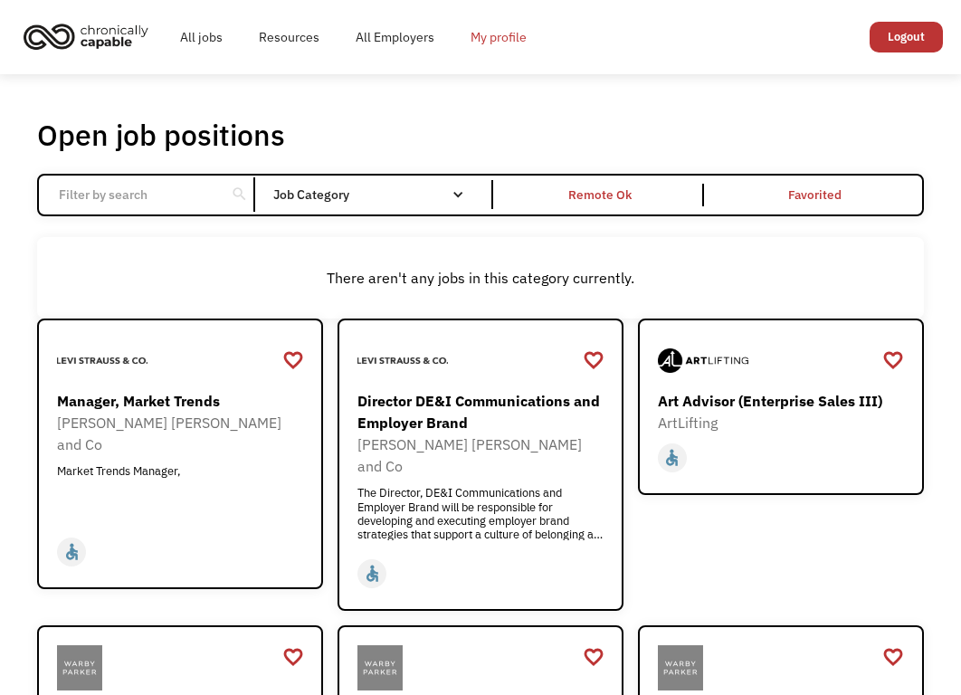
click at [521, 44] on link "My profile" at bounding box center [498, 37] width 92 height 58
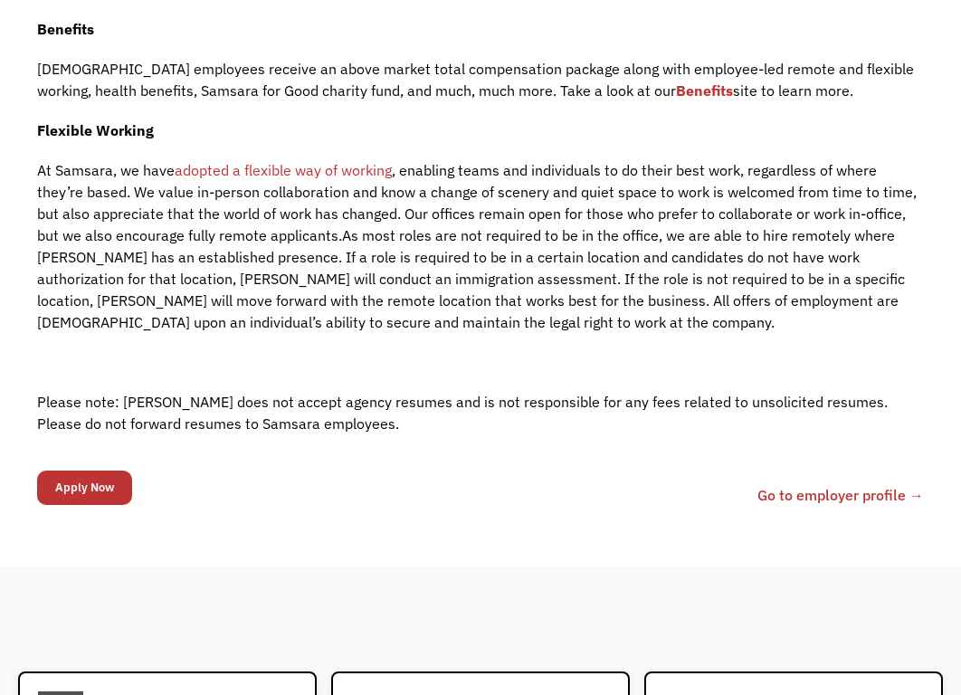
scroll to position [2623, 0]
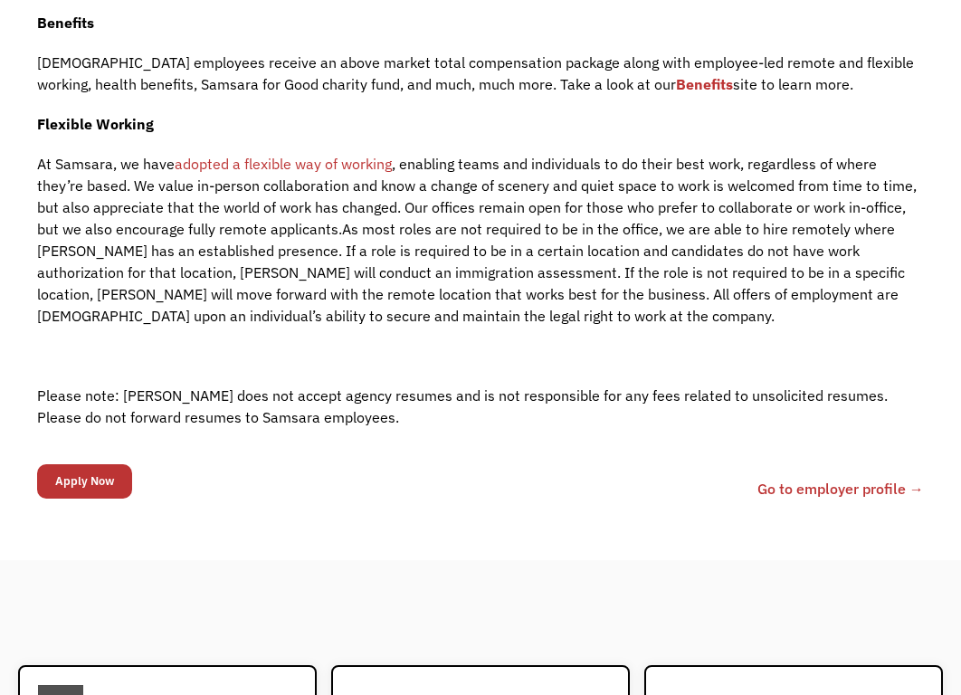
click at [91, 459] on form "68b78c30d403626e407c4ebf [EMAIL_ADDRESS][DOMAIN_NAME] [PERSON_NAME] customer-su…" at bounding box center [84, 480] width 95 height 43
click at [95, 464] on input "Apply Now" at bounding box center [84, 481] width 95 height 34
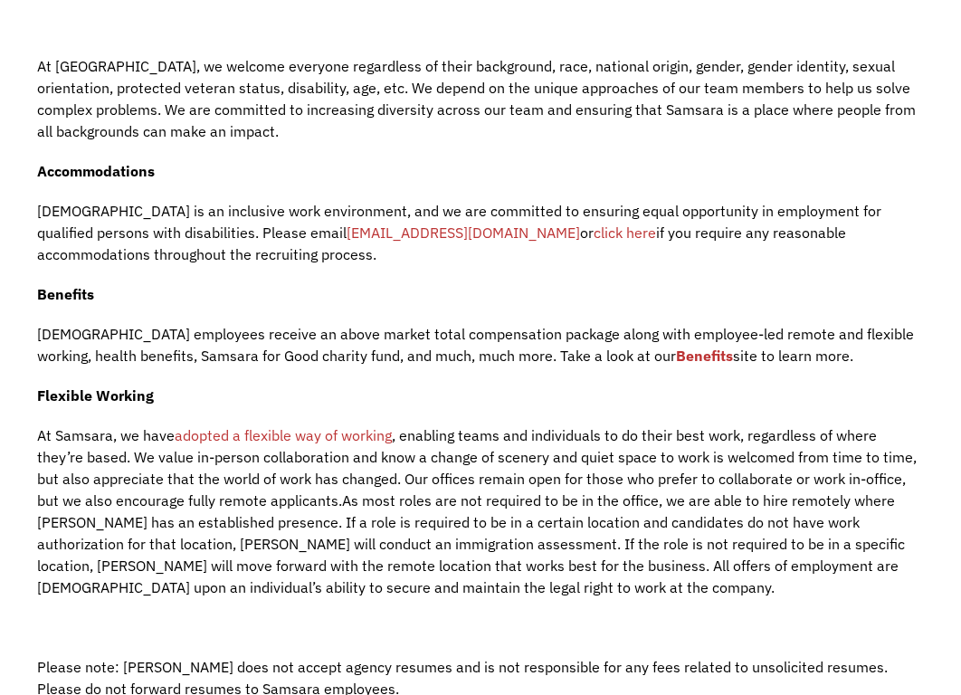
scroll to position [2703, 0]
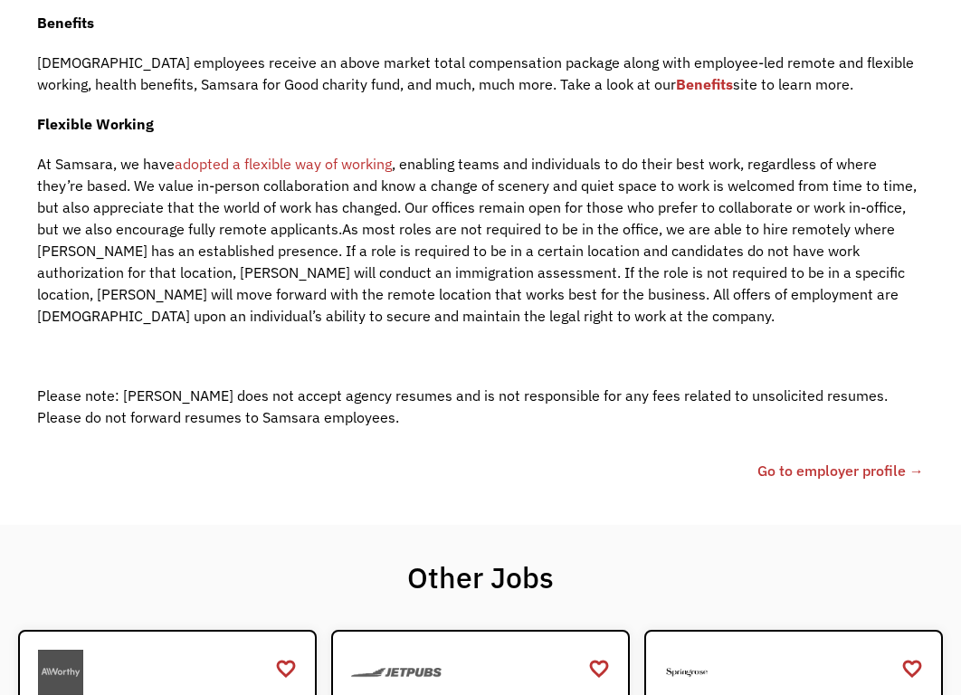
click at [848, 459] on link "Go to employer profile →" at bounding box center [840, 470] width 166 height 22
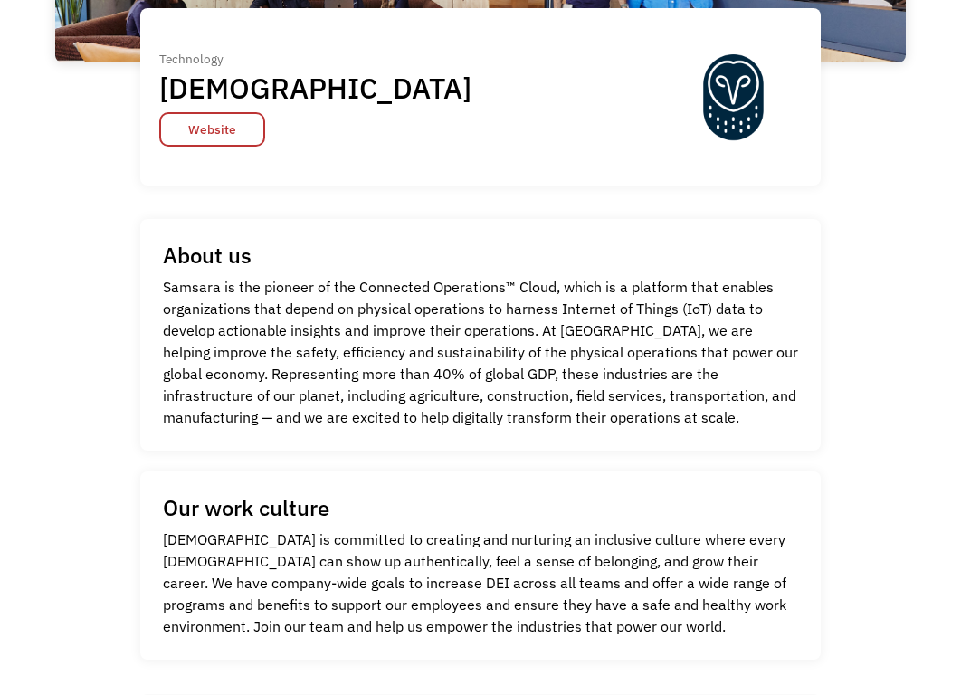
scroll to position [362, 0]
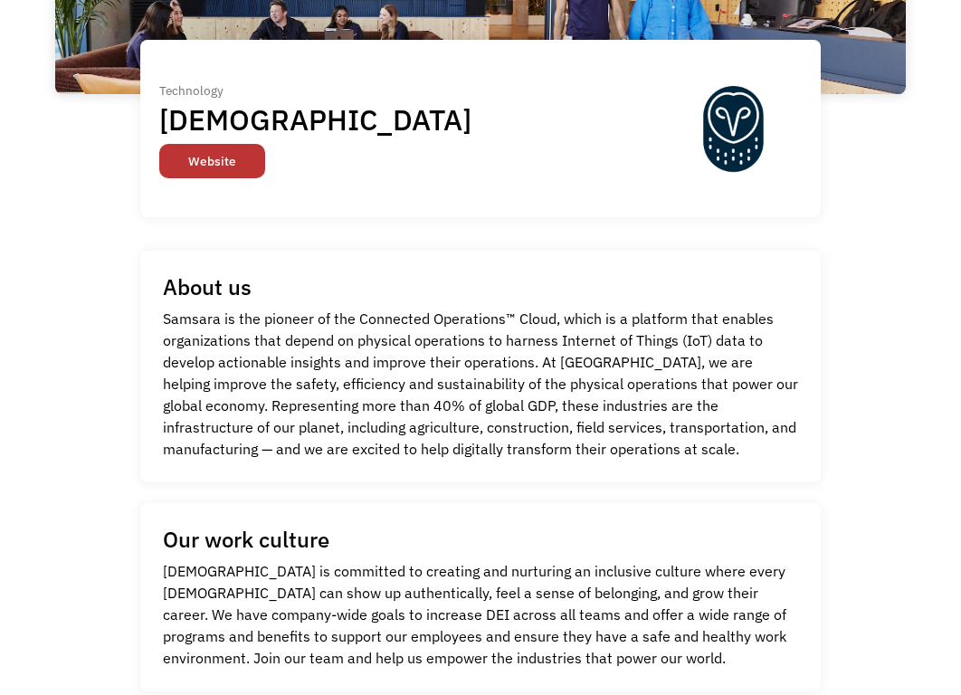
click at [239, 154] on link "Website" at bounding box center [212, 161] width 106 height 34
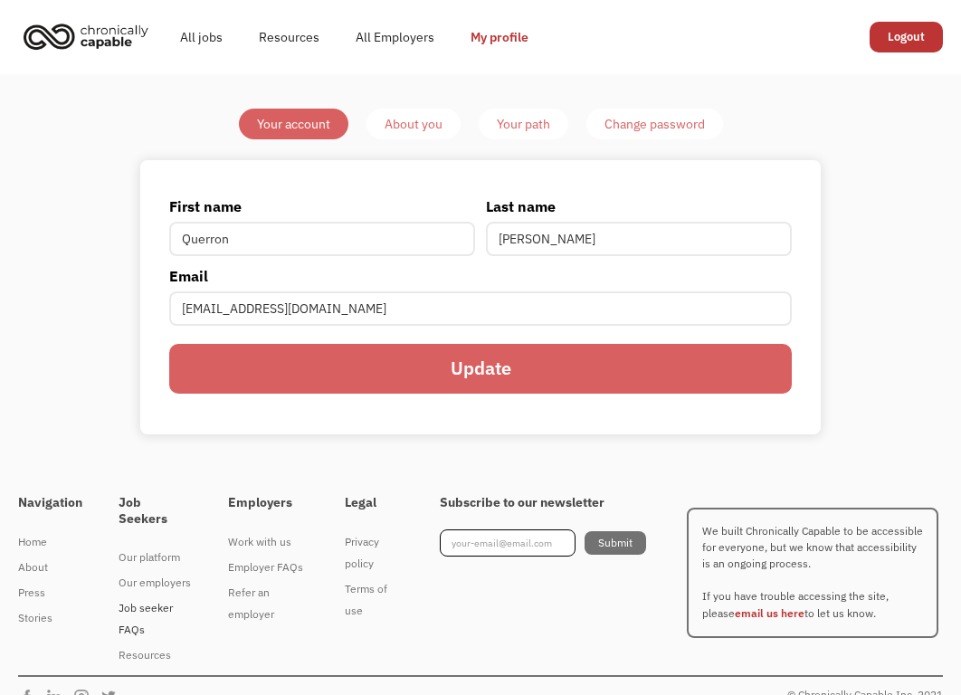
click at [142, 626] on div "Job seeker FAQs" at bounding box center [154, 618] width 73 height 43
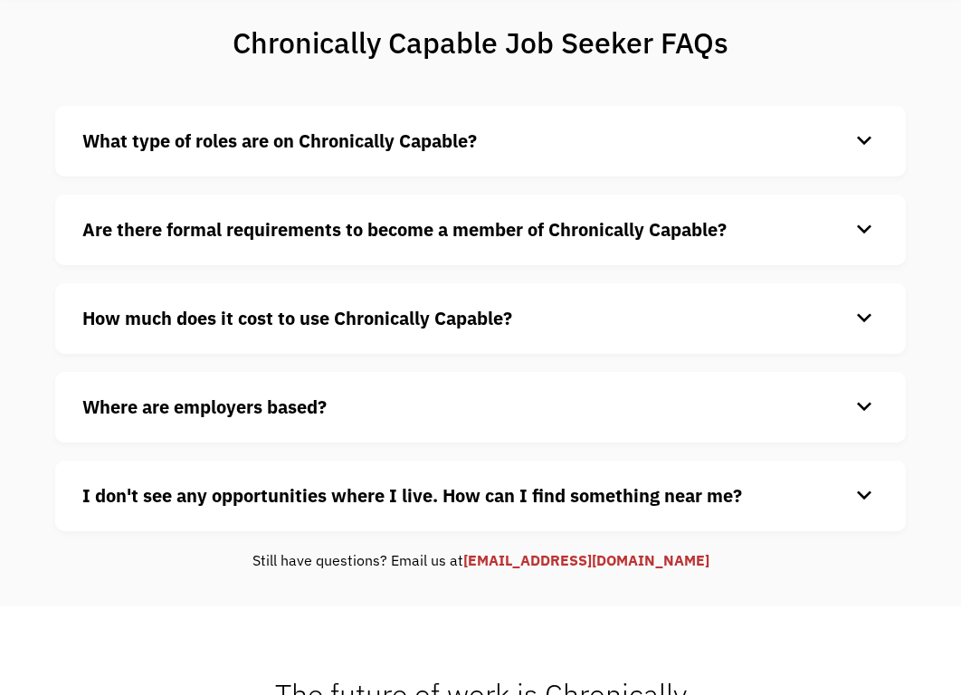
scroll to position [181, 0]
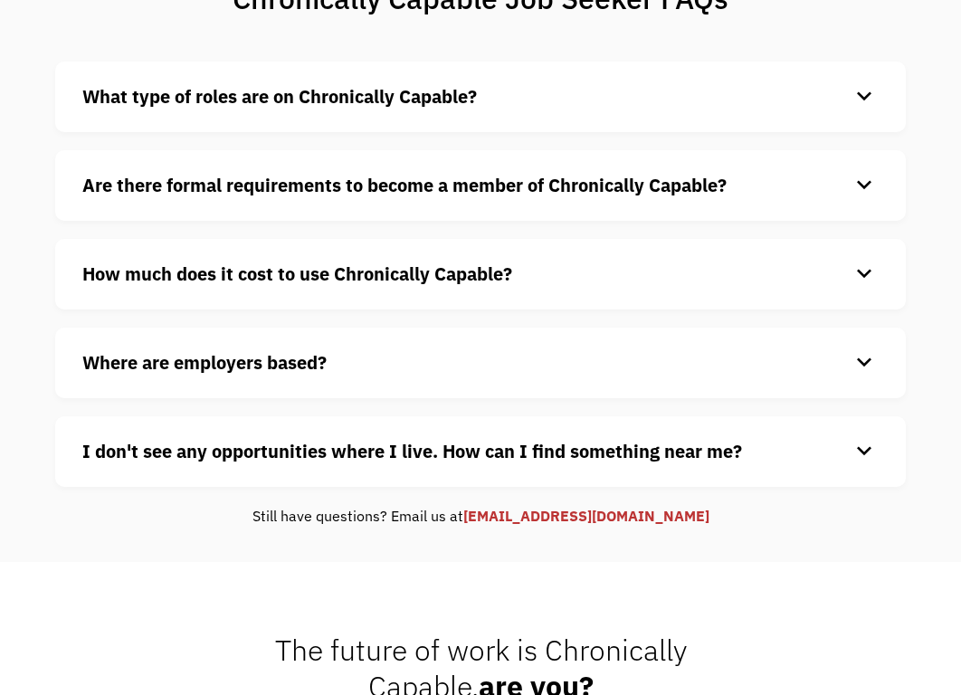
click at [415, 96] on strong "What type of roles are on Chronically Capable?" at bounding box center [279, 96] width 394 height 24
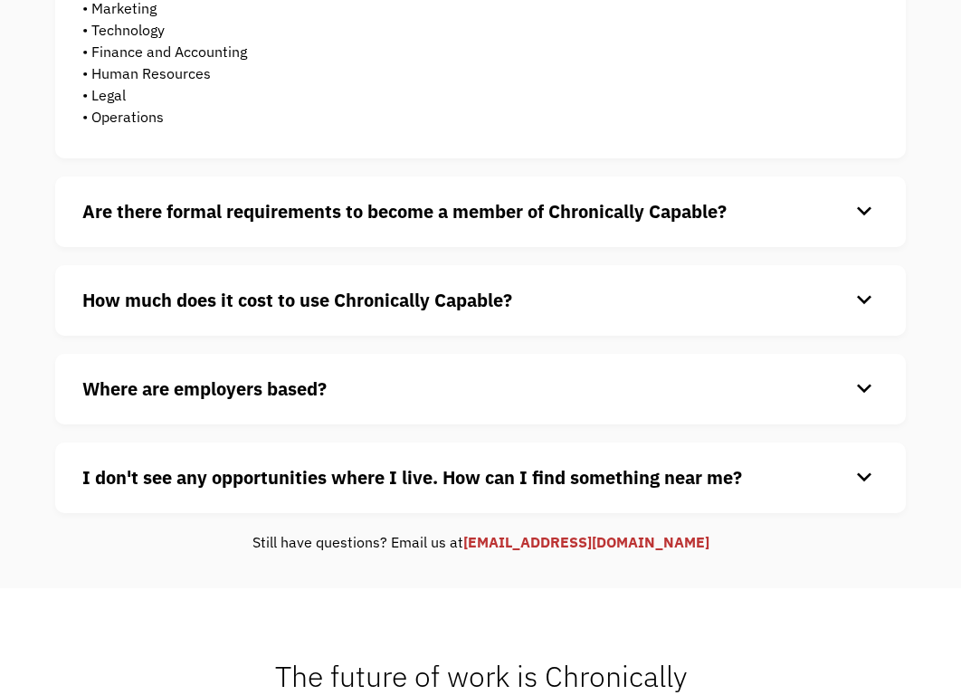
scroll to position [543, 0]
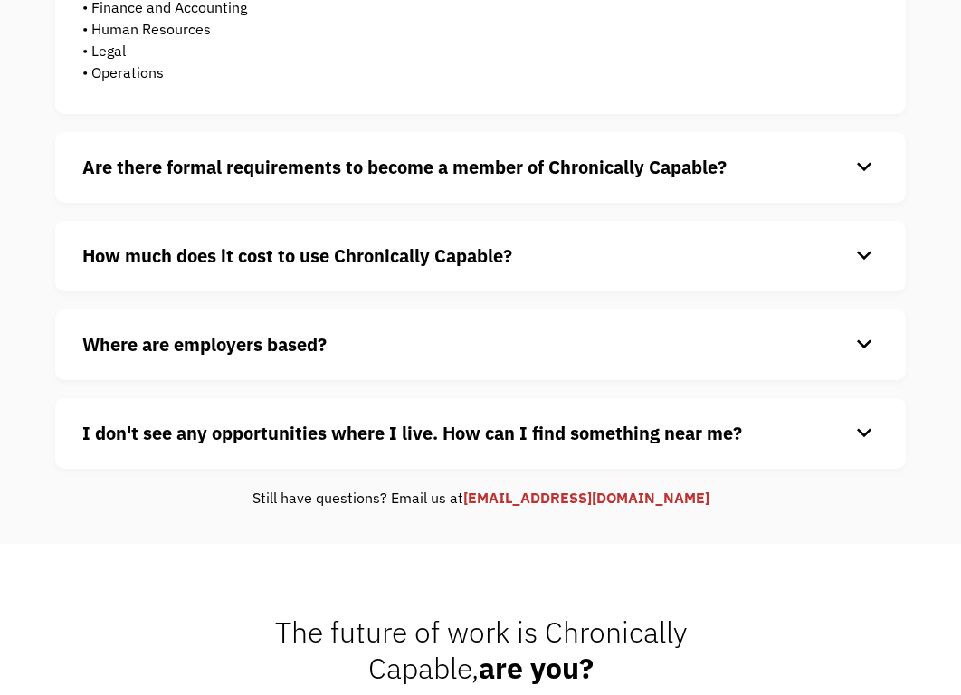
click at [284, 168] on strong "Are there formal requirements to become a member of Chronically Capable?" at bounding box center [404, 167] width 644 height 24
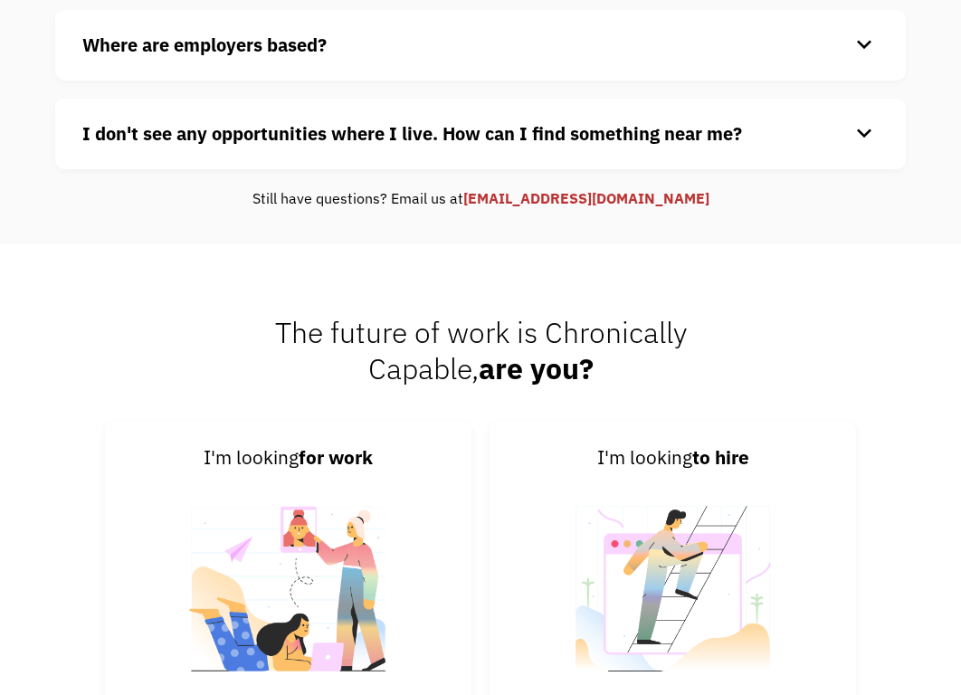
scroll to position [904, 0]
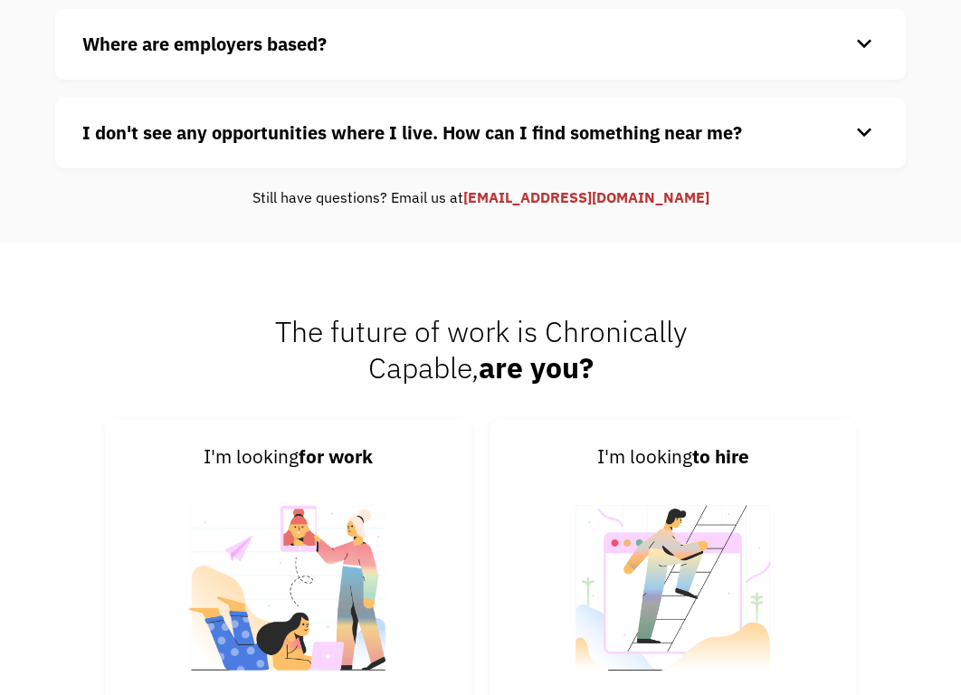
click at [337, 120] on strong "I don't see any opportunities where I live. How can I find something near me?" at bounding box center [411, 132] width 659 height 24
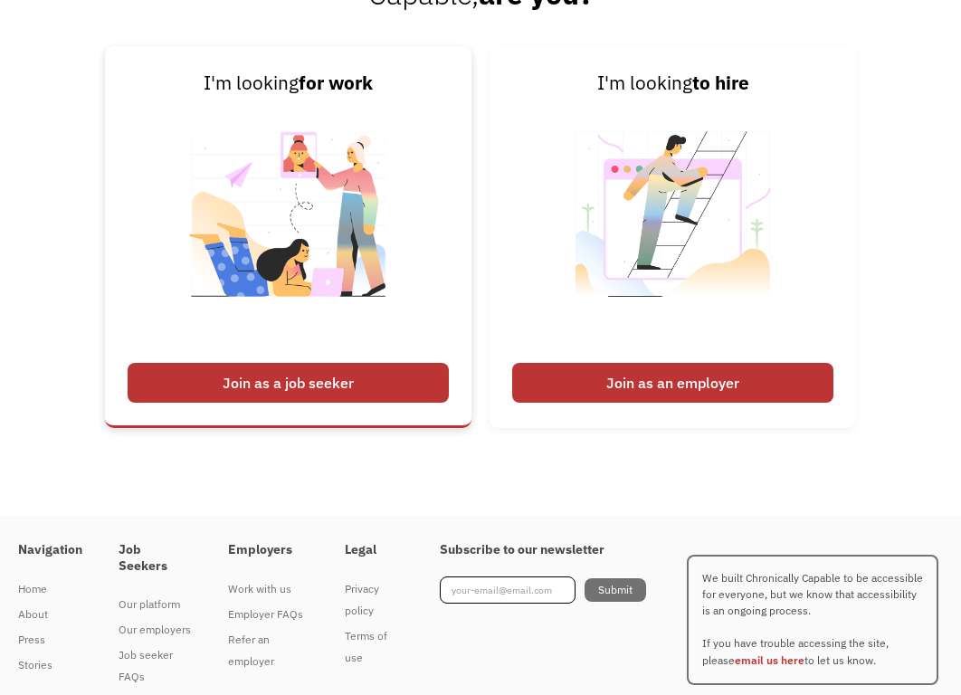
scroll to position [1415, 0]
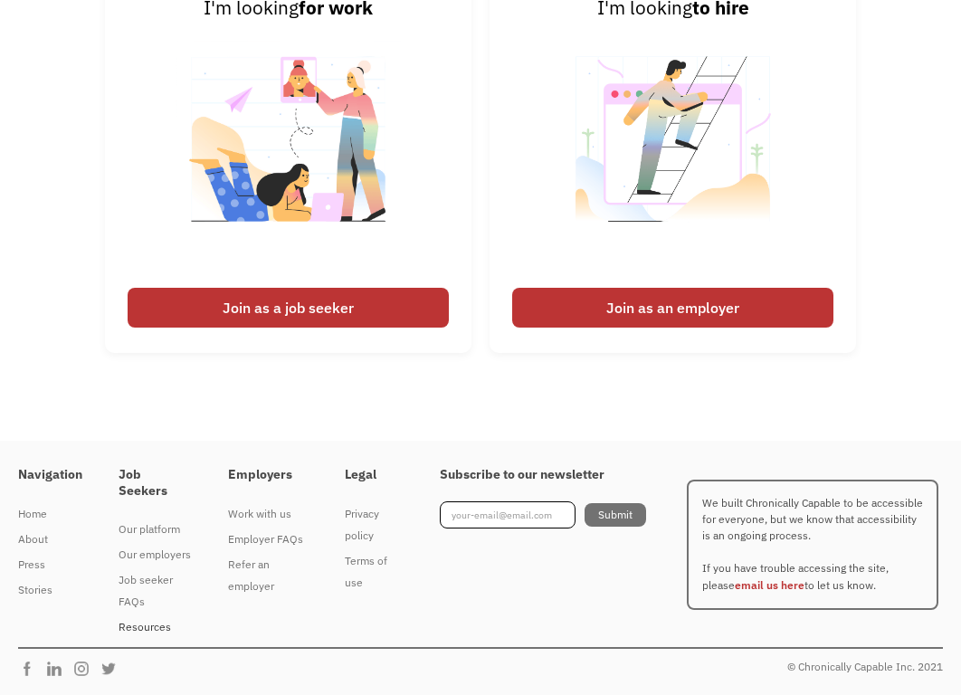
click at [161, 629] on div "Resources" at bounding box center [154, 627] width 73 height 22
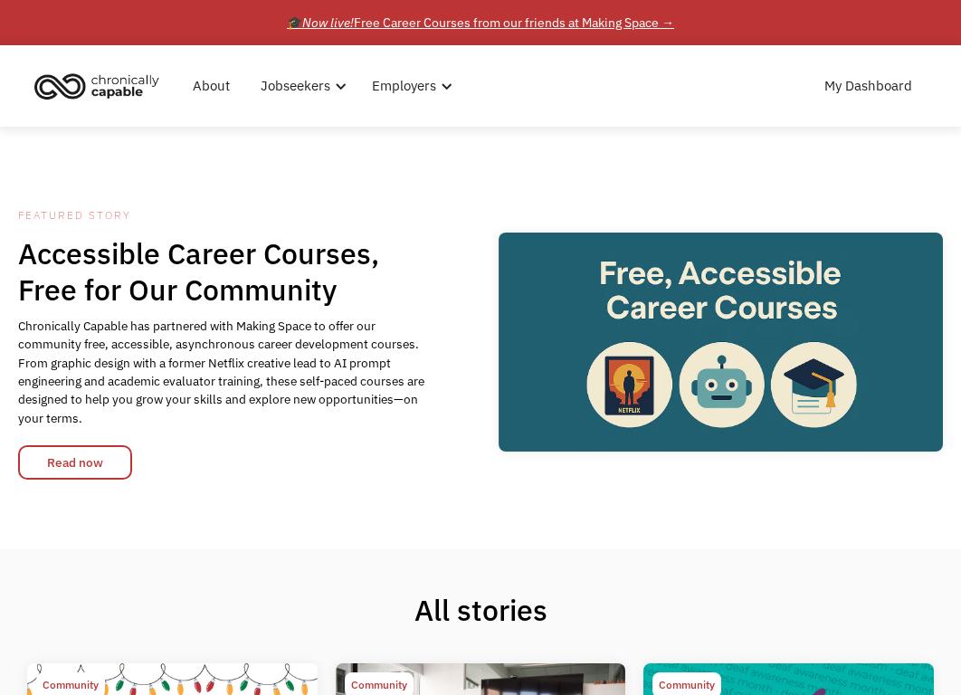
click at [505, 18] on div "🎓 Now live! Free Career Courses from our friends at Making Space →" at bounding box center [480, 23] width 387 height 22
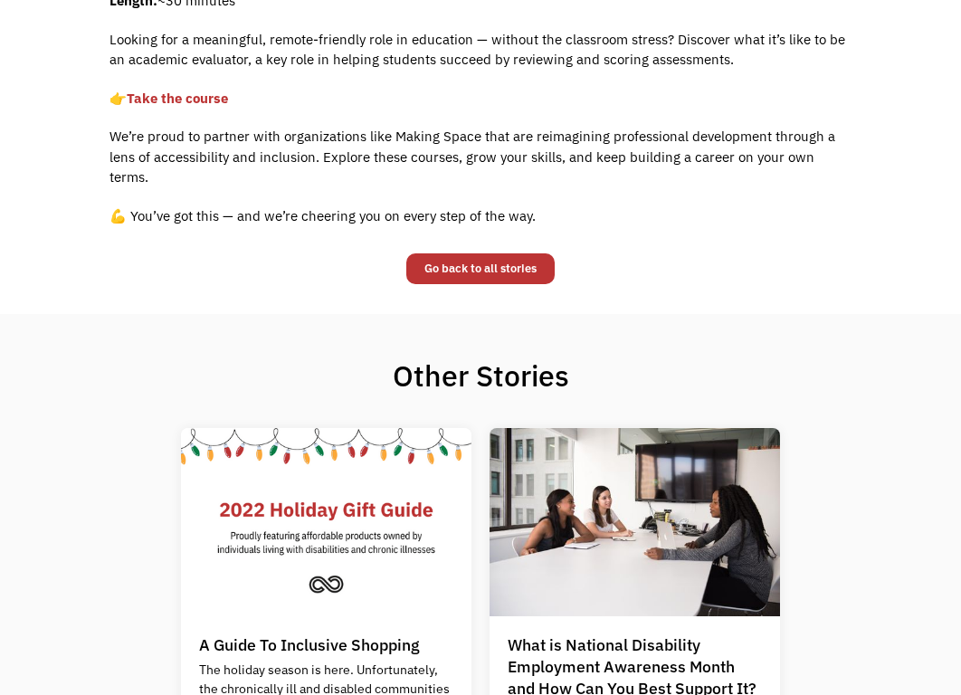
scroll to position [904, 0]
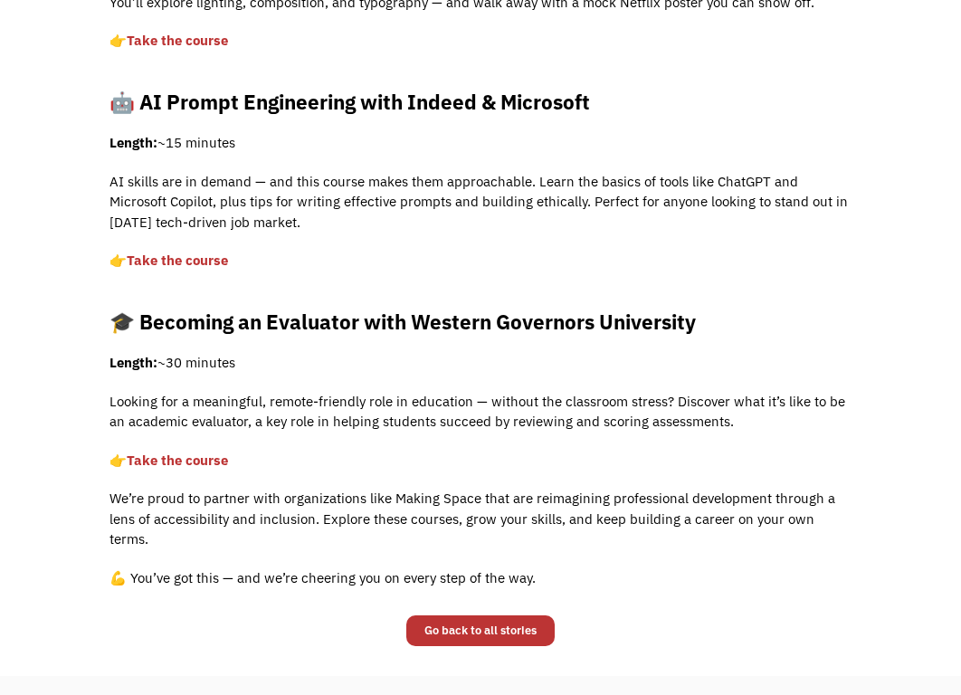
click at [198, 448] on div "At Chronically Capable, we believe career growth should be accessible to everyo…" at bounding box center [480, 130] width 742 height 952
click at [205, 464] on link "Take the course" at bounding box center [177, 459] width 101 height 17
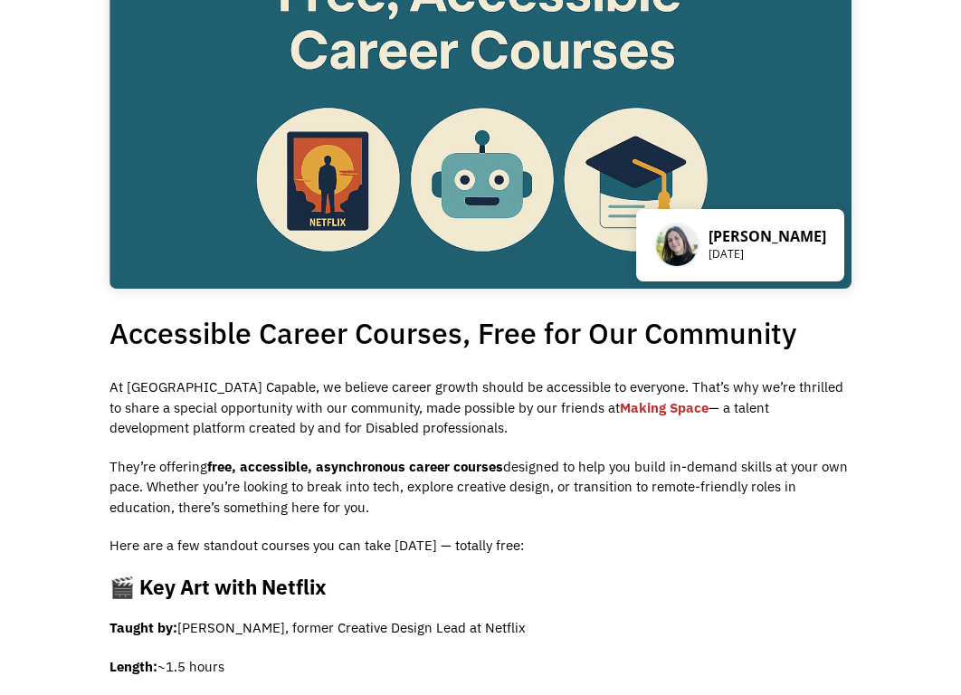
scroll to position [181, 0]
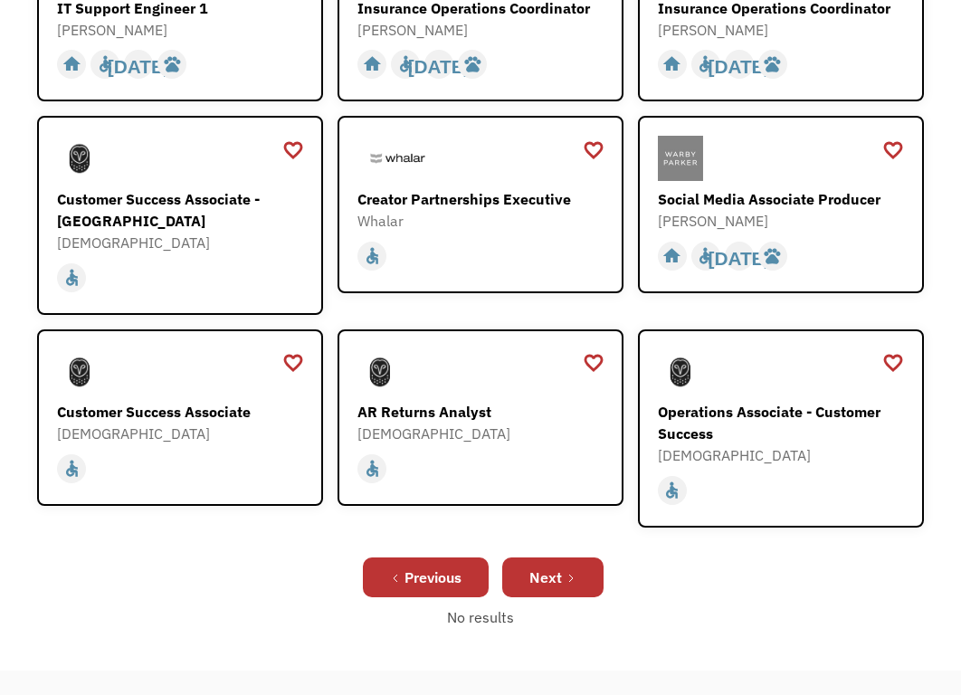
scroll to position [908, 0]
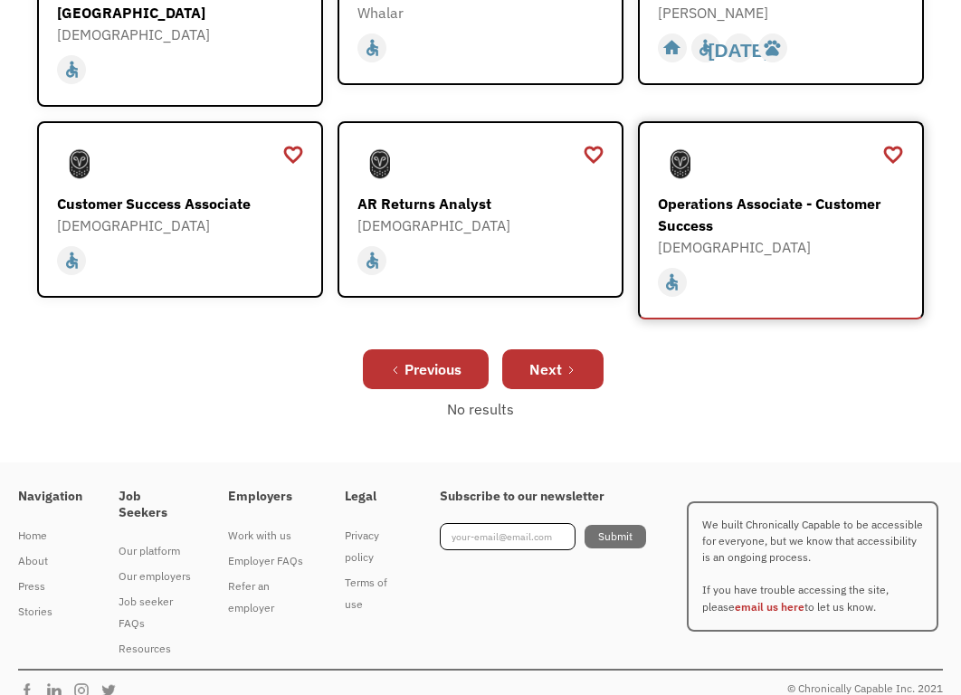
click at [864, 265] on div "home slow_motion_video accessible today not_interested supervisor_account recor…" at bounding box center [783, 282] width 251 height 34
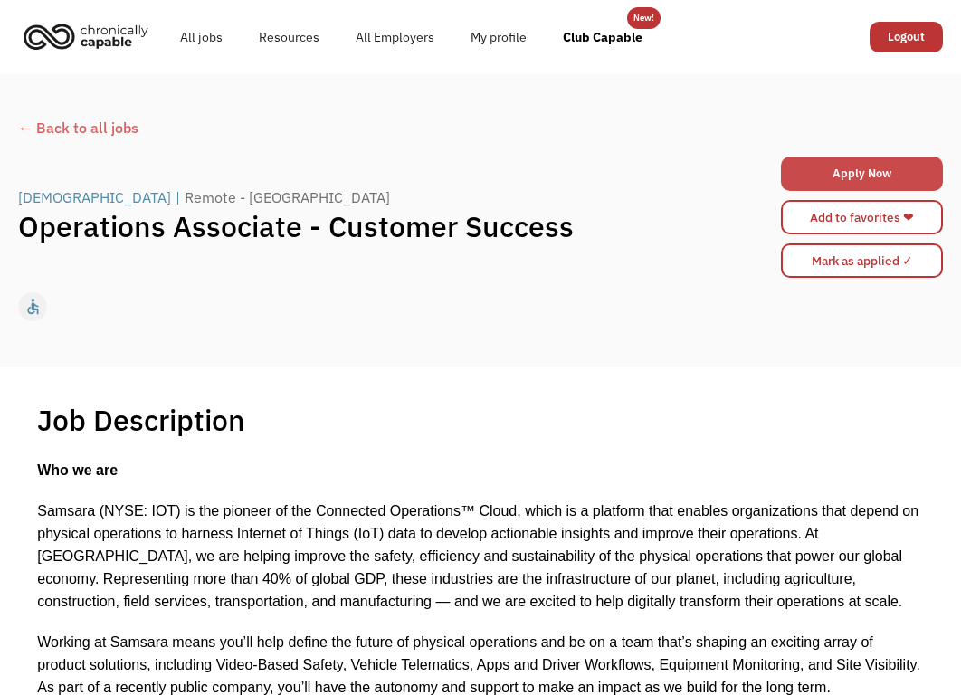
click at [882, 183] on link "Apply Now" at bounding box center [862, 173] width 162 height 34
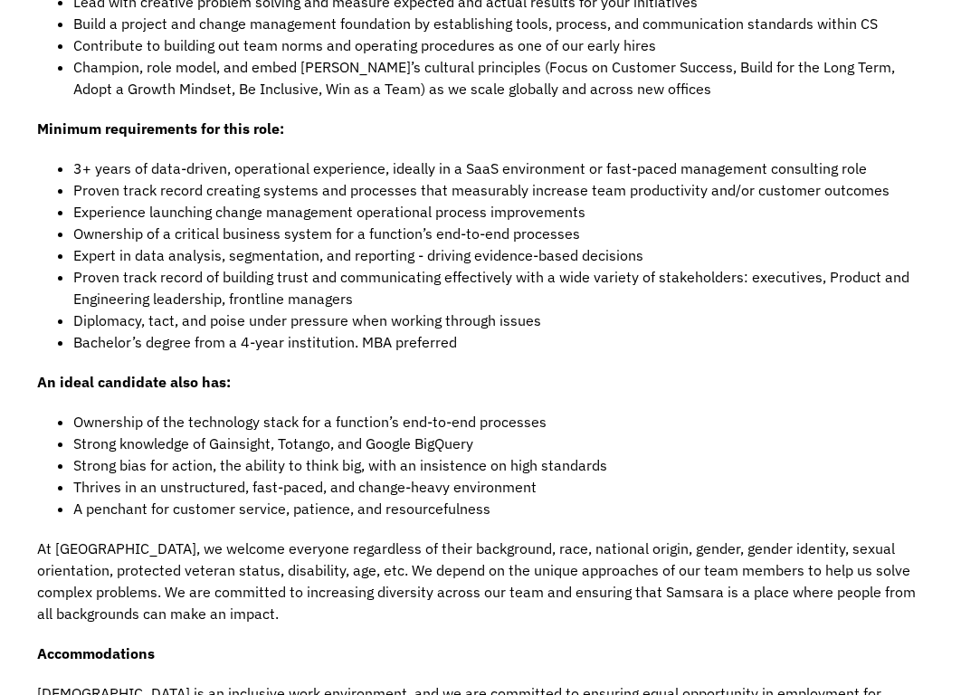
scroll to position [2261, 0]
